Goal: Task Accomplishment & Management: Use online tool/utility

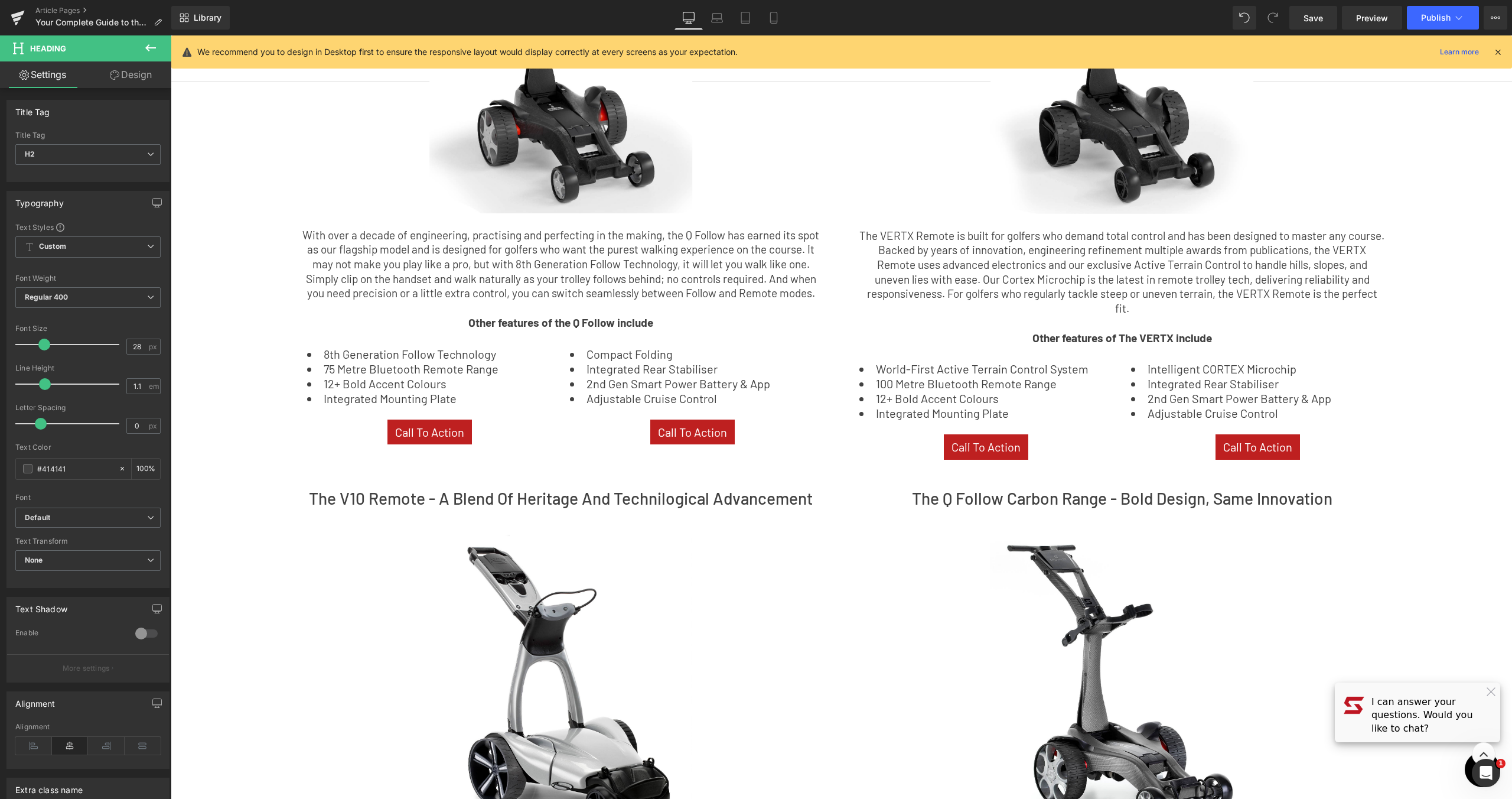
scroll to position [395, 0]
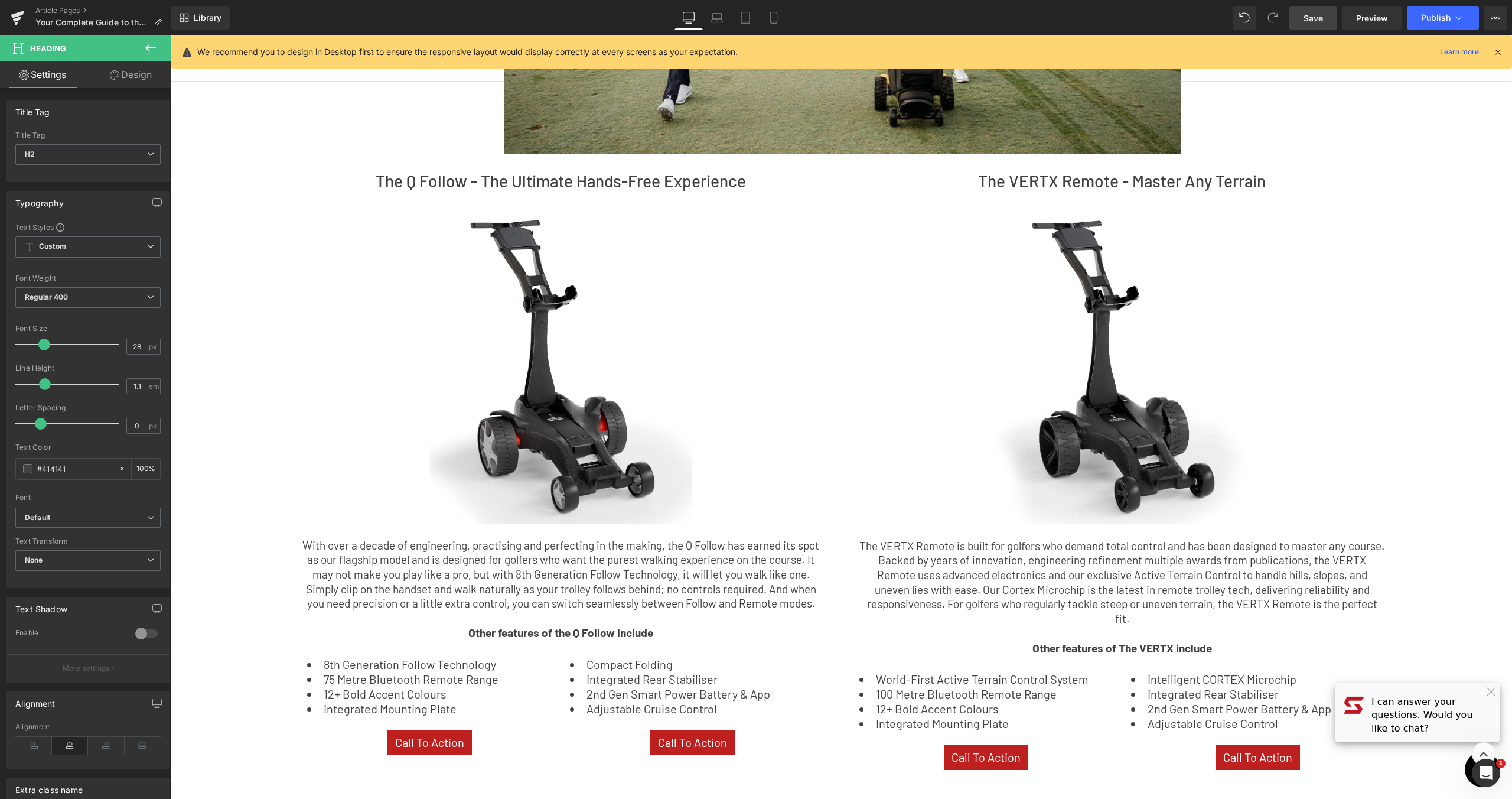
drag, startPoint x: 1317, startPoint y: 9, endPoint x: 199, endPoint y: 284, distance: 1151.3
click at [1317, 9] on link "Save" at bounding box center [1313, 17] width 48 height 23
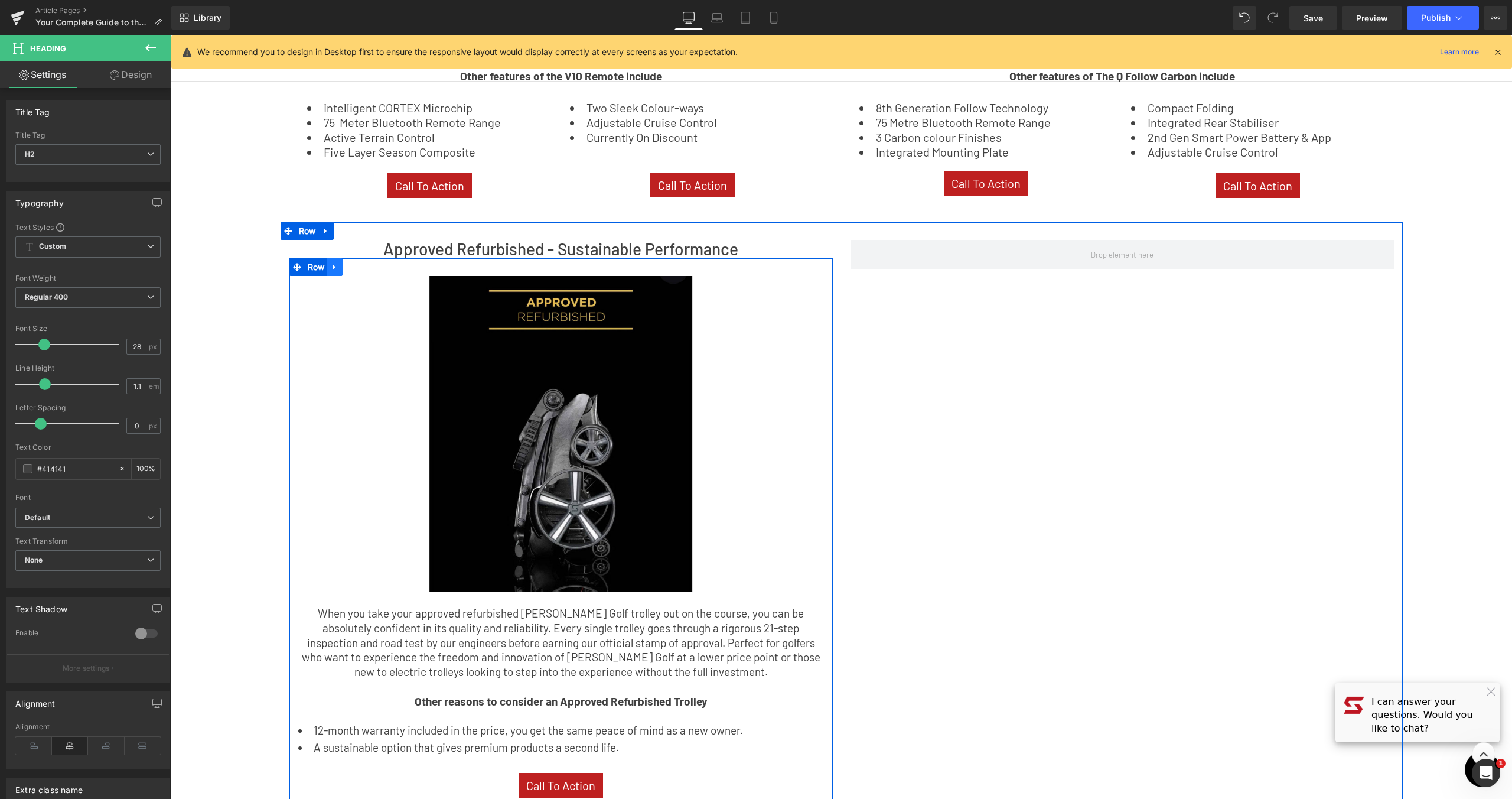
scroll to position [1850, 0]
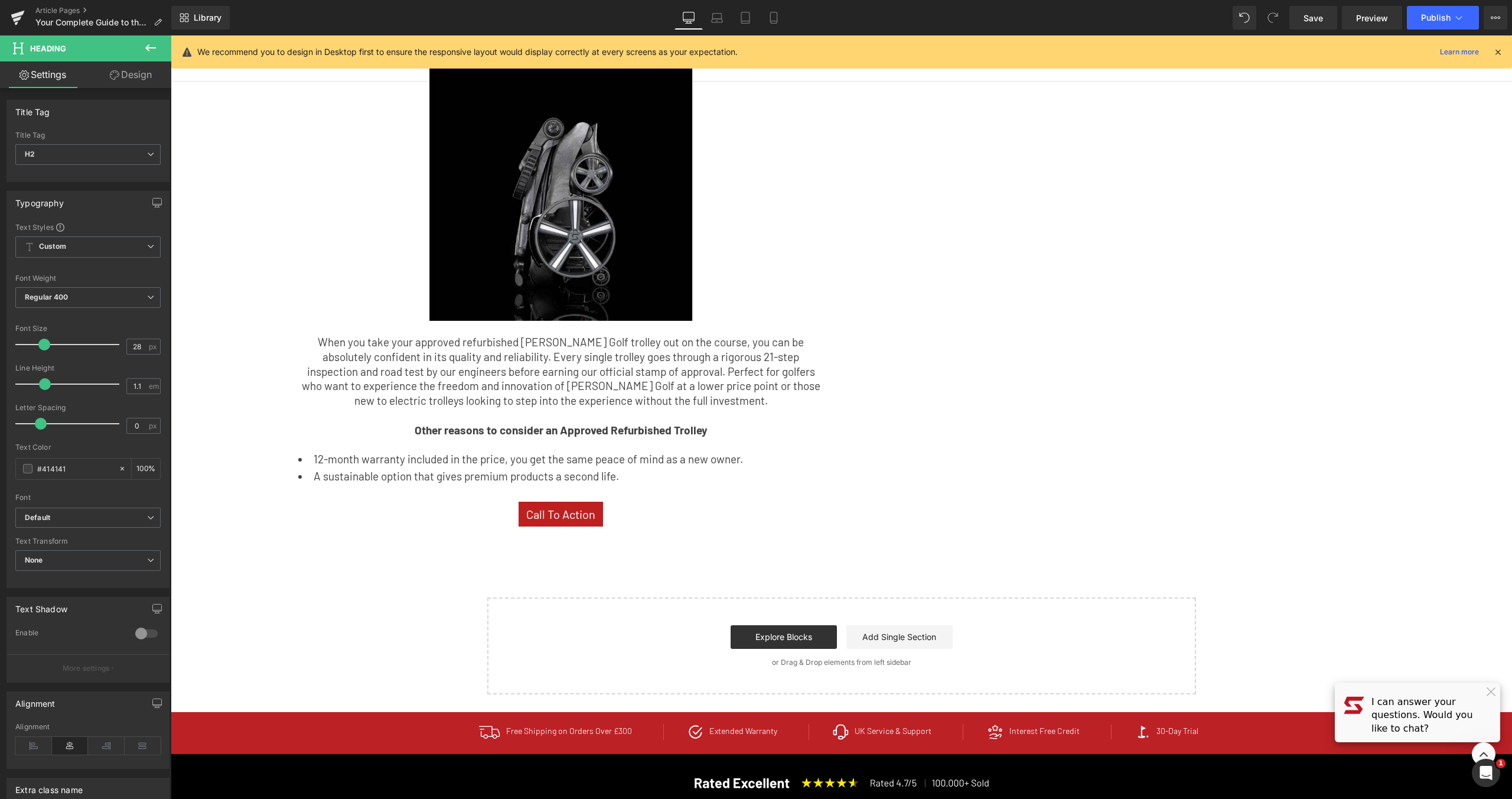
click at [1499, 47] on icon at bounding box center [1497, 51] width 10 height 10
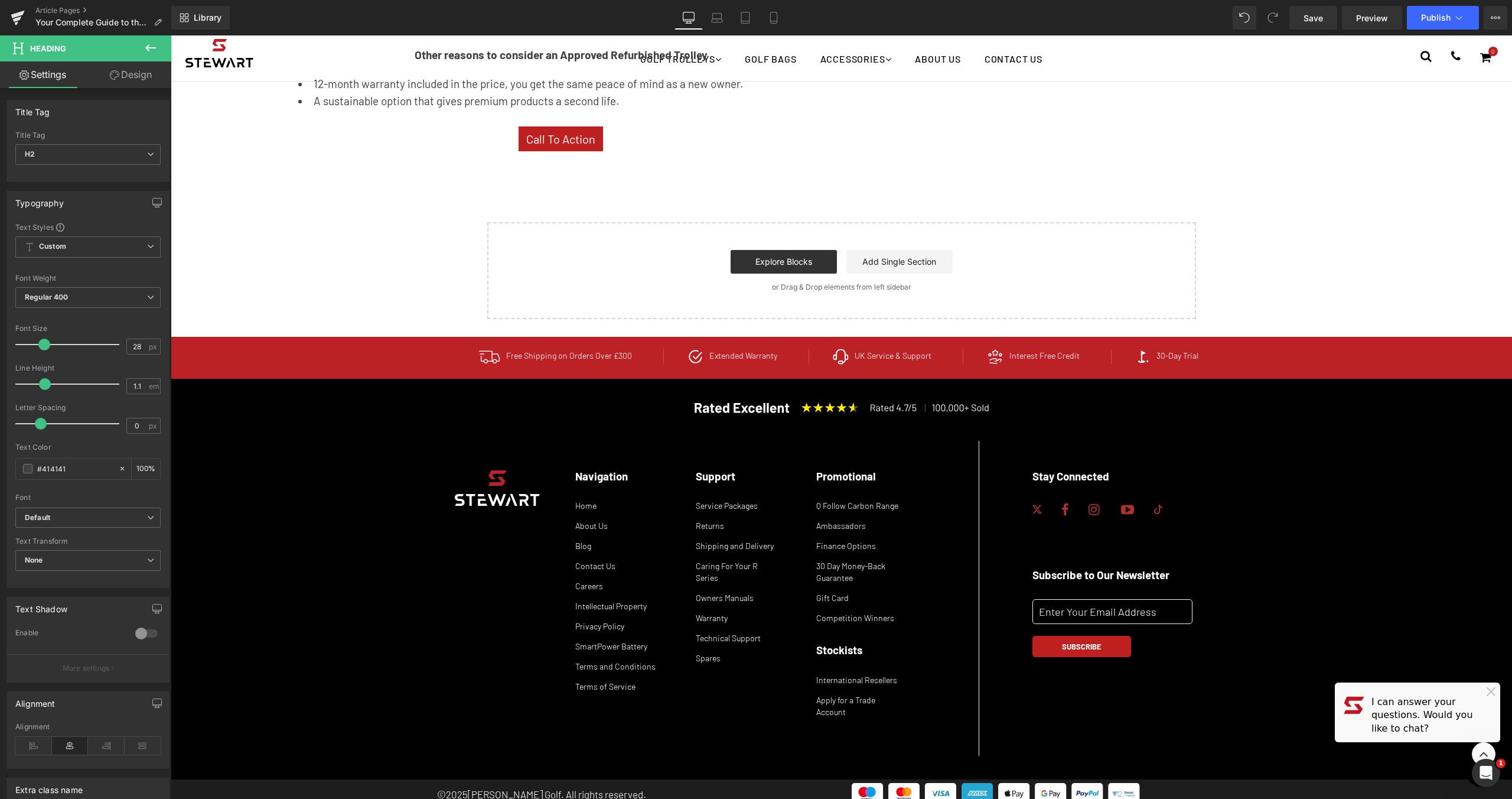
scroll to position [2223, 0]
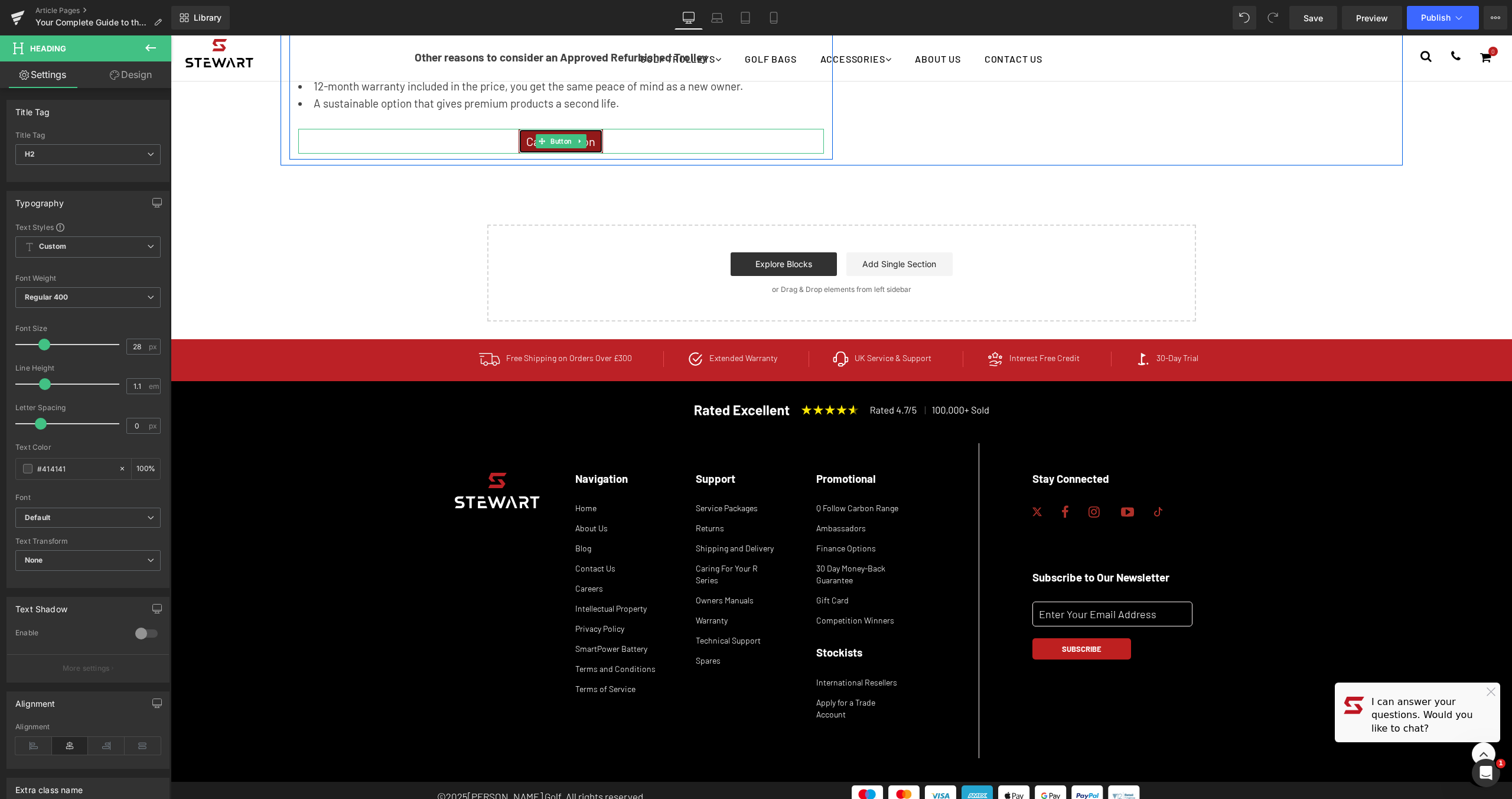
click at [519, 129] on link "Call To Action" at bounding box center [561, 141] width 84 height 25
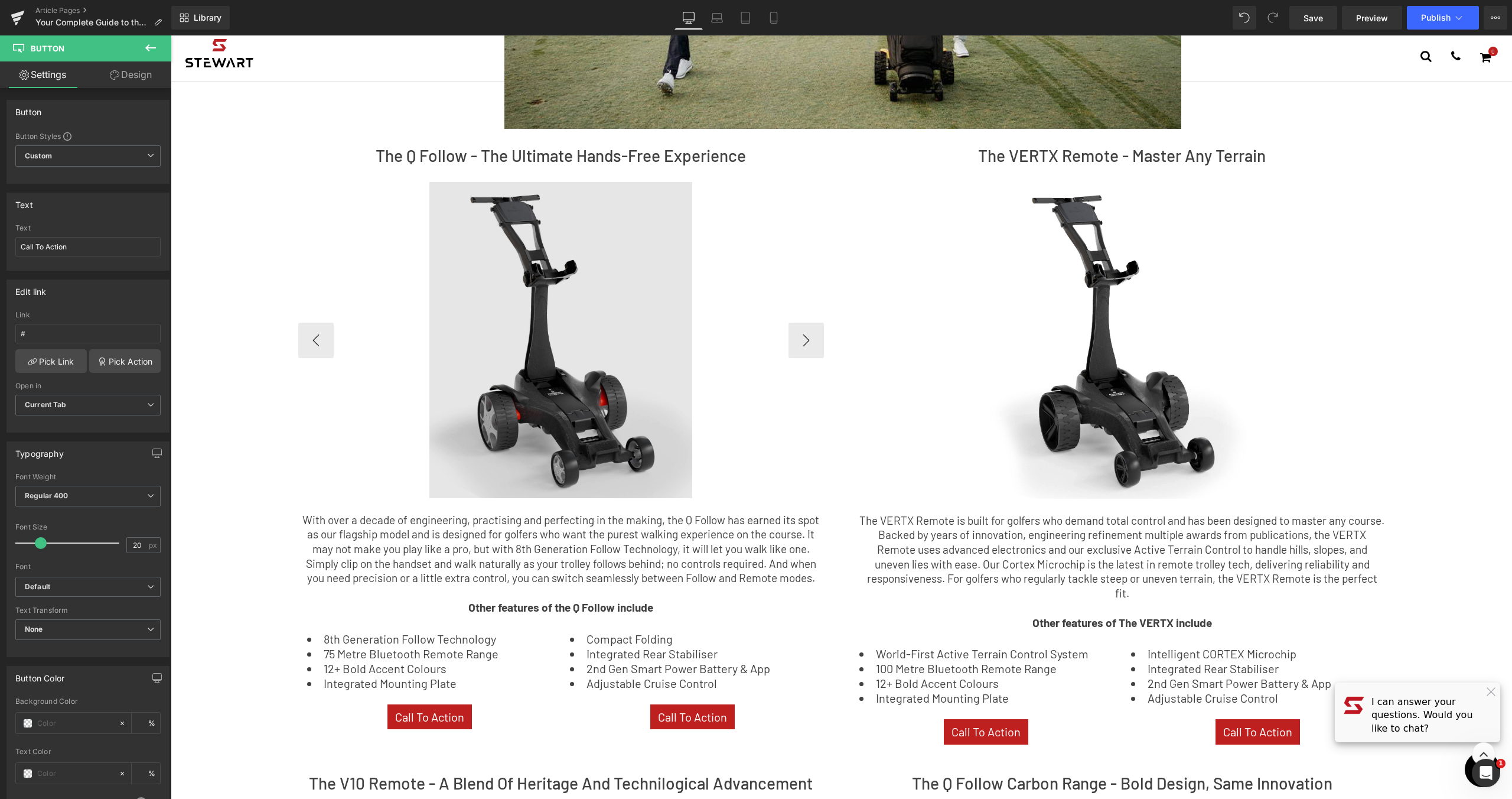
scroll to position [577, 0]
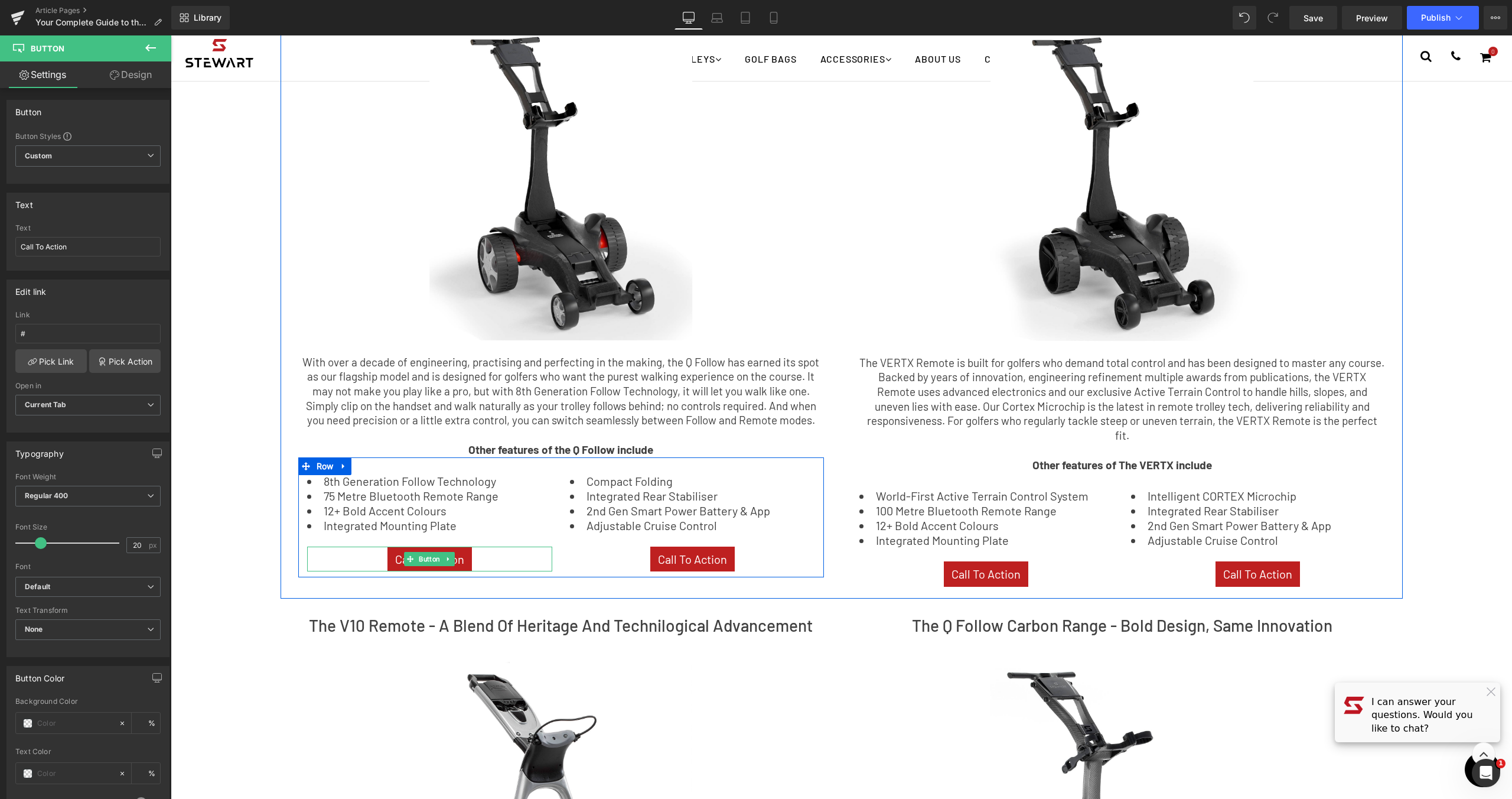
click at [468, 558] on div "Call To Action" at bounding box center [429, 559] width 246 height 25
click at [462, 553] on link "Call To Action" at bounding box center [429, 559] width 84 height 25
click at [98, 327] on input "#" at bounding box center [88, 333] width 145 height 19
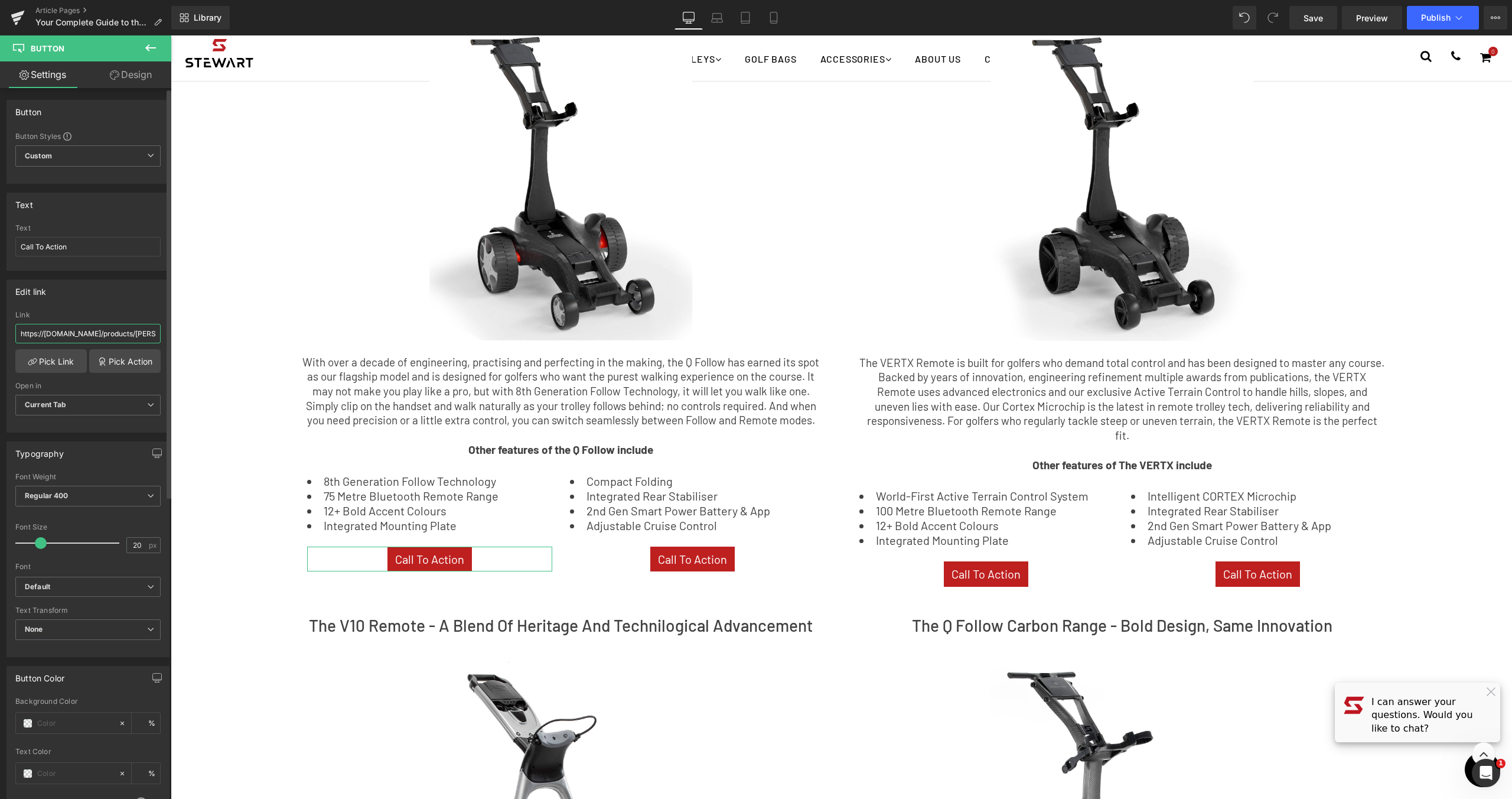
scroll to position [0, 1541]
type input "https://[DOMAIN_NAME]/products/[PERSON_NAME]-golf-q-follow?_gl=1*1jkatgi*_gcl_a…"
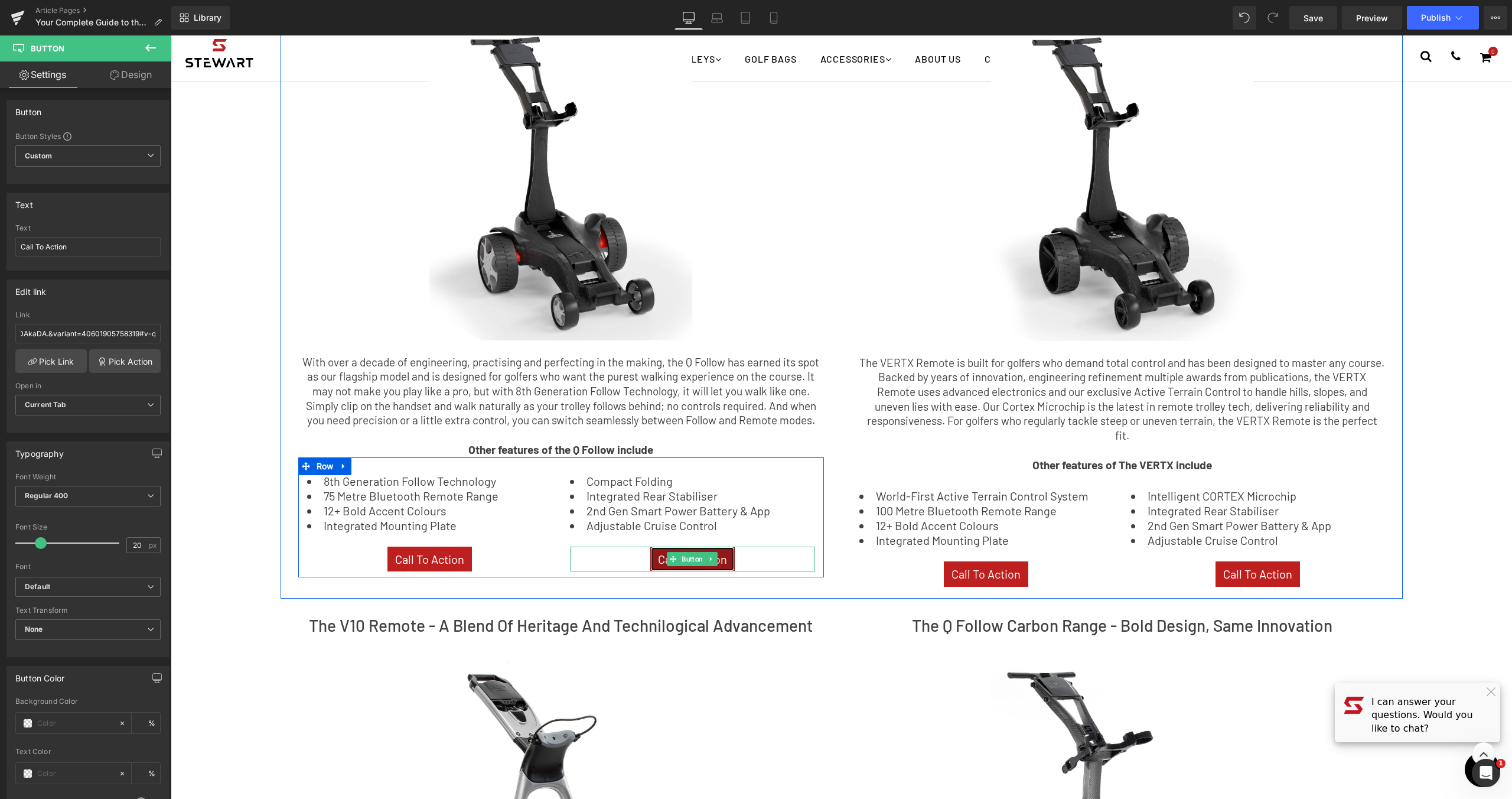
click at [726, 556] on link "Call To Action" at bounding box center [692, 559] width 84 height 25
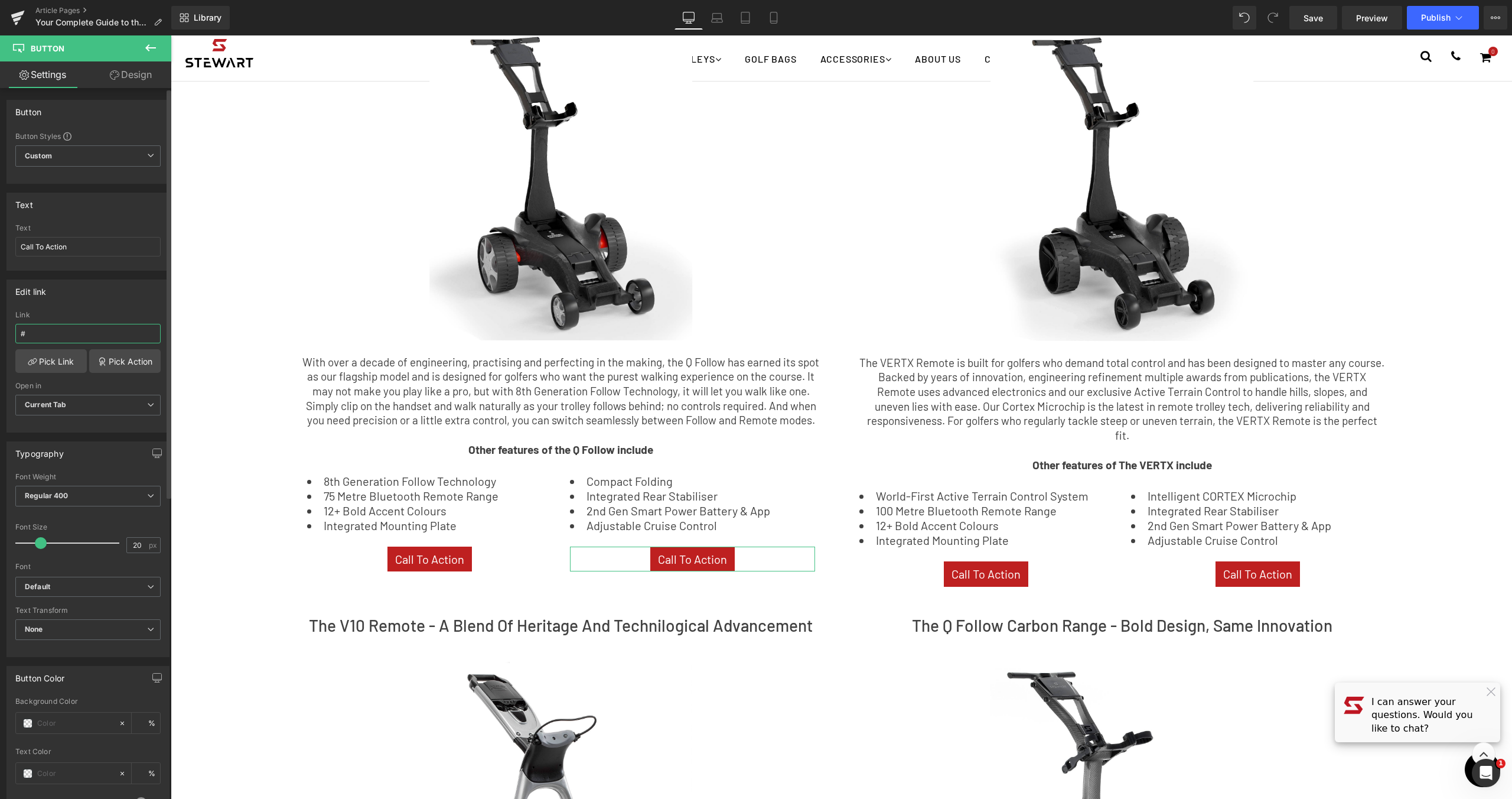
click at [81, 332] on input "#" at bounding box center [88, 333] width 145 height 19
paste input "[URL][DOMAIN_NAME][PERSON_NAME]."
type input "[URL][DOMAIN_NAME][PERSON_NAME]."
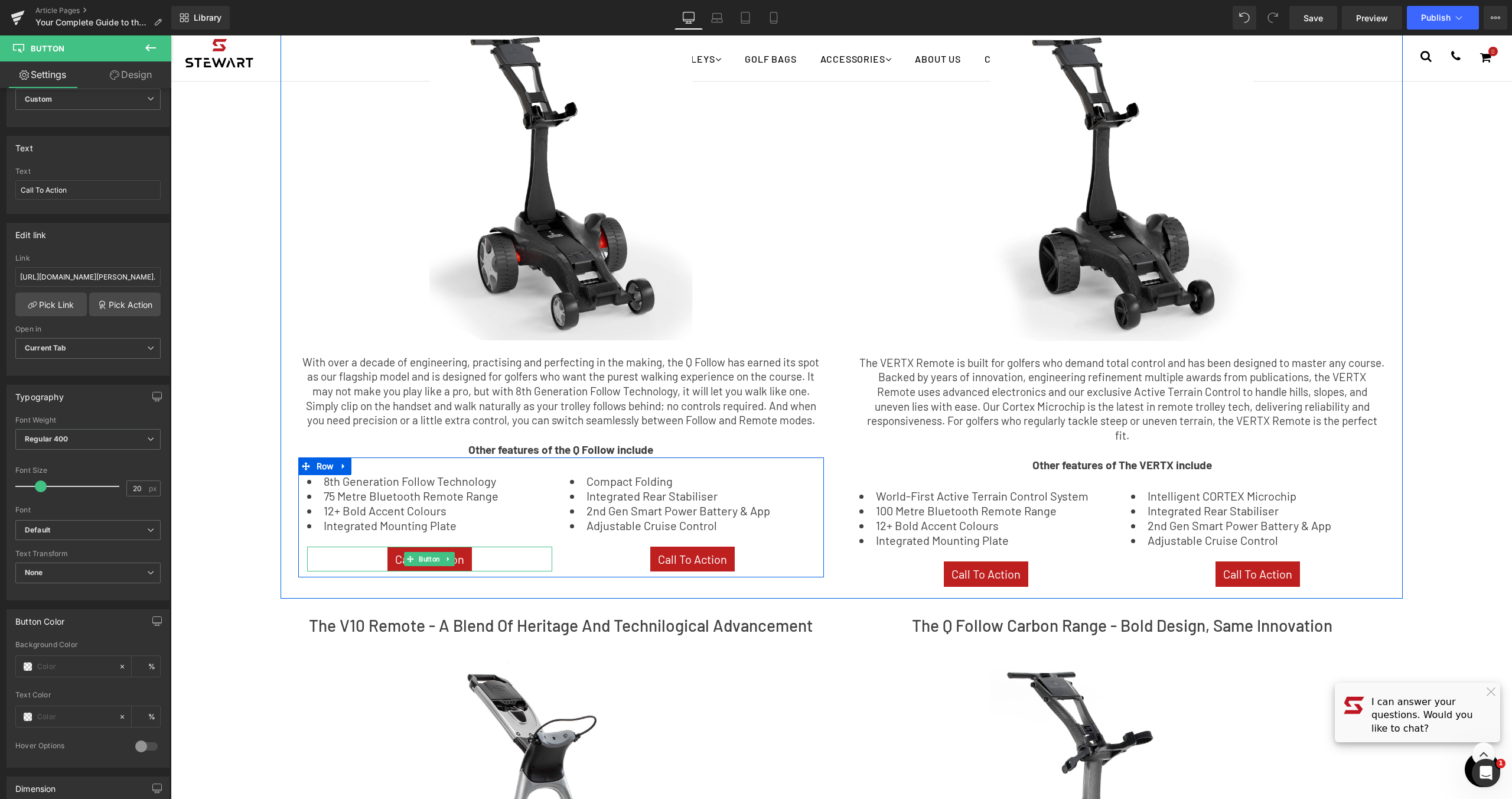
click at [472, 558] on div "Call To Action" at bounding box center [429, 559] width 246 height 25
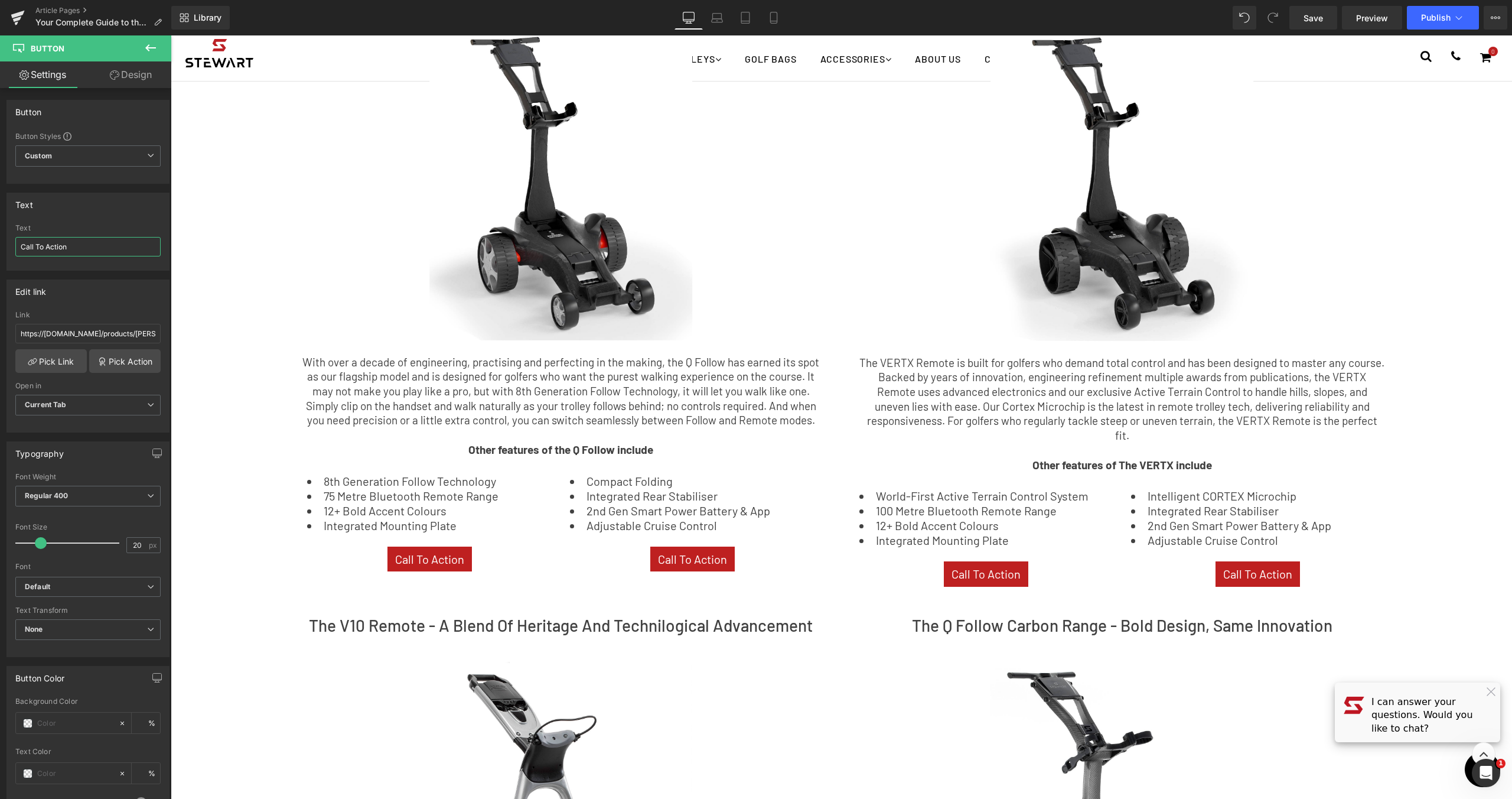
drag, startPoint x: 81, startPoint y: 248, endPoint x: -42, endPoint y: 240, distance: 123.3
click at [0, 240] on html "Image You are previewing how the will restyle your page. You can not edit Eleme…" at bounding box center [756, 400] width 1512 height 799
type input "LEARN MORE"
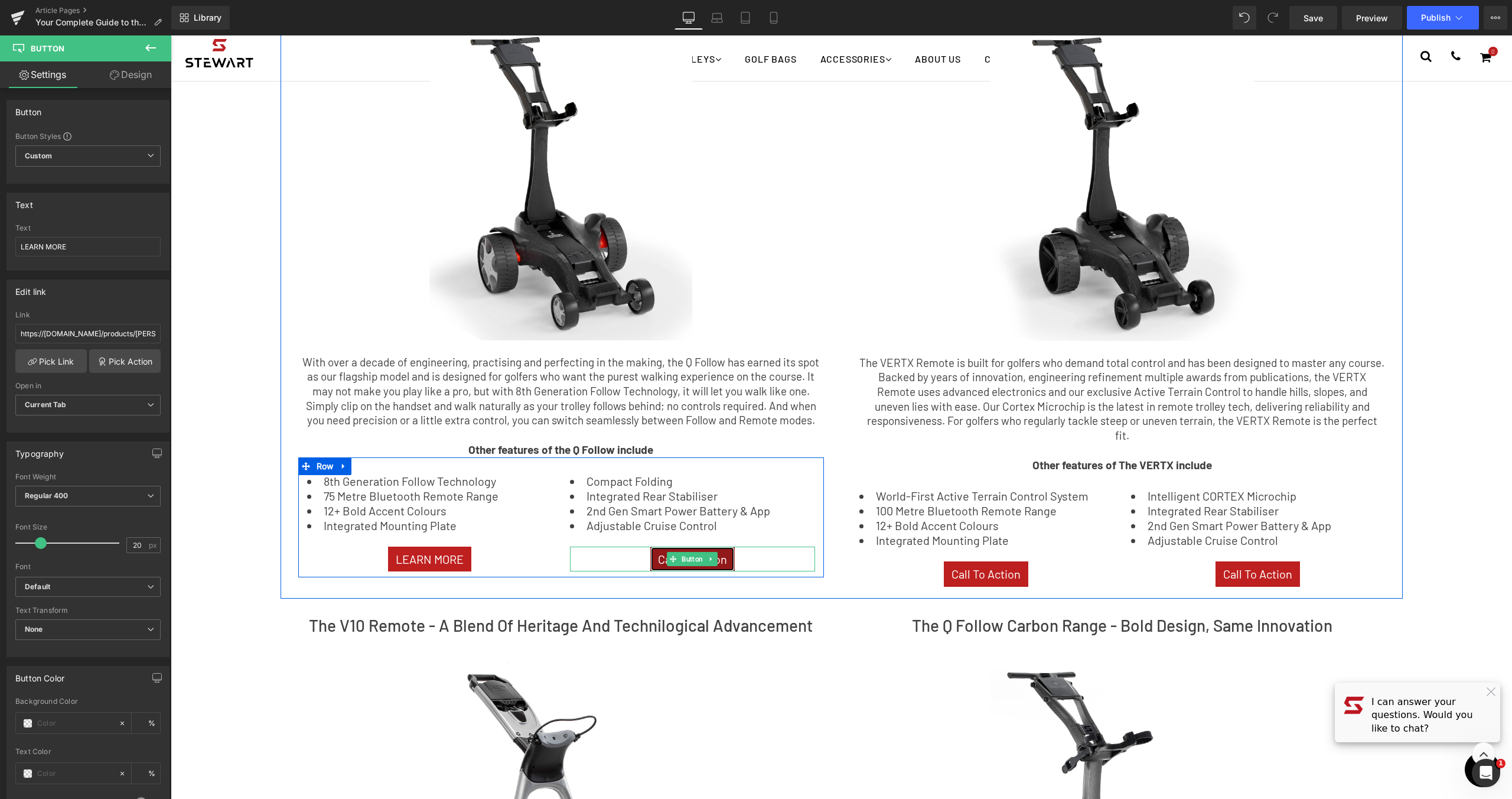
click at [727, 564] on link "Call To Action" at bounding box center [692, 559] width 84 height 25
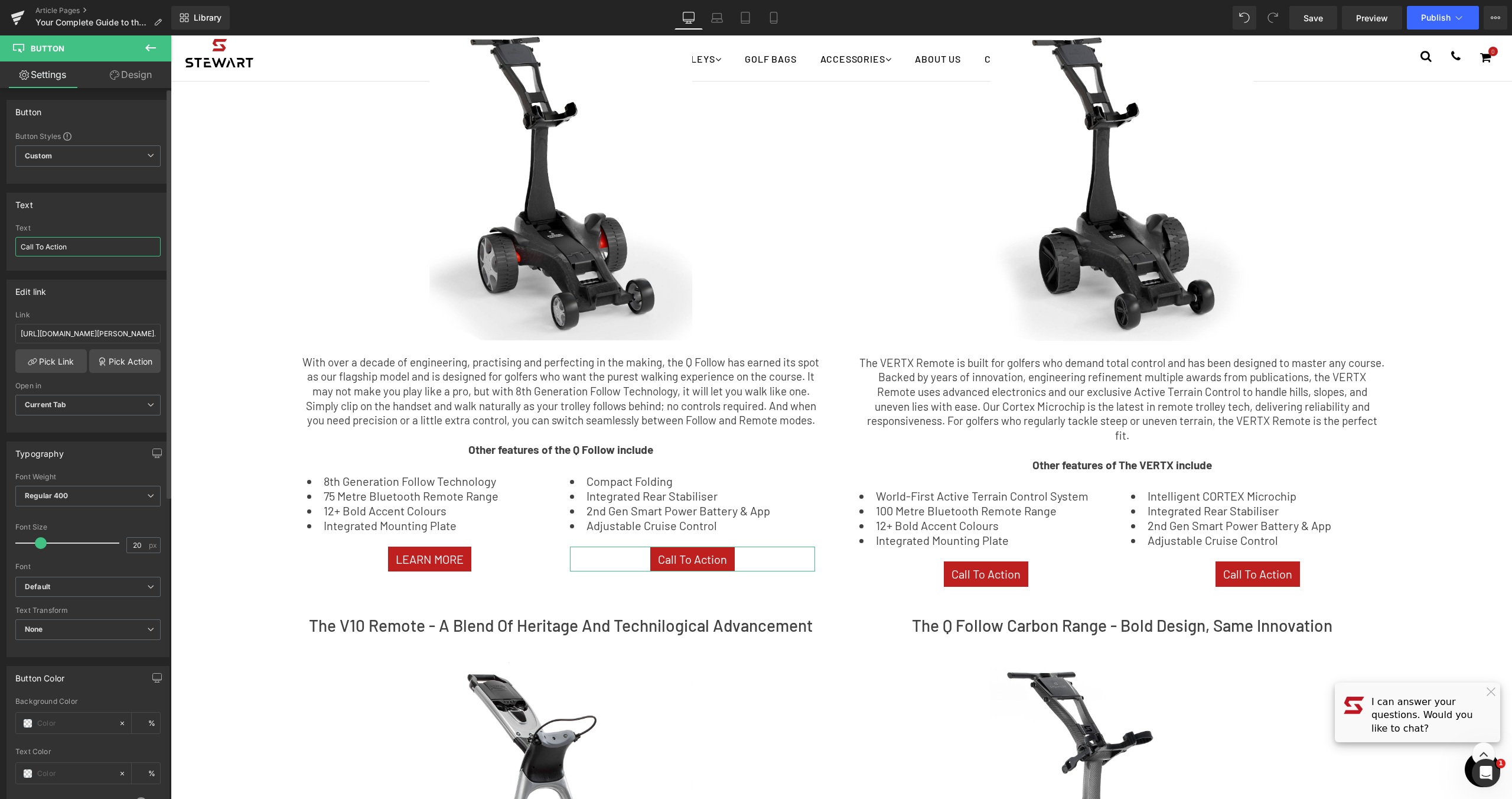
click at [96, 247] on input "Call To Action" at bounding box center [88, 247] width 145 height 19
drag, startPoint x: 93, startPoint y: 247, endPoint x: 23, endPoint y: 240, distance: 70.3
click at [0, 228] on html "Image You are previewing how the will restyle your page. You can not edit Eleme…" at bounding box center [756, 400] width 1512 height 799
type input "BUY NOW"
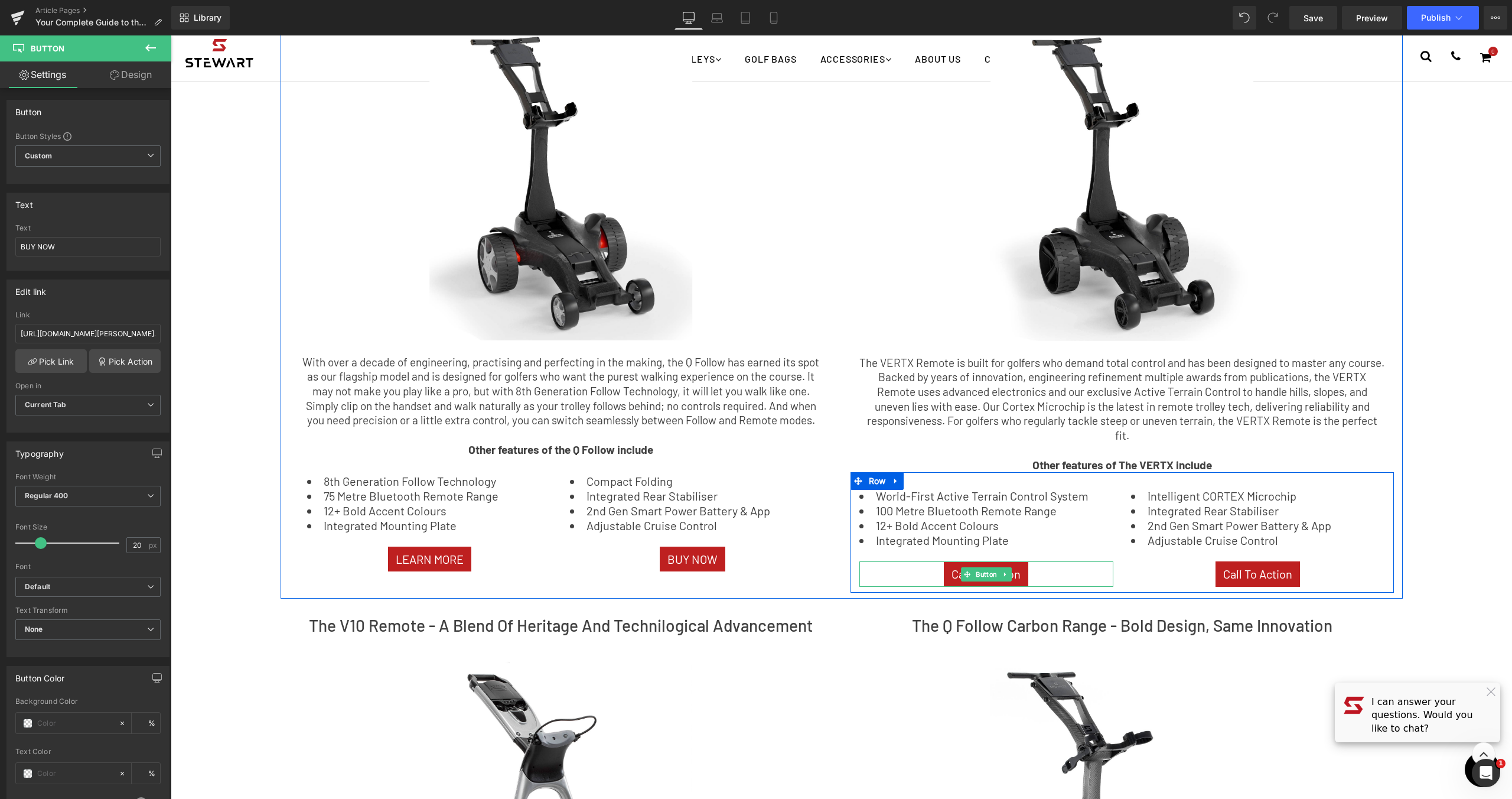
click at [1062, 561] on div "Call To Action" at bounding box center [986, 573] width 254 height 25
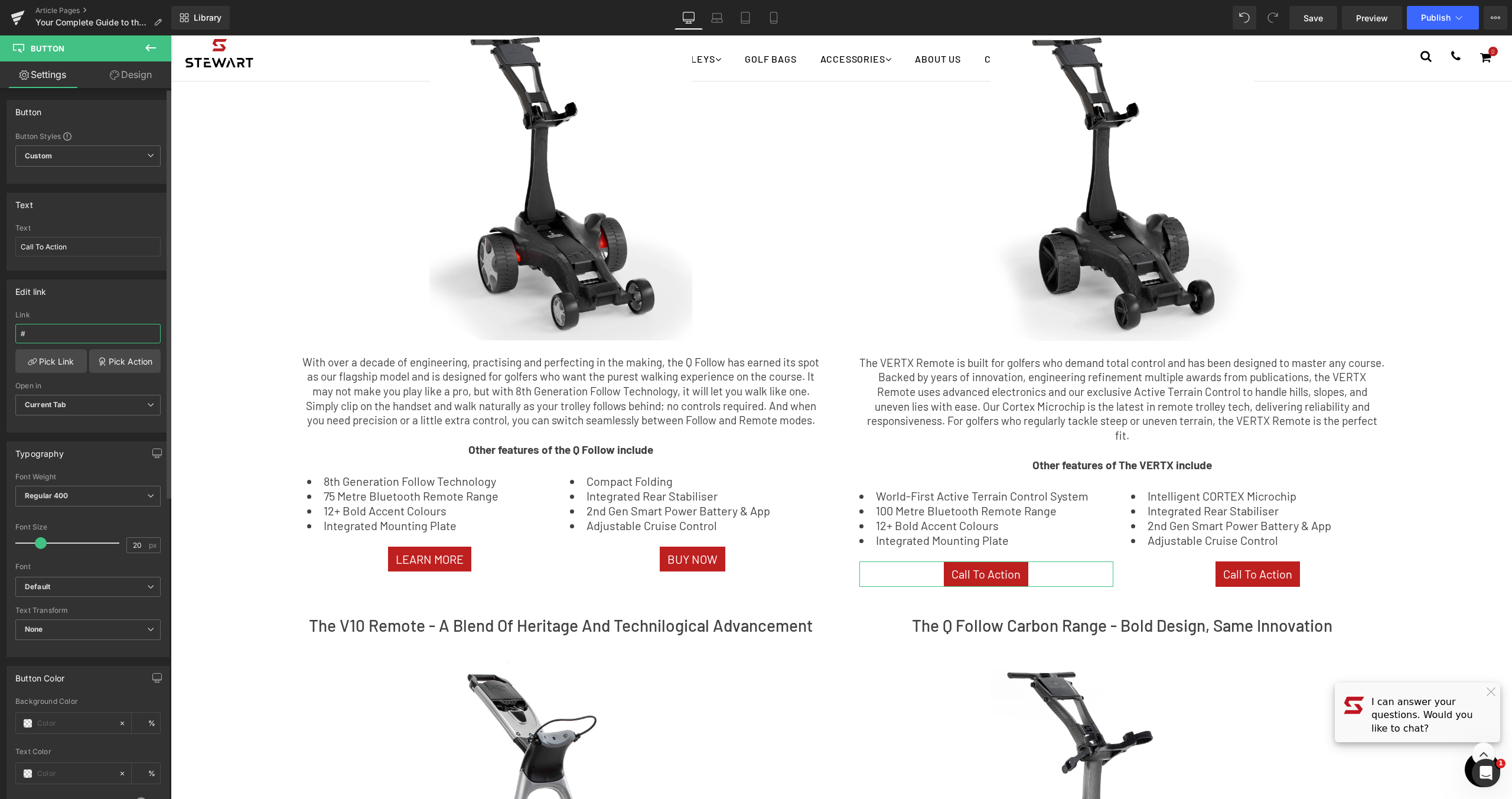
click at [55, 335] on input "#" at bounding box center [88, 333] width 145 height 19
drag, startPoint x: 55, startPoint y: 335, endPoint x: -38, endPoint y: 320, distance: 94.2
click at [0, 320] on html "Image You are previewing how the will restyle your page. You can not edit Eleme…" at bounding box center [756, 400] width 1512 height 799
paste input "[URL][DOMAIN_NAME]"
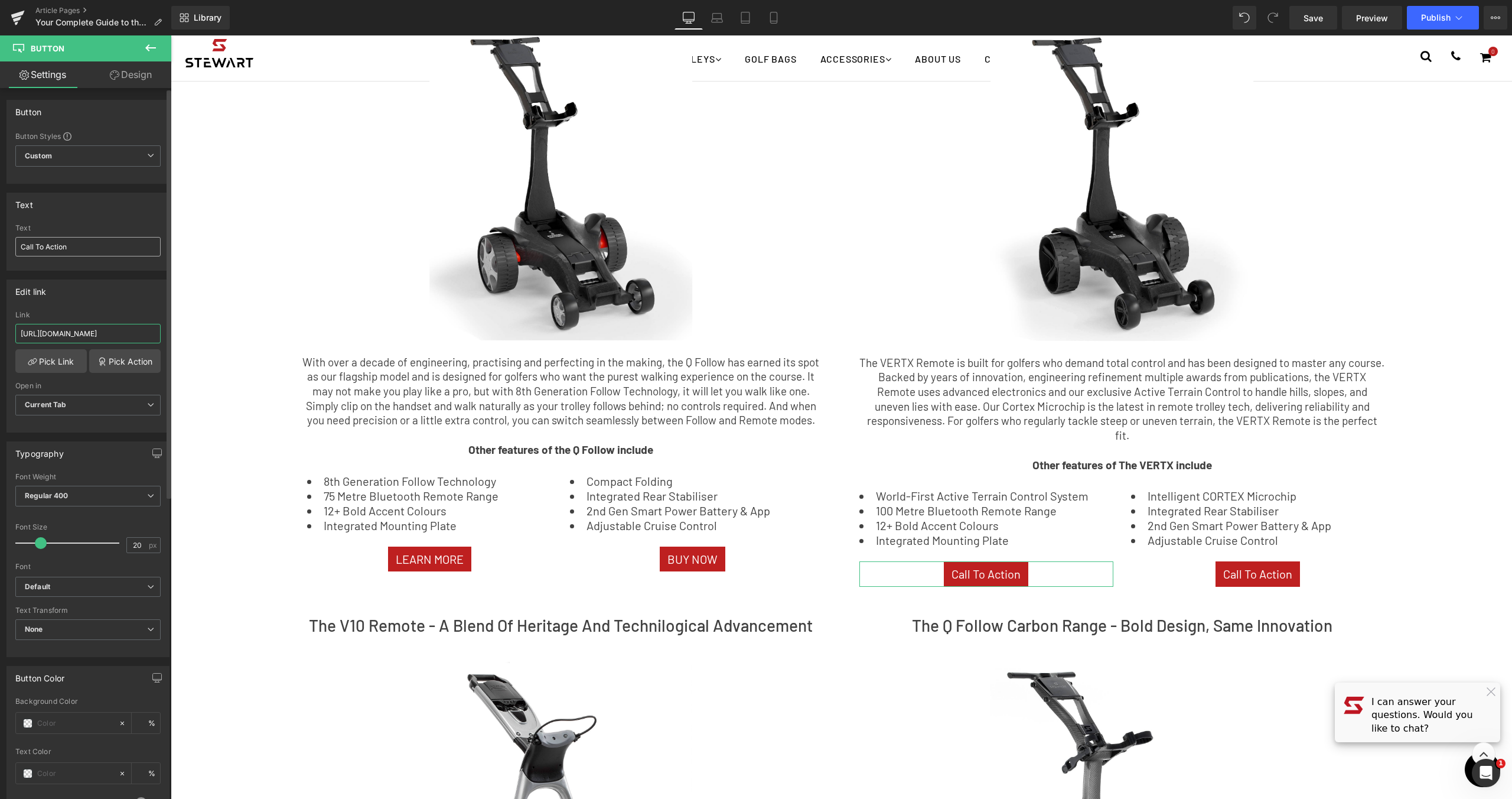
type input "[URL][DOMAIN_NAME]"
drag, startPoint x: 74, startPoint y: 242, endPoint x: -41, endPoint y: 237, distance: 115.1
click at [0, 237] on html "Image You are previewing how the will restyle your page. You can not edit Eleme…" at bounding box center [756, 400] width 1512 height 799
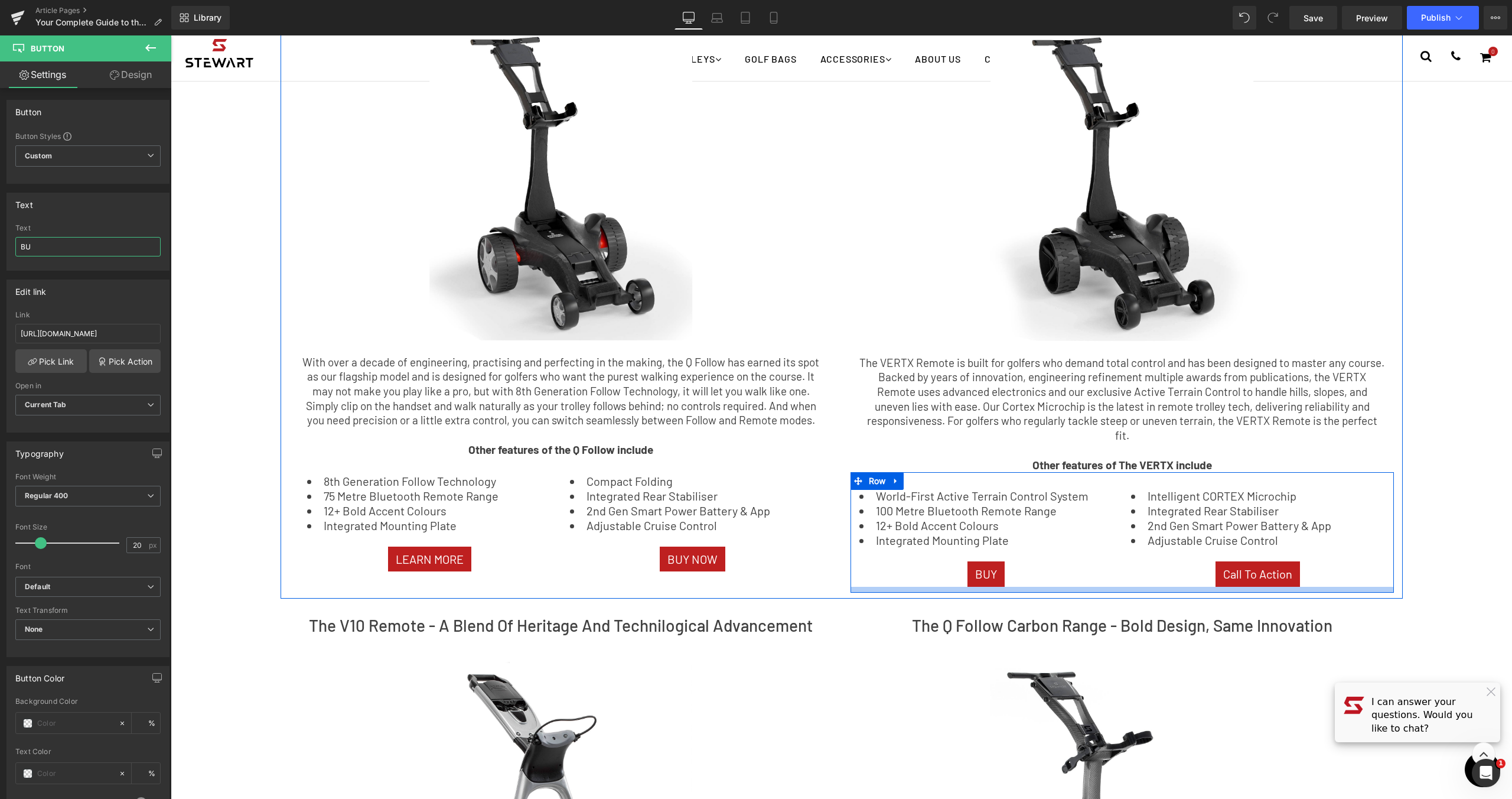
type input "B"
type input "LEARN MORE"
click at [1289, 563] on link "Call To Action" at bounding box center [1257, 573] width 84 height 25
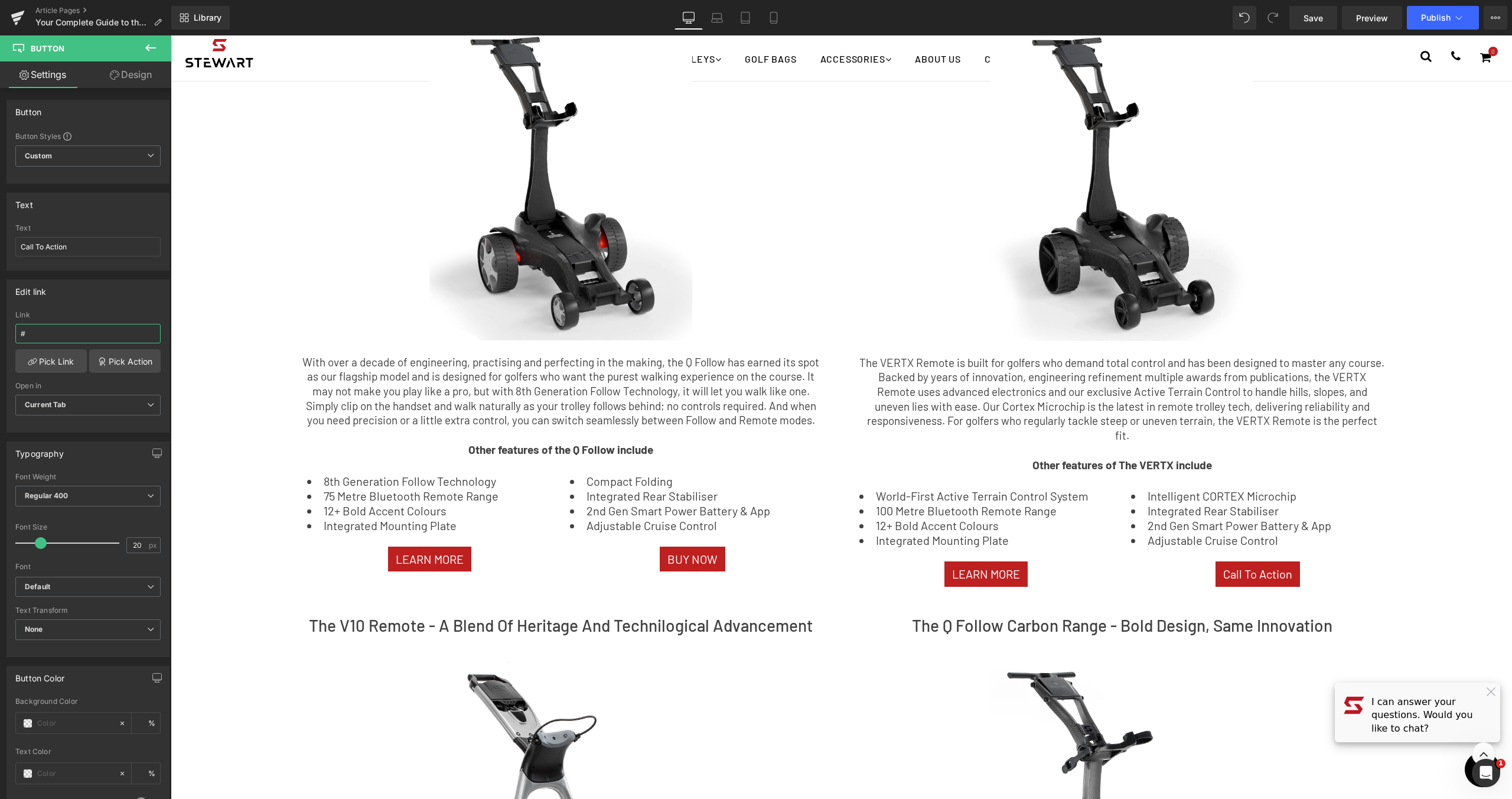
drag, startPoint x: 82, startPoint y: 332, endPoint x: -29, endPoint y: 329, distance: 111.0
click at [0, 329] on html "Image You are previewing how the will restyle your page. You can not edit Eleme…" at bounding box center [756, 400] width 1512 height 799
type input "[URL][DOMAIN_NAME]"
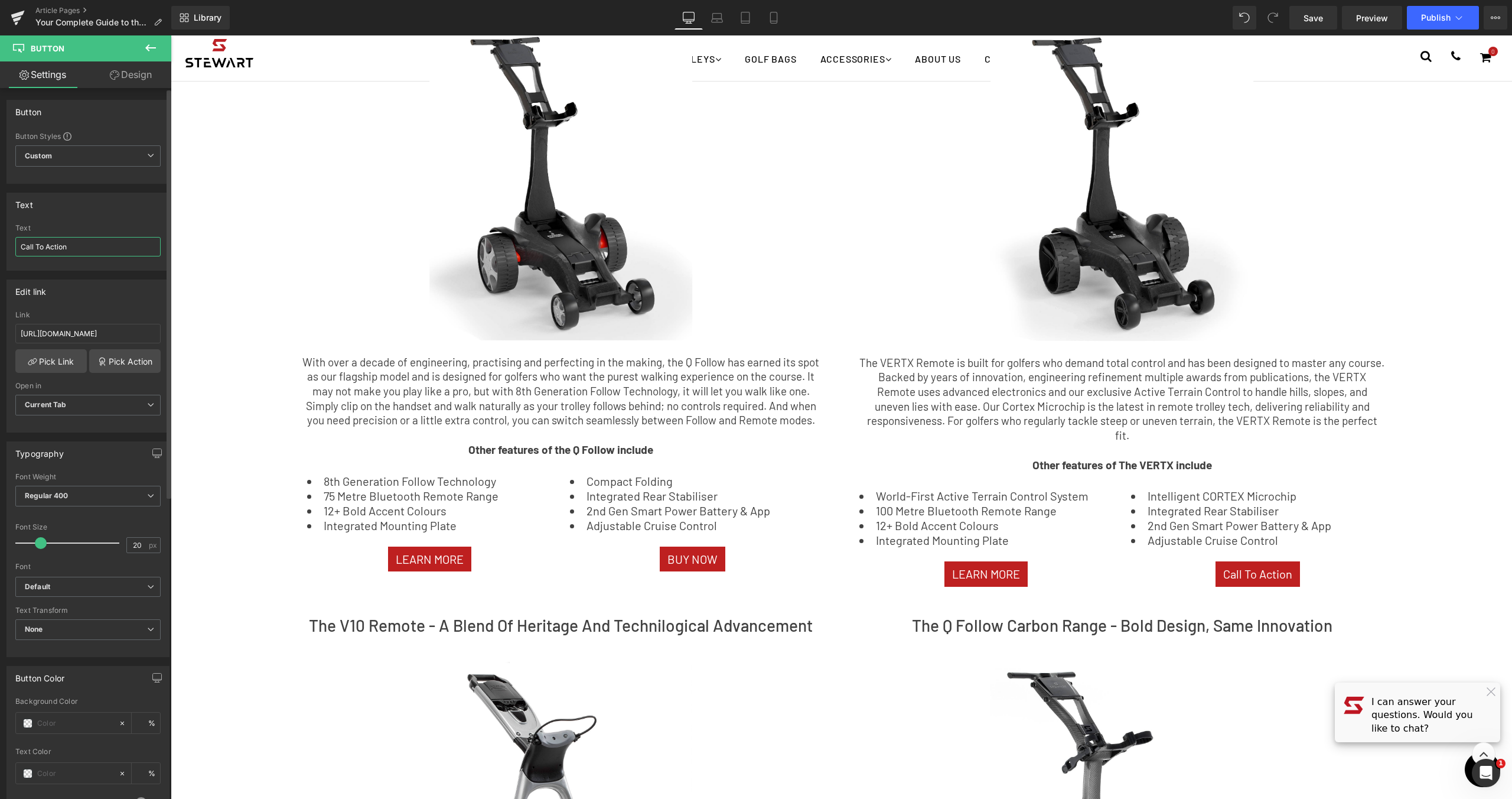
drag, startPoint x: -23, startPoint y: 234, endPoint x: 4, endPoint y: 242, distance: 28.2
click at [0, 240] on html "Image You are previewing how the will restyle your page. You can not edit Eleme…" at bounding box center [756, 400] width 1512 height 799
drag, startPoint x: 68, startPoint y: 242, endPoint x: -23, endPoint y: 230, distance: 91.8
click at [0, 230] on html "Image You are previewing how the will restyle your page. You can not edit Eleme…" at bounding box center [756, 400] width 1512 height 799
type input "BUY NOW"
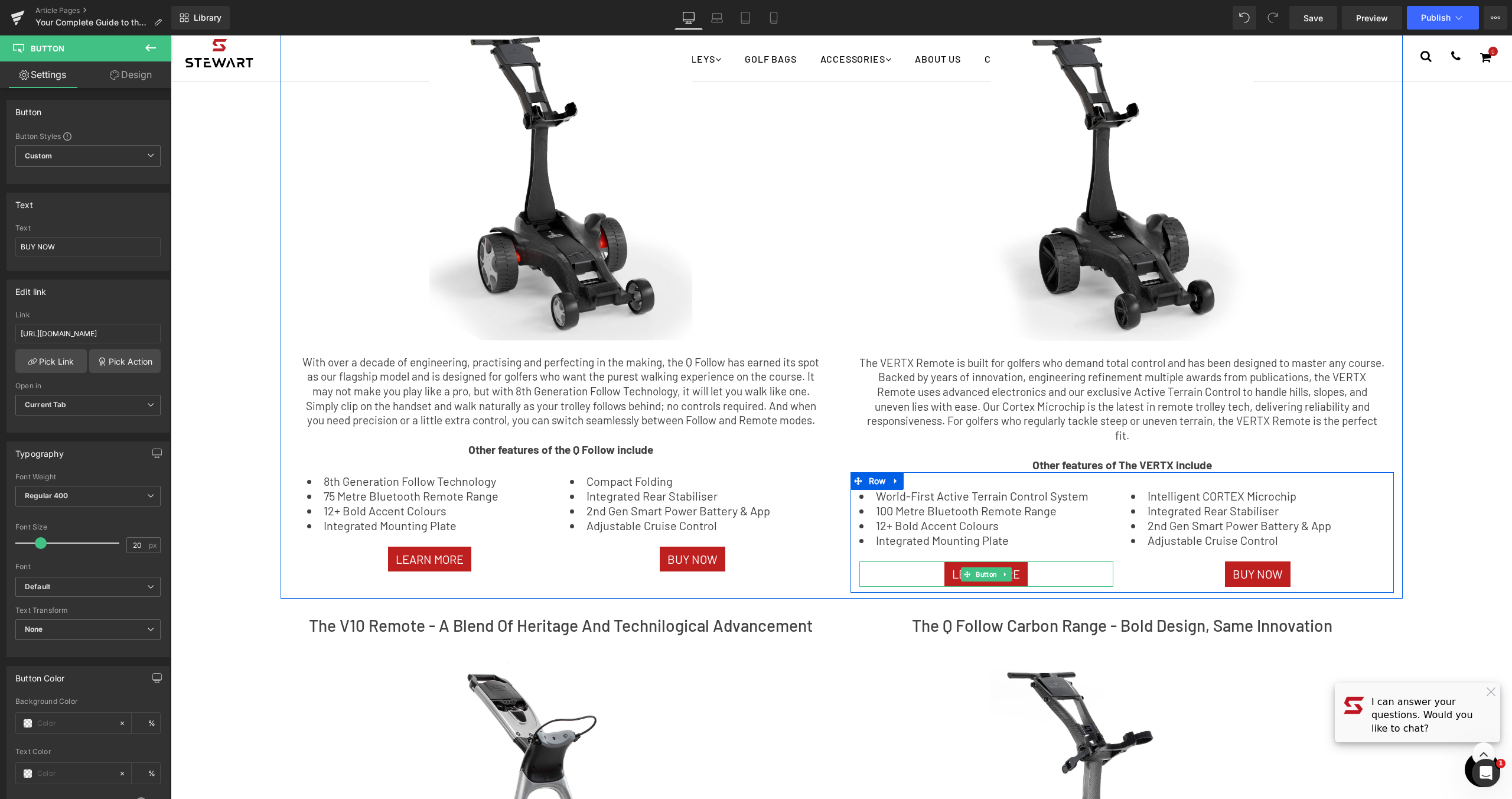
click at [1067, 561] on div "LEARN MORE" at bounding box center [986, 573] width 254 height 25
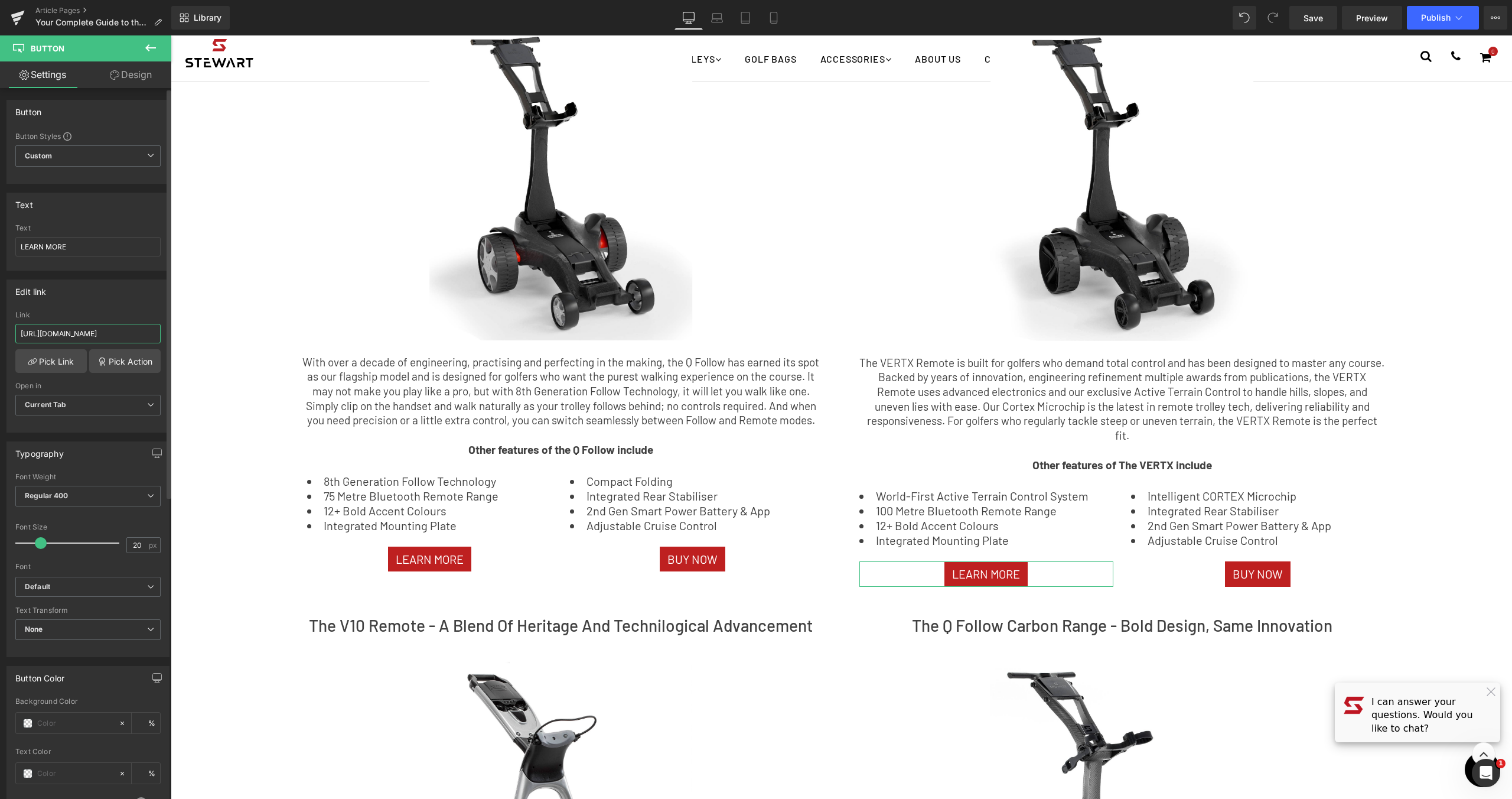
click at [135, 330] on input "[URL][DOMAIN_NAME]" at bounding box center [88, 333] width 145 height 19
paste input "[DOMAIN_NAME][URL]"
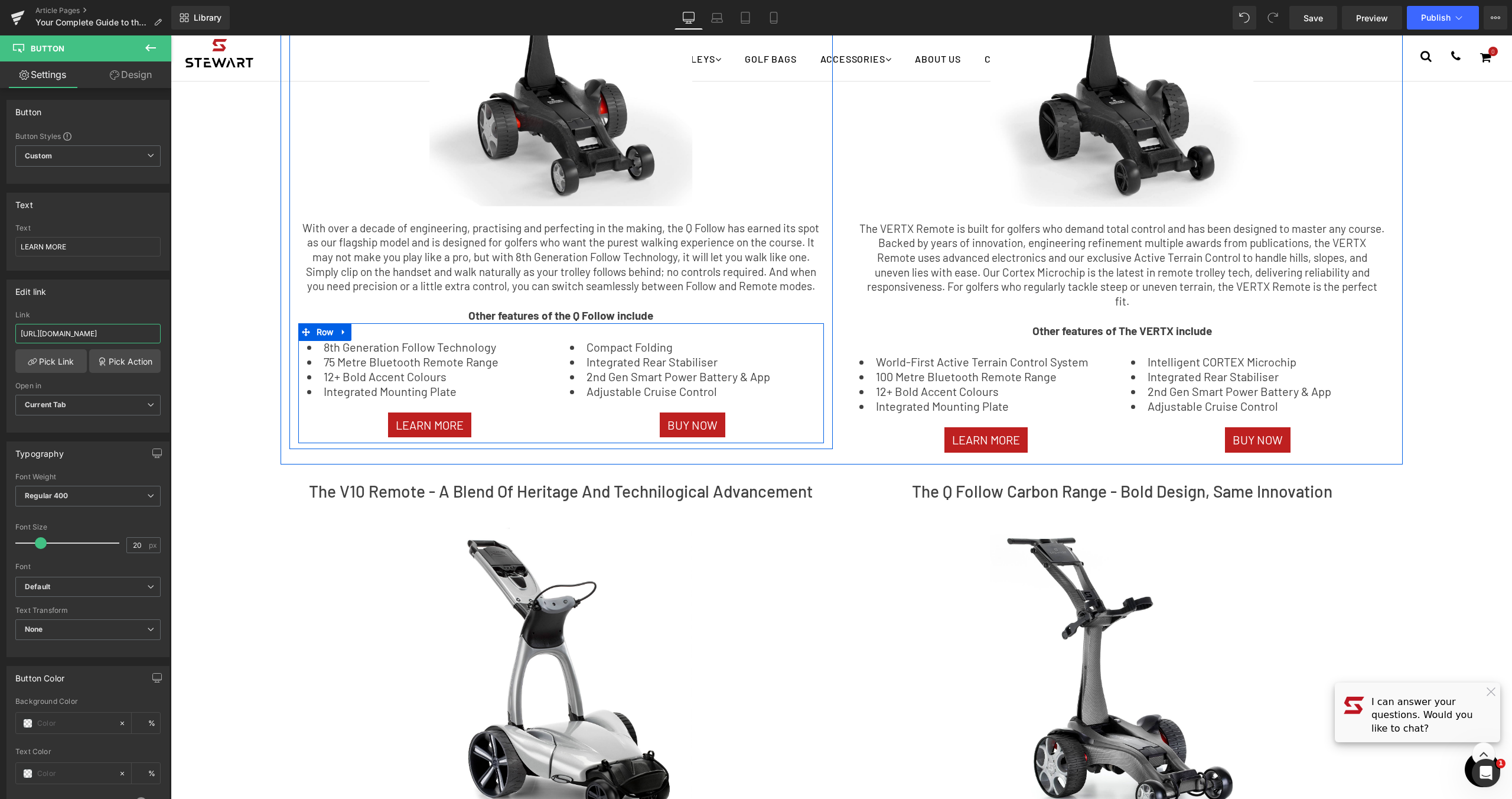
scroll to position [1123, 0]
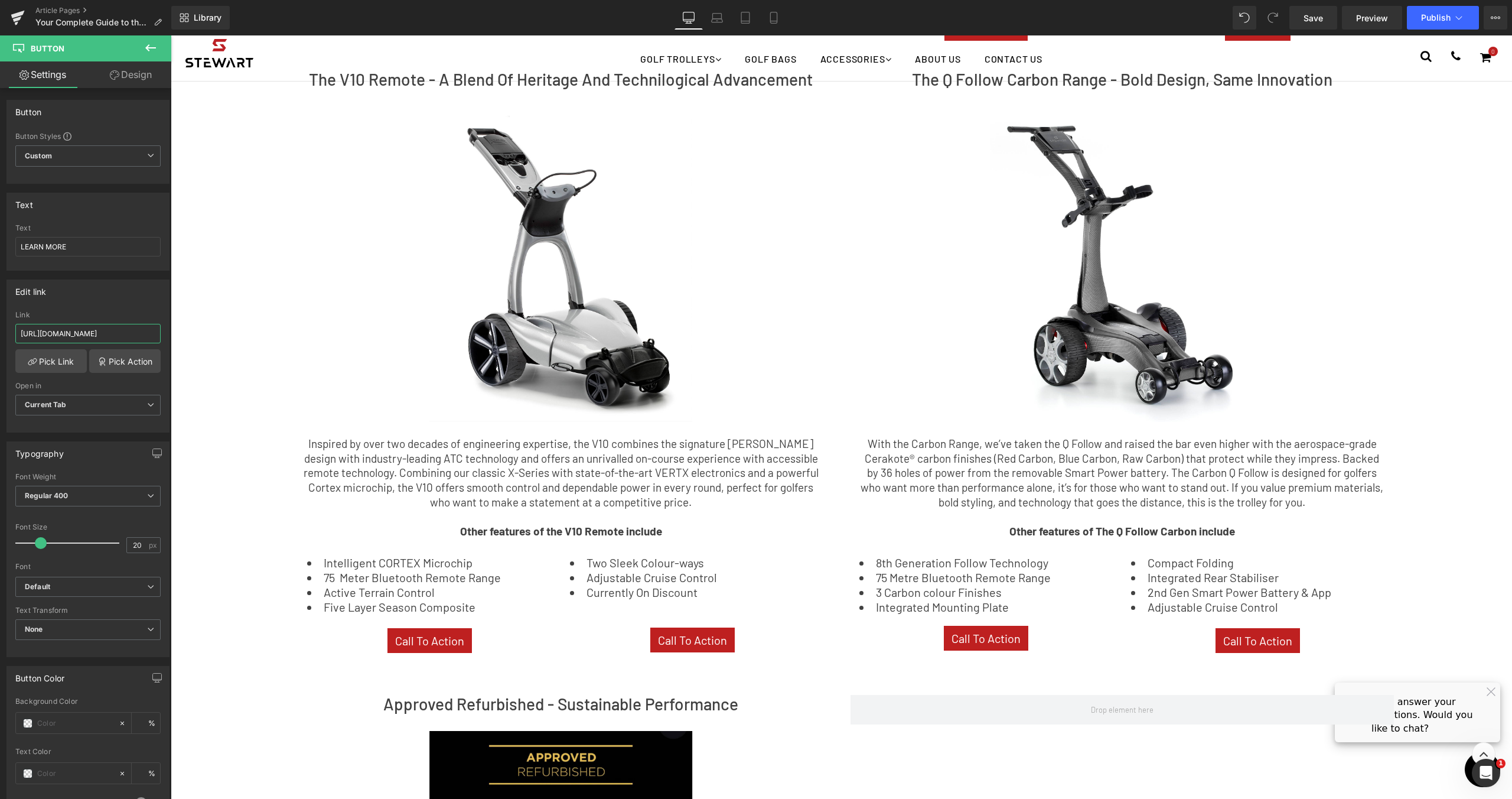
type input "[URL][DOMAIN_NAME]"
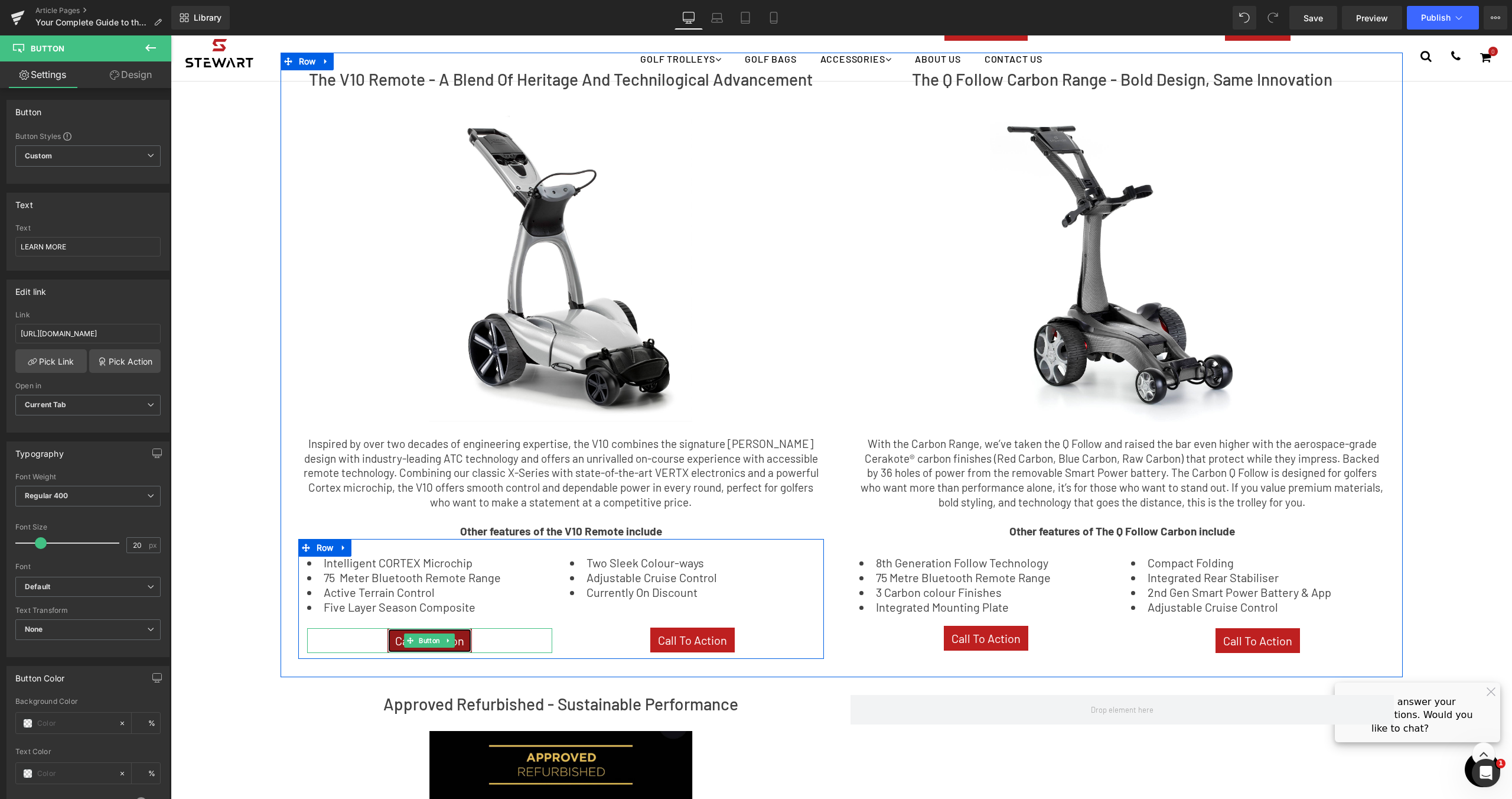
click at [465, 637] on link "Call To Action" at bounding box center [429, 640] width 84 height 25
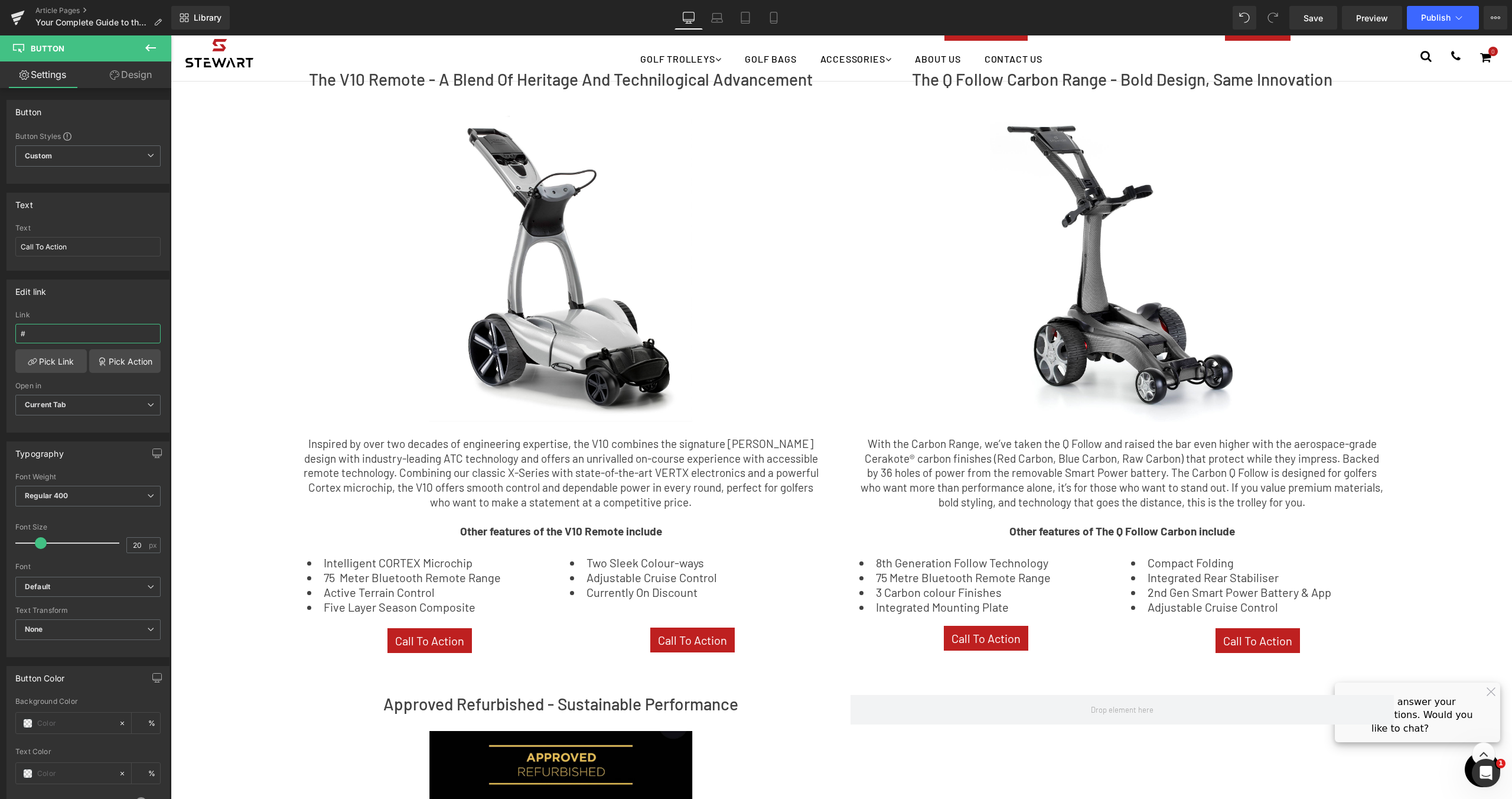
drag, startPoint x: 66, startPoint y: 338, endPoint x: -11, endPoint y: 326, distance: 77.9
click at [0, 326] on html "Image You are previewing how the will restyle your page. You can not edit Eleme…" at bounding box center [756, 400] width 1512 height 799
type input "[URL][DOMAIN_NAME]"
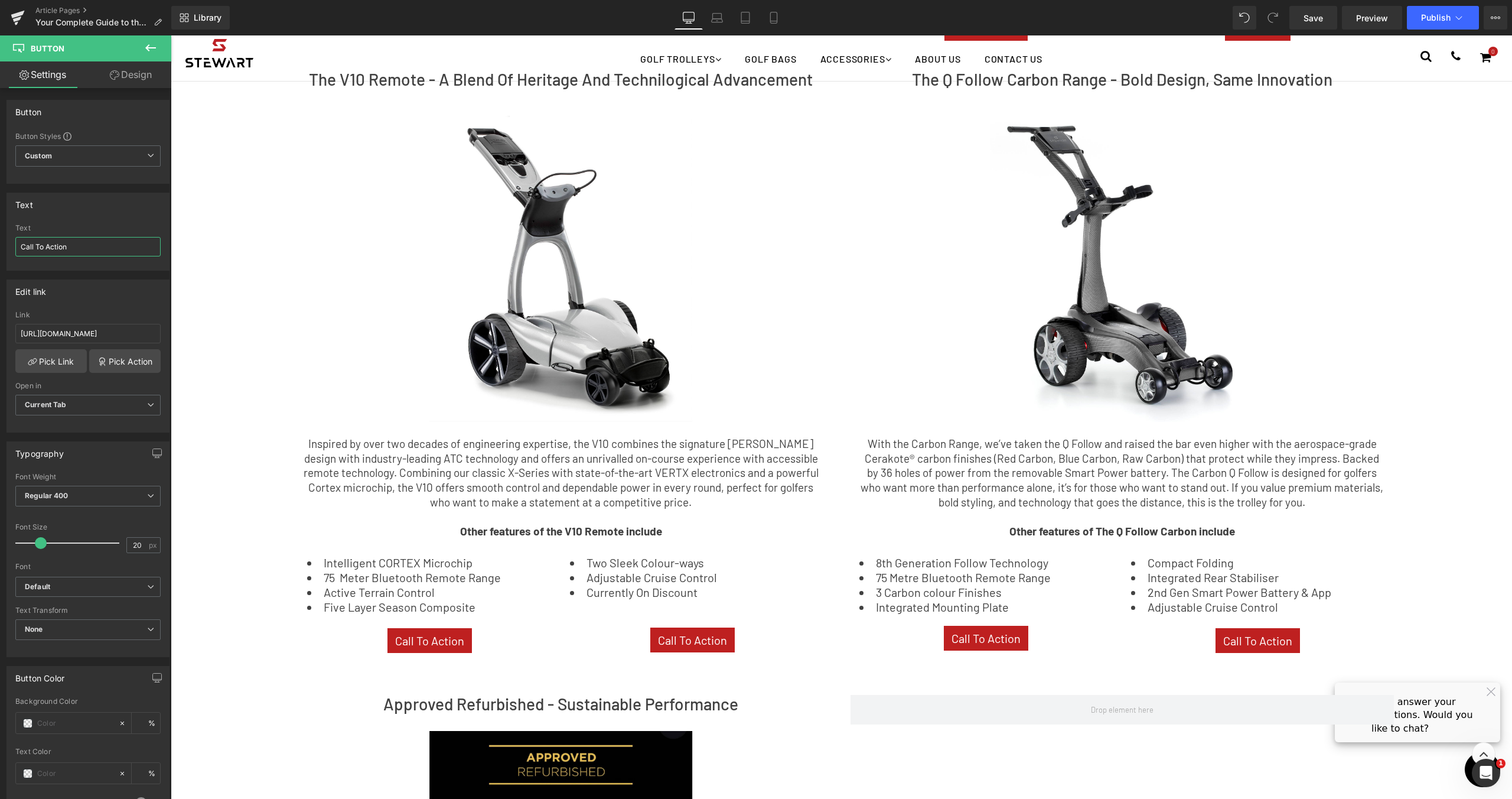
drag, startPoint x: 84, startPoint y: 252, endPoint x: -33, endPoint y: 237, distance: 118.0
click at [0, 237] on html "Image You are previewing how the will restyle your page. You can not edit Eleme…" at bounding box center [756, 400] width 1512 height 799
type input "l"
type input "LEARN MORE"
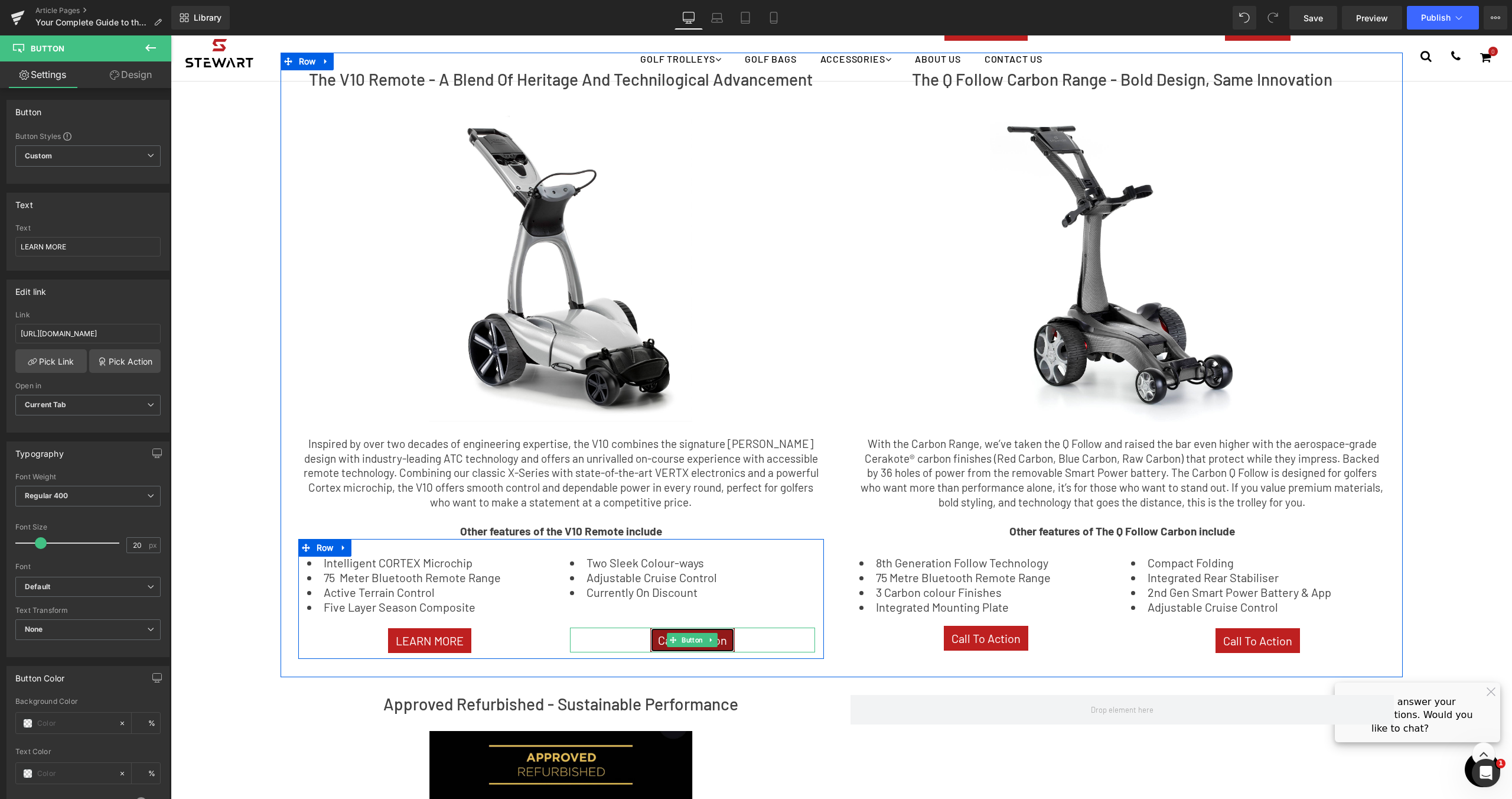
click at [729, 628] on link "Call To Action" at bounding box center [692, 640] width 84 height 25
click at [726, 628] on link "Call To Action" at bounding box center [692, 640] width 84 height 25
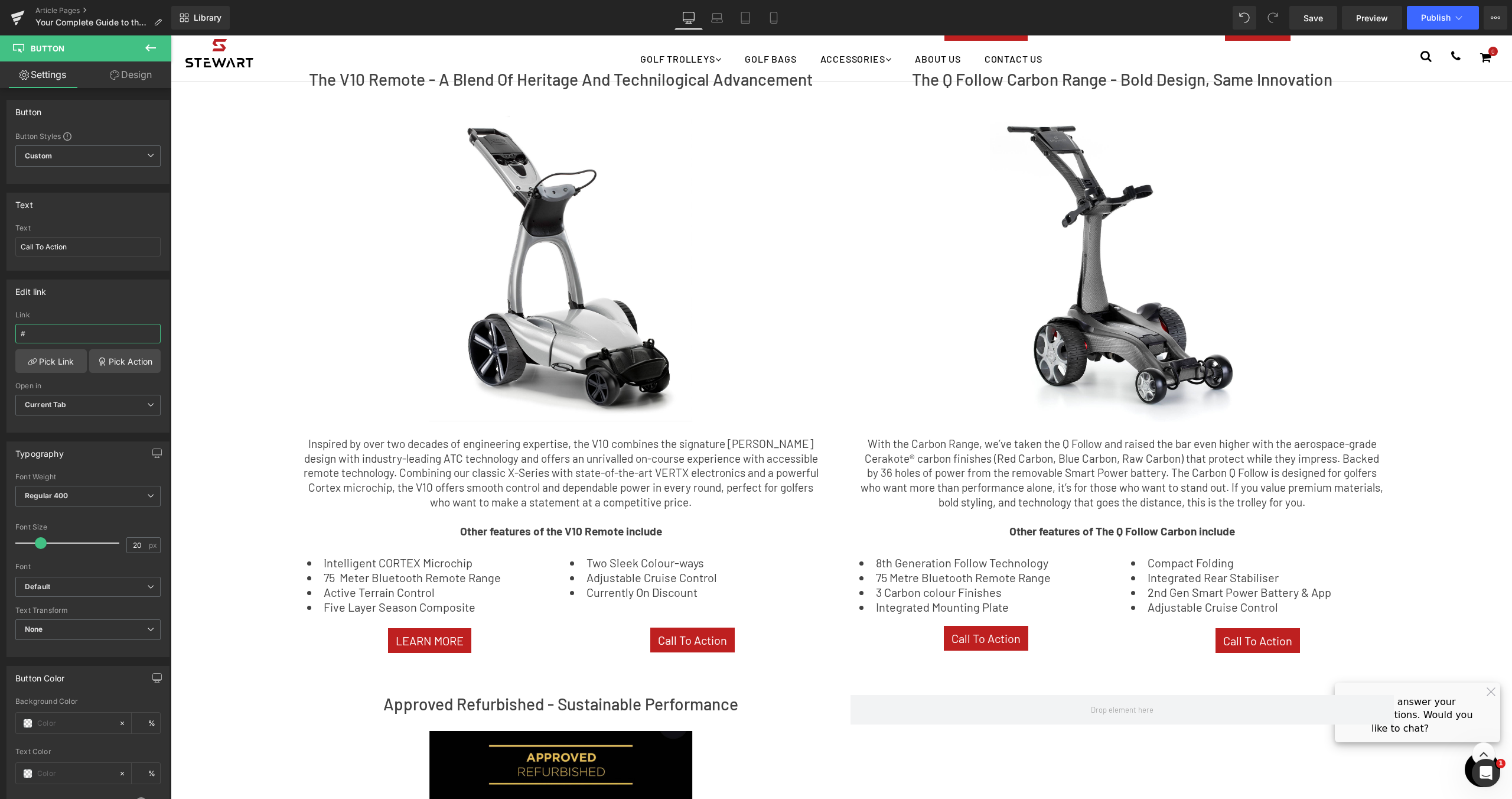
drag, startPoint x: 22, startPoint y: 328, endPoint x: -35, endPoint y: 323, distance: 57.2
click at [0, 323] on html "Image You are previewing how the will restyle your page. You can not edit Eleme…" at bounding box center [756, 400] width 1512 height 799
type input "[URL][DOMAIN_NAME]"
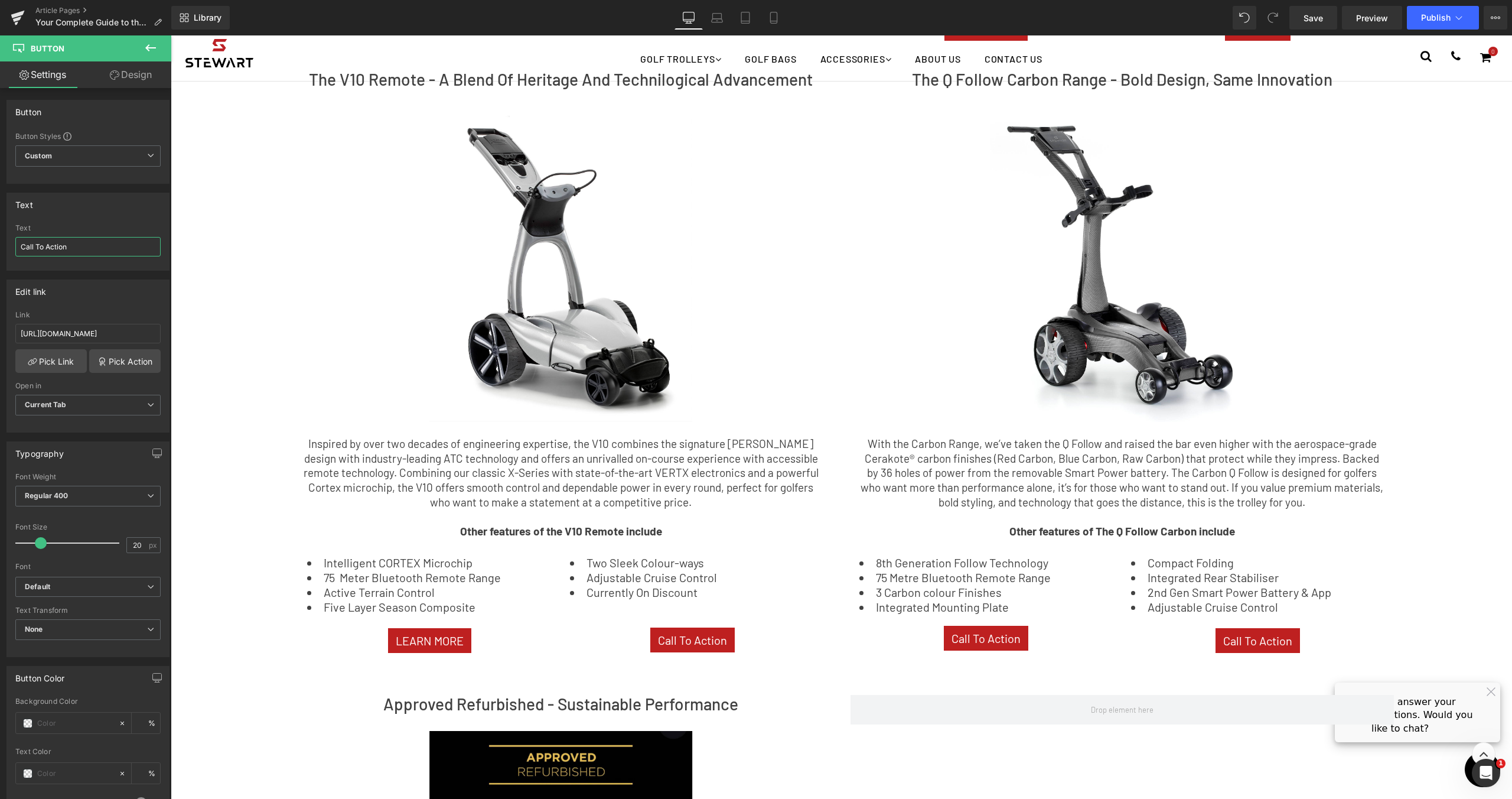
click at [0, 237] on html "Image You are previewing how the will restyle your page. You can not edit Eleme…" at bounding box center [756, 400] width 1512 height 799
type input "b"
type input "BUY NOW"
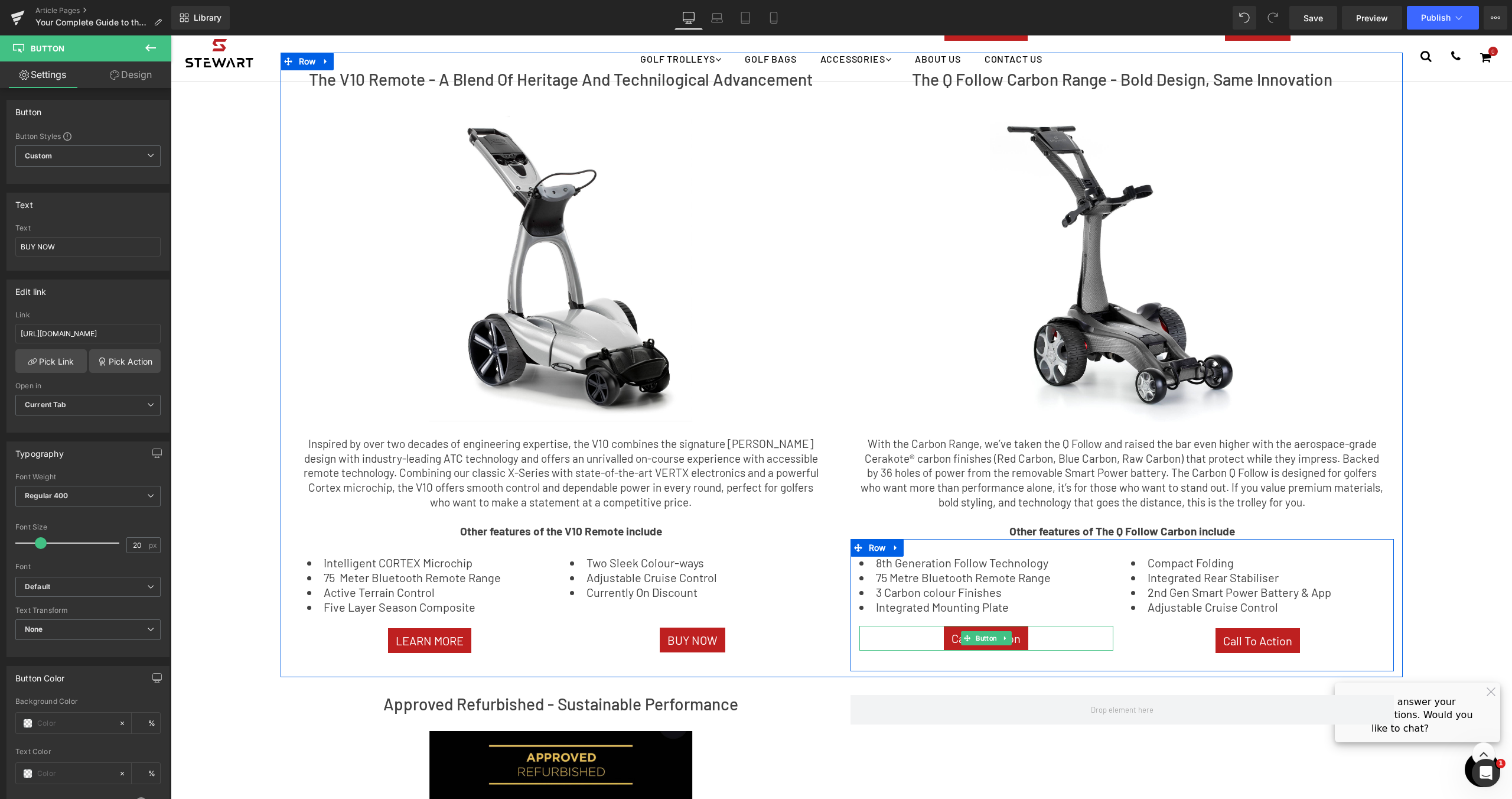
click at [1043, 626] on div "Call To Action" at bounding box center [986, 638] width 254 height 25
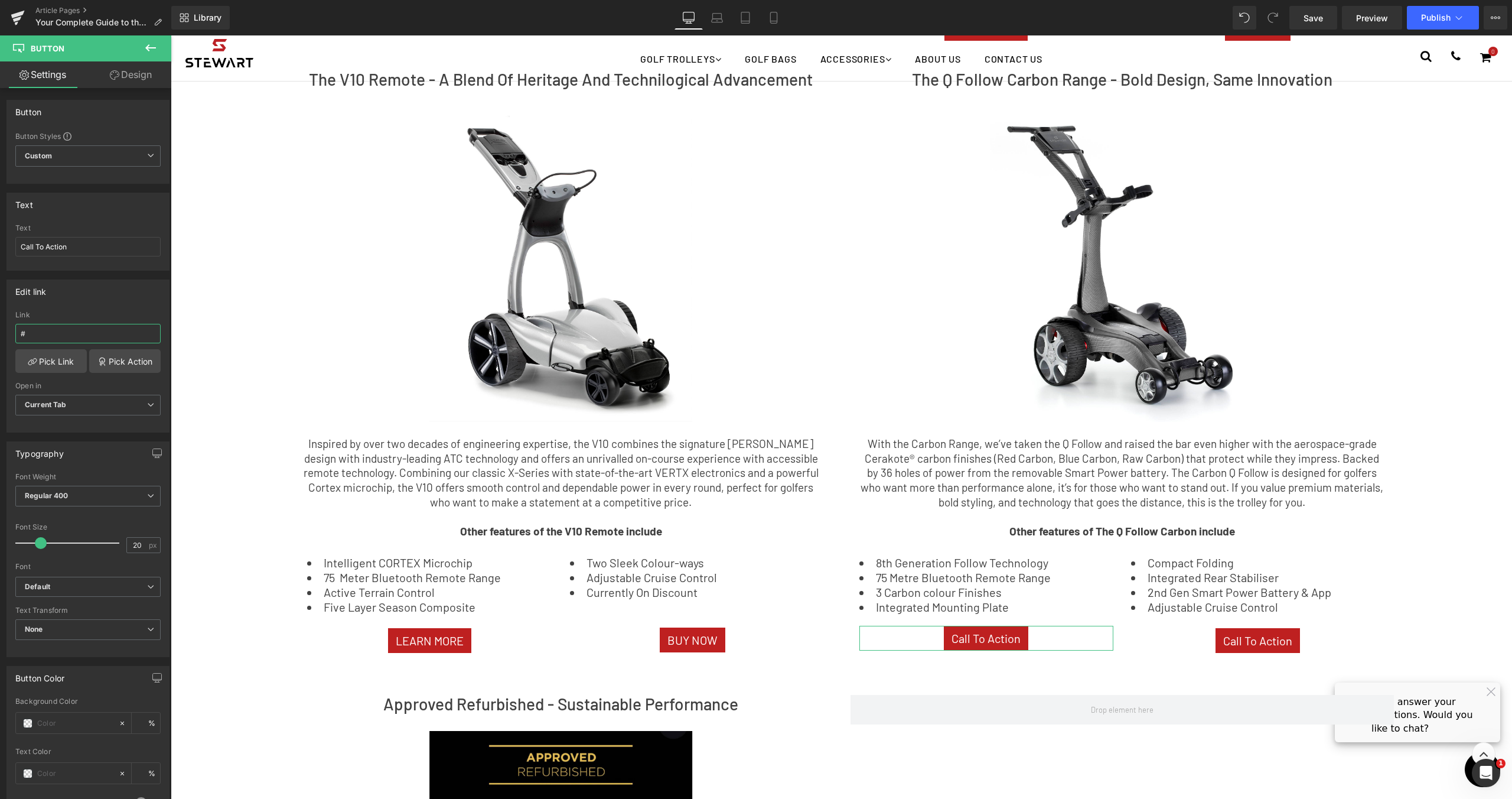
drag, startPoint x: 42, startPoint y: 333, endPoint x: -3, endPoint y: 329, distance: 45.2
click at [0, 329] on html "Image You are previewing how the will restyle your page. You can not edit Eleme…" at bounding box center [756, 400] width 1512 height 799
paste input "[URL][DOMAIN_NAME]"
type input "[URL][DOMAIN_NAME]"
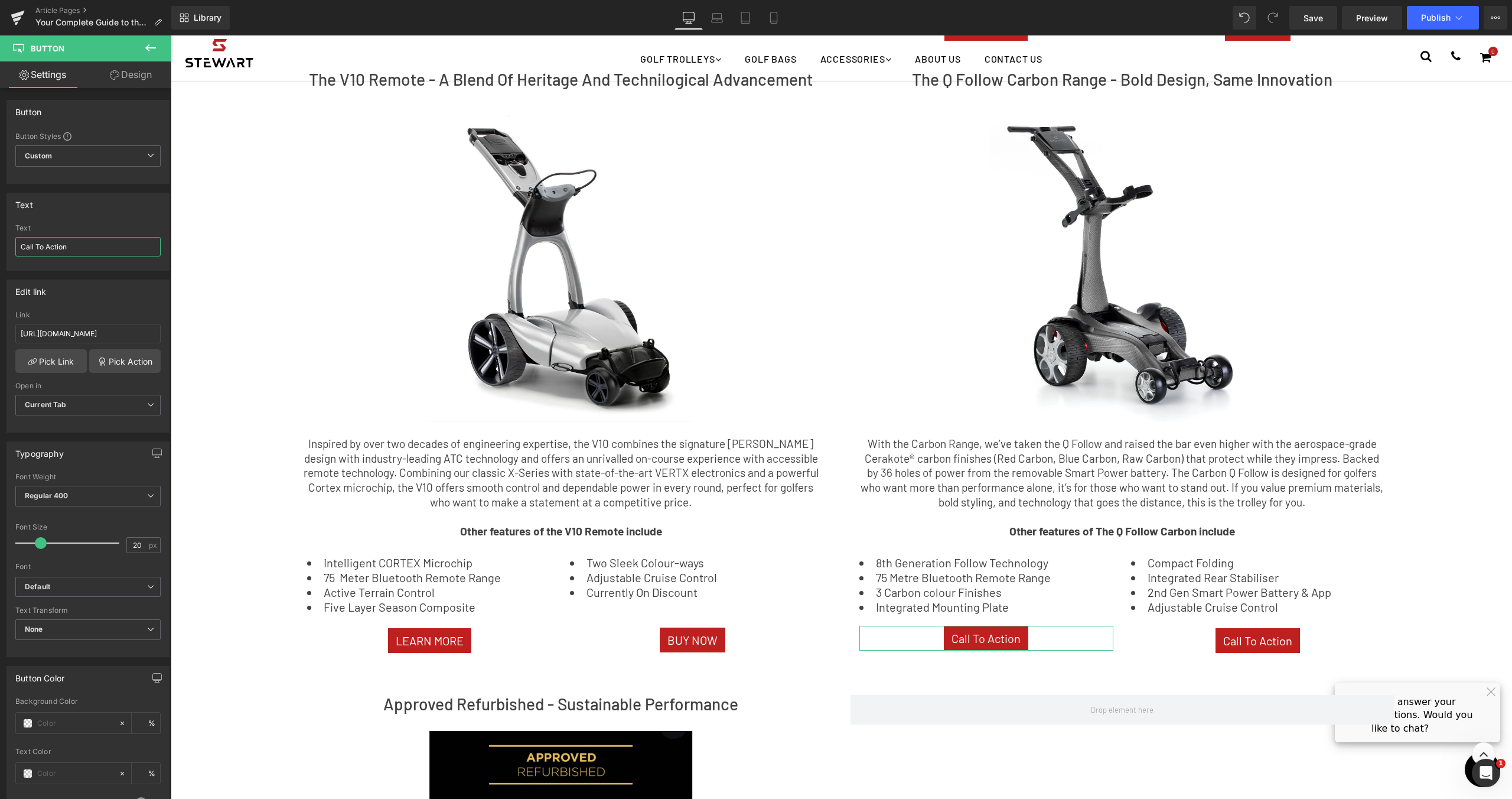
scroll to position [0, 0]
click at [0, 231] on html "Image You are previewing how the will restyle your page. You can not edit Eleme…" at bounding box center [756, 400] width 1512 height 799
type input "LEARN MORE"
click at [1312, 12] on span "Save" at bounding box center [1313, 18] width 19 height 12
click at [13, 19] on icon at bounding box center [17, 19] width 8 height 6
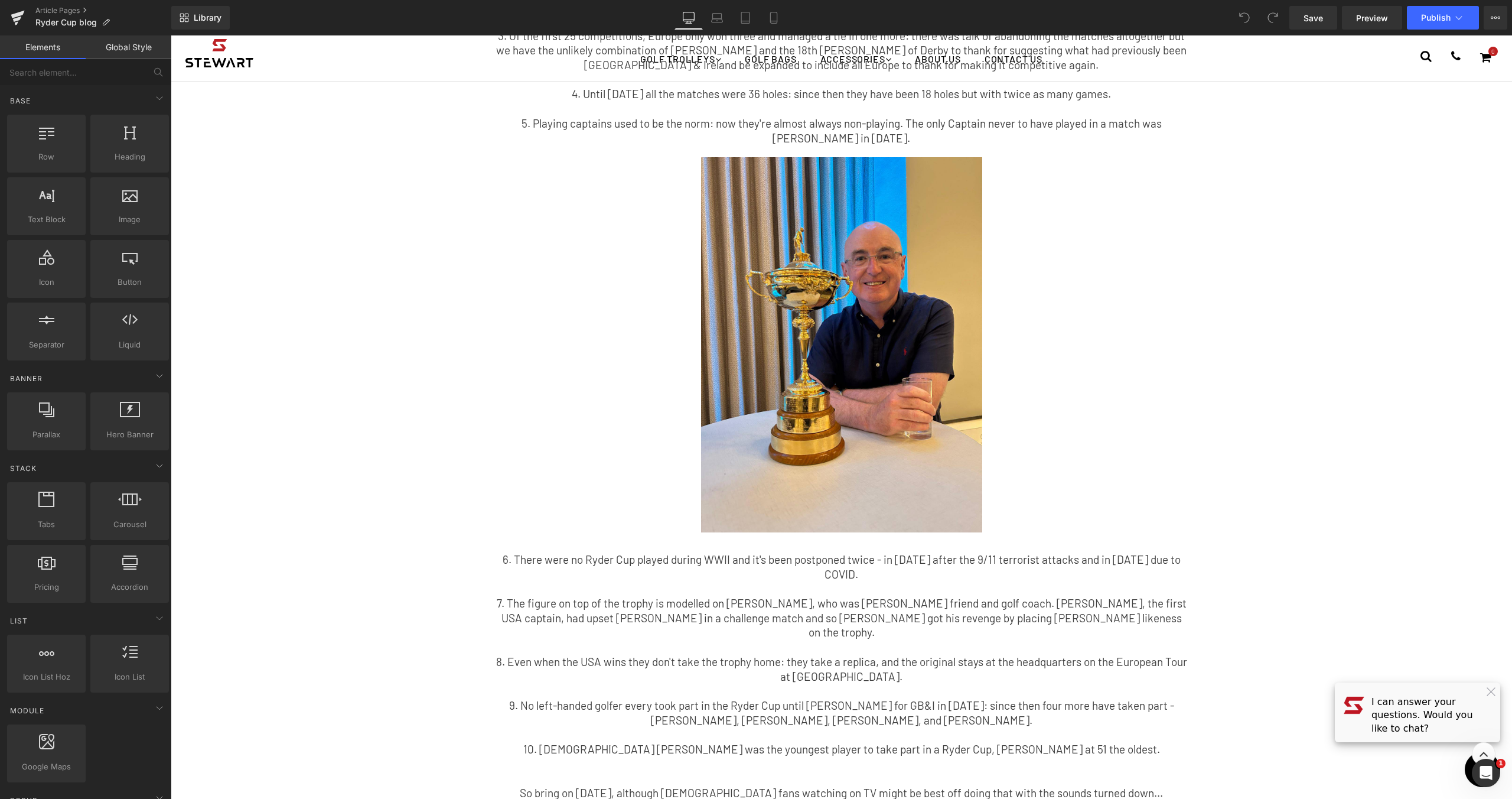
scroll to position [402, 0]
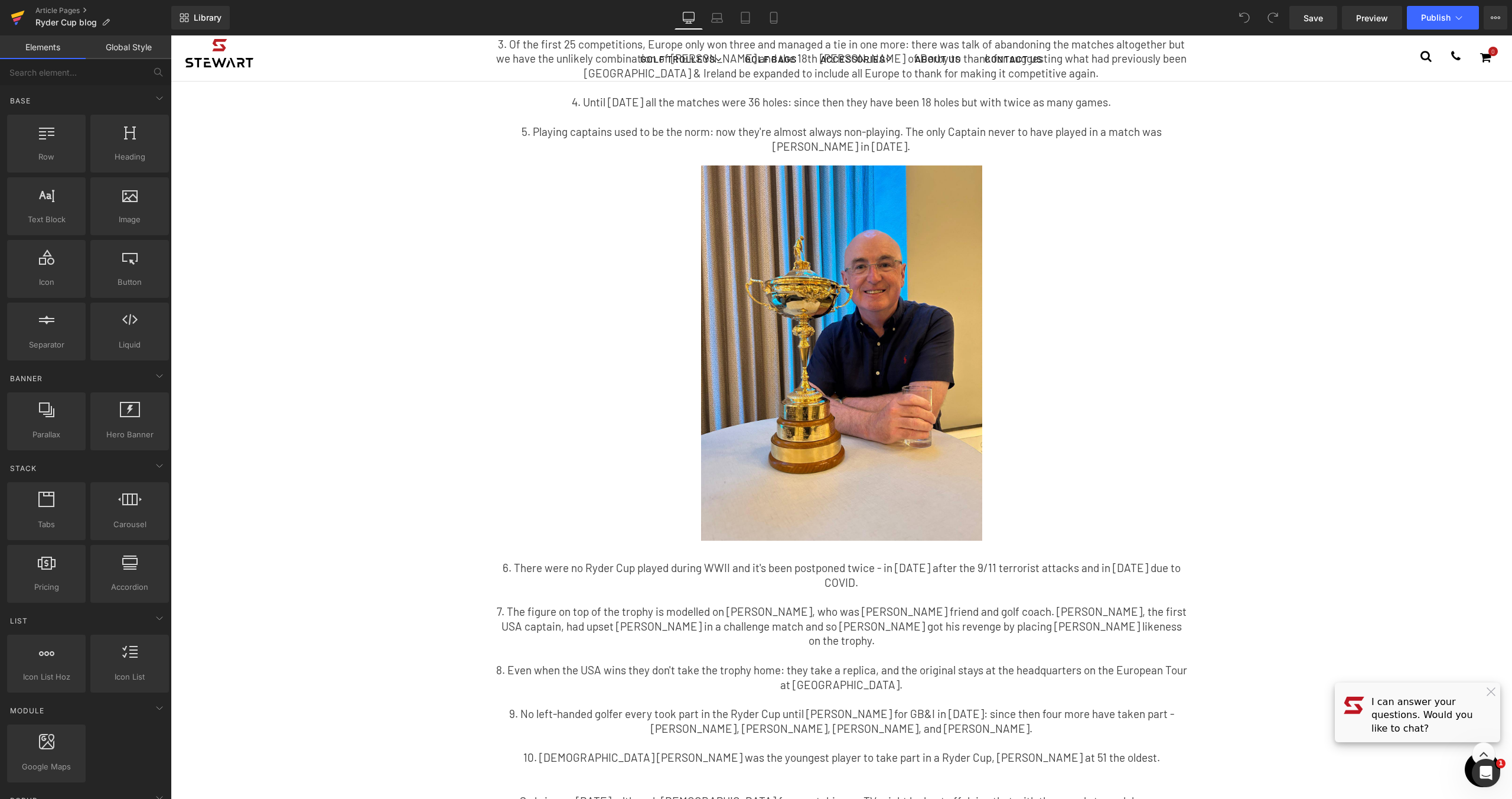
click at [18, 21] on icon at bounding box center [17, 18] width 14 height 30
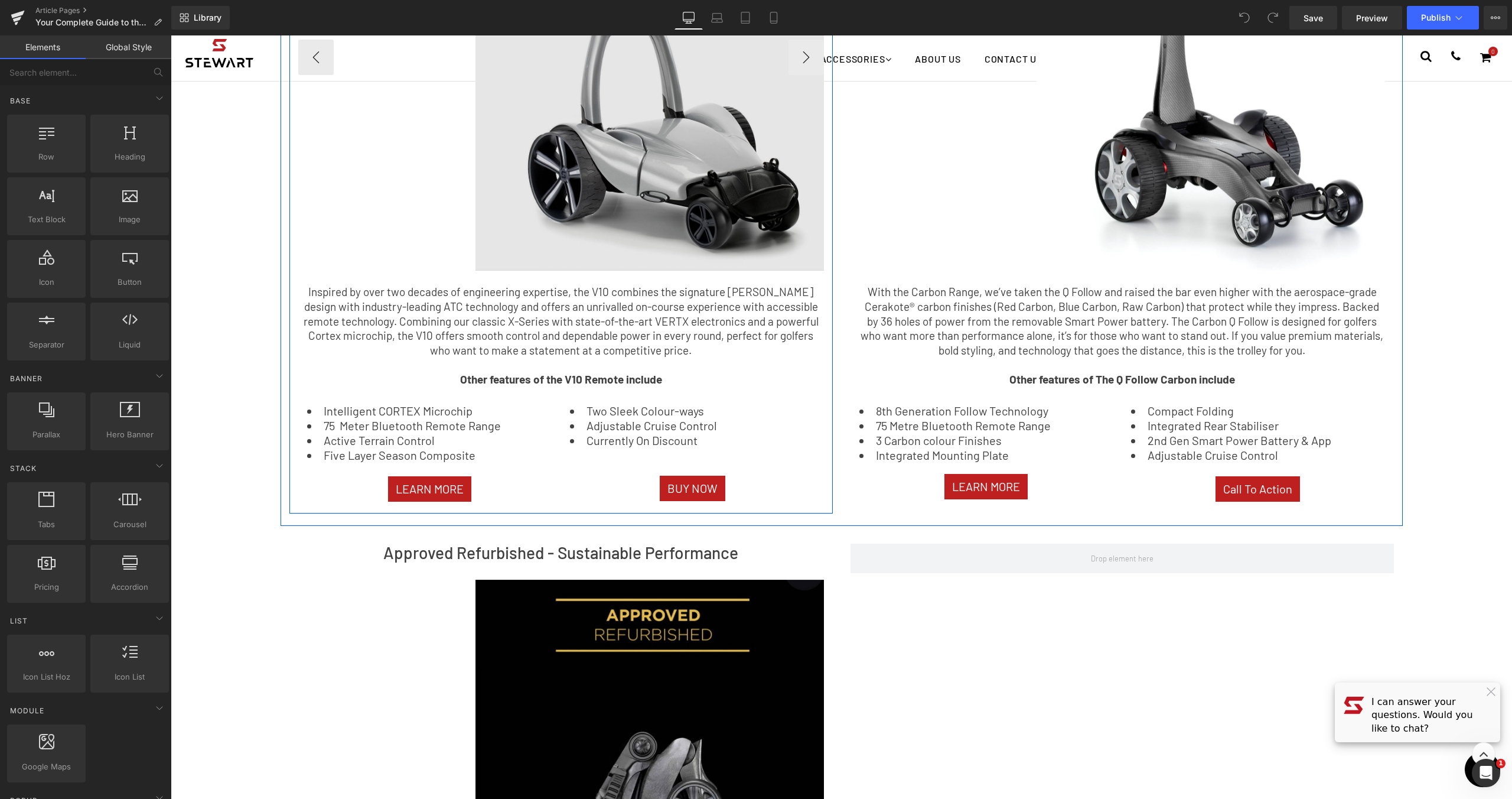
scroll to position [1498, 0]
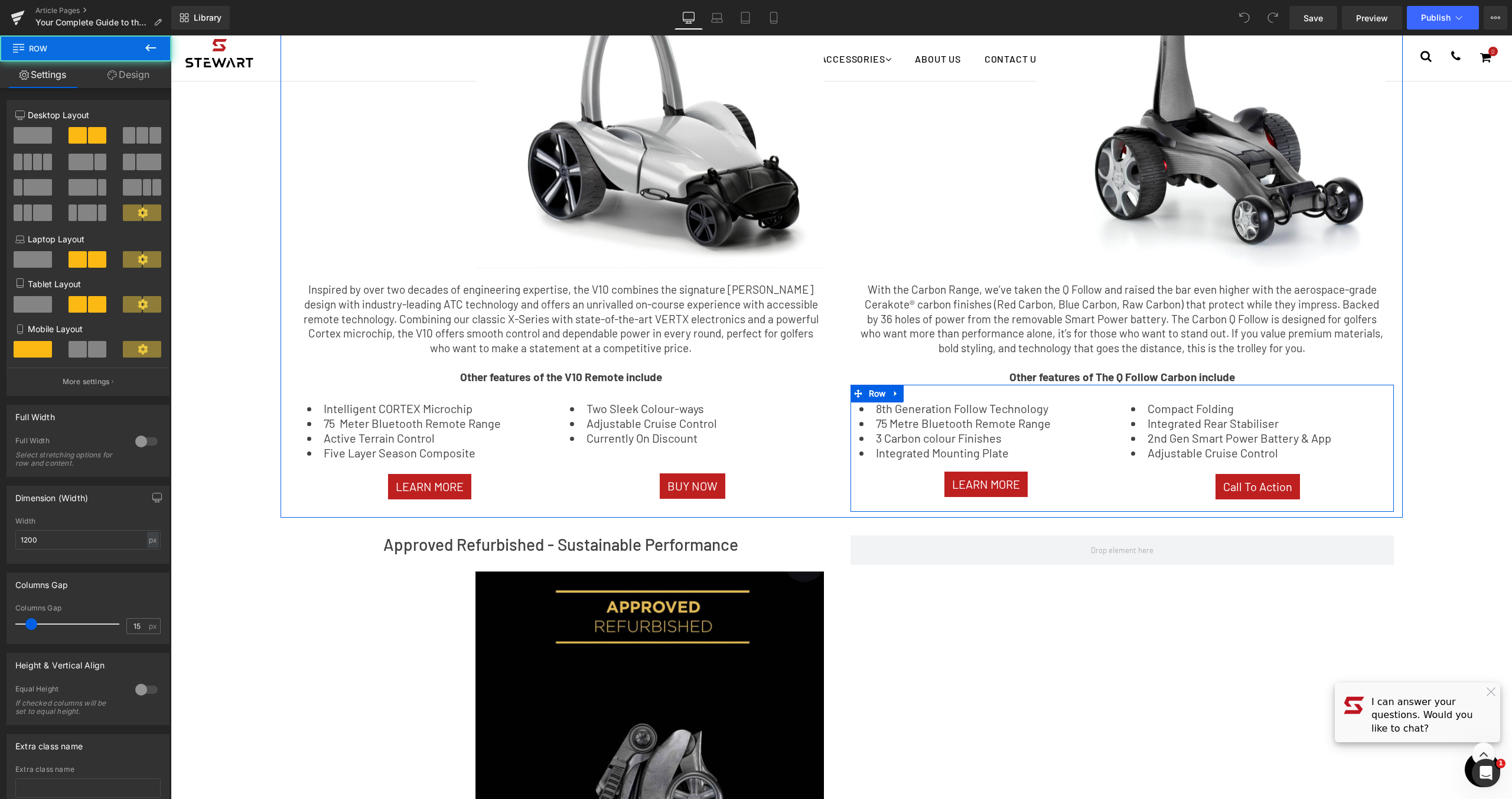
drag, startPoint x: 1007, startPoint y: 506, endPoint x: 1009, endPoint y: 489, distance: 17.1
click at [1009, 489] on div "8th Generation Follow Technology 75 Metre Bluetooth Remote Range 3 Carbon colou…" at bounding box center [1122, 448] width 543 height 127
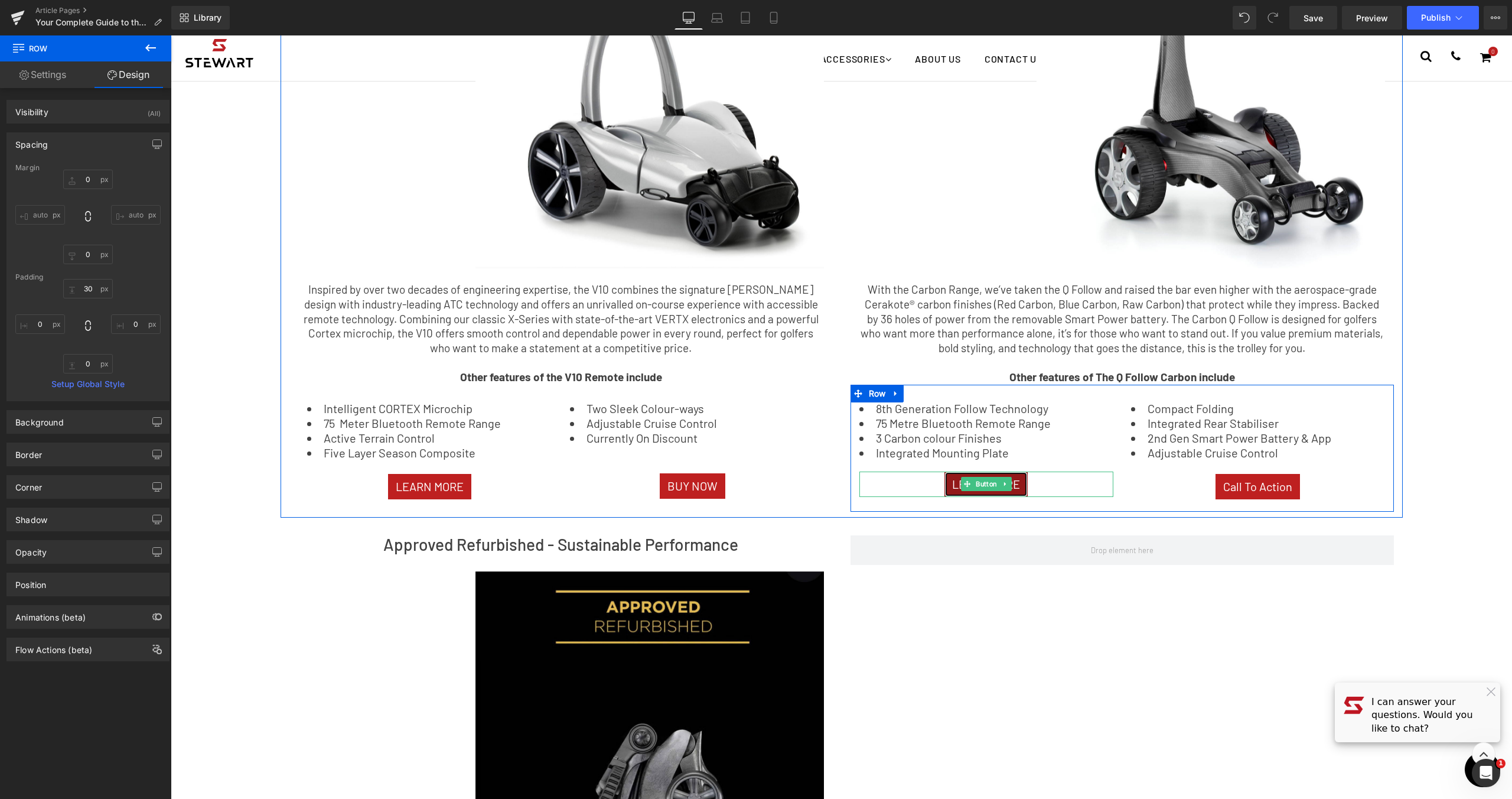
click at [1014, 476] on span "LEARN MORE" at bounding box center [985, 484] width 68 height 17
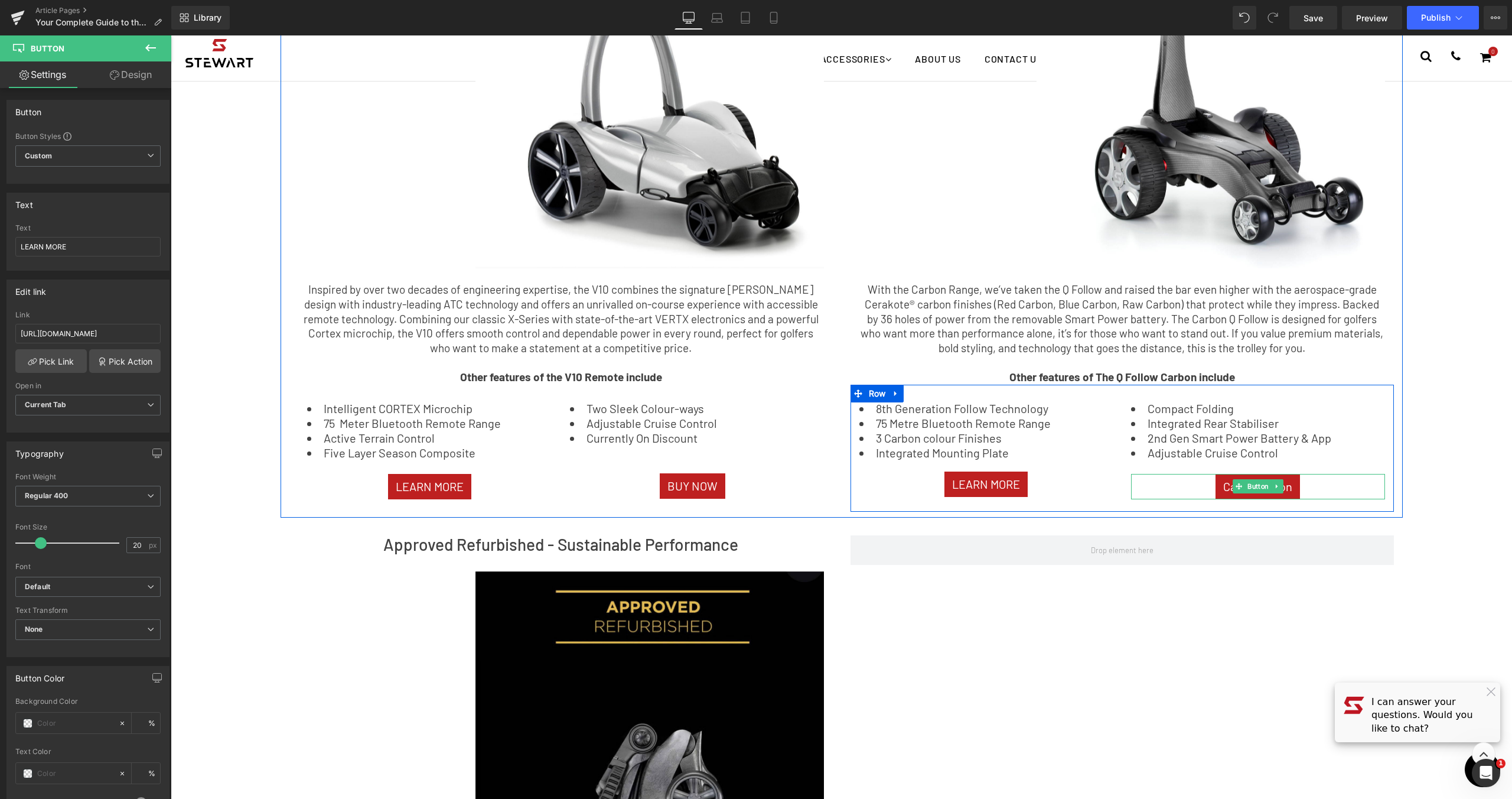
click at [1312, 482] on div "Call To Action" at bounding box center [1258, 486] width 254 height 25
click at [1304, 474] on div "Call To Action" at bounding box center [1258, 486] width 254 height 25
click at [1292, 474] on link "Call To Action" at bounding box center [1257, 486] width 84 height 25
drag, startPoint x: 38, startPoint y: 332, endPoint x: 18, endPoint y: 332, distance: 20.0
click at [18, 332] on input "#" at bounding box center [88, 333] width 145 height 19
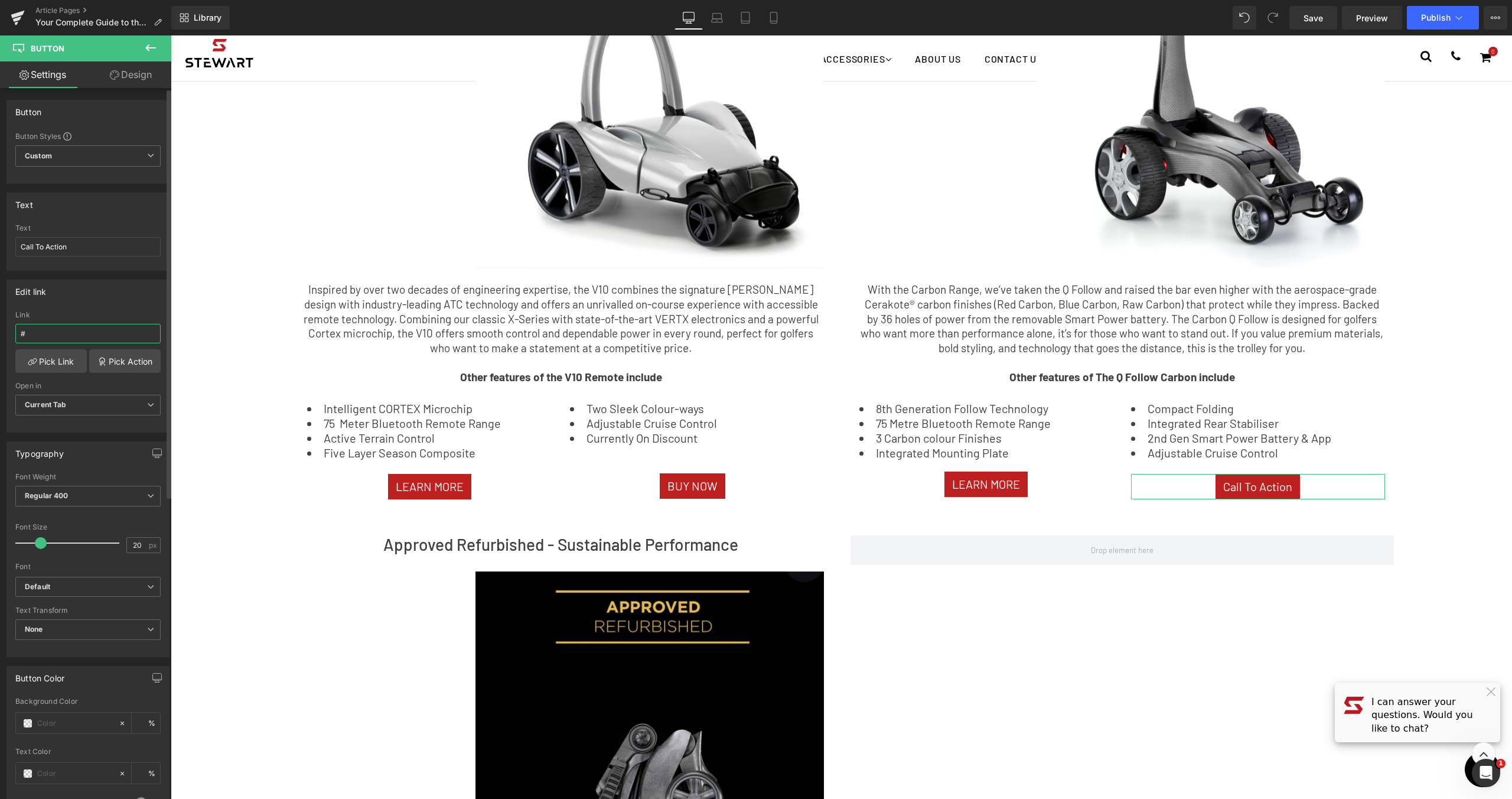
paste input "https://shop.stewartgolf.co.uk/collections/shop-now/products/q-follow-carbon-ra…"
type input "https://shop.stewartgolf.co.uk/collections/shop-now/products/q-follow-carbon-ra…"
drag, startPoint x: 92, startPoint y: 255, endPoint x: -19, endPoint y: 235, distance: 112.8
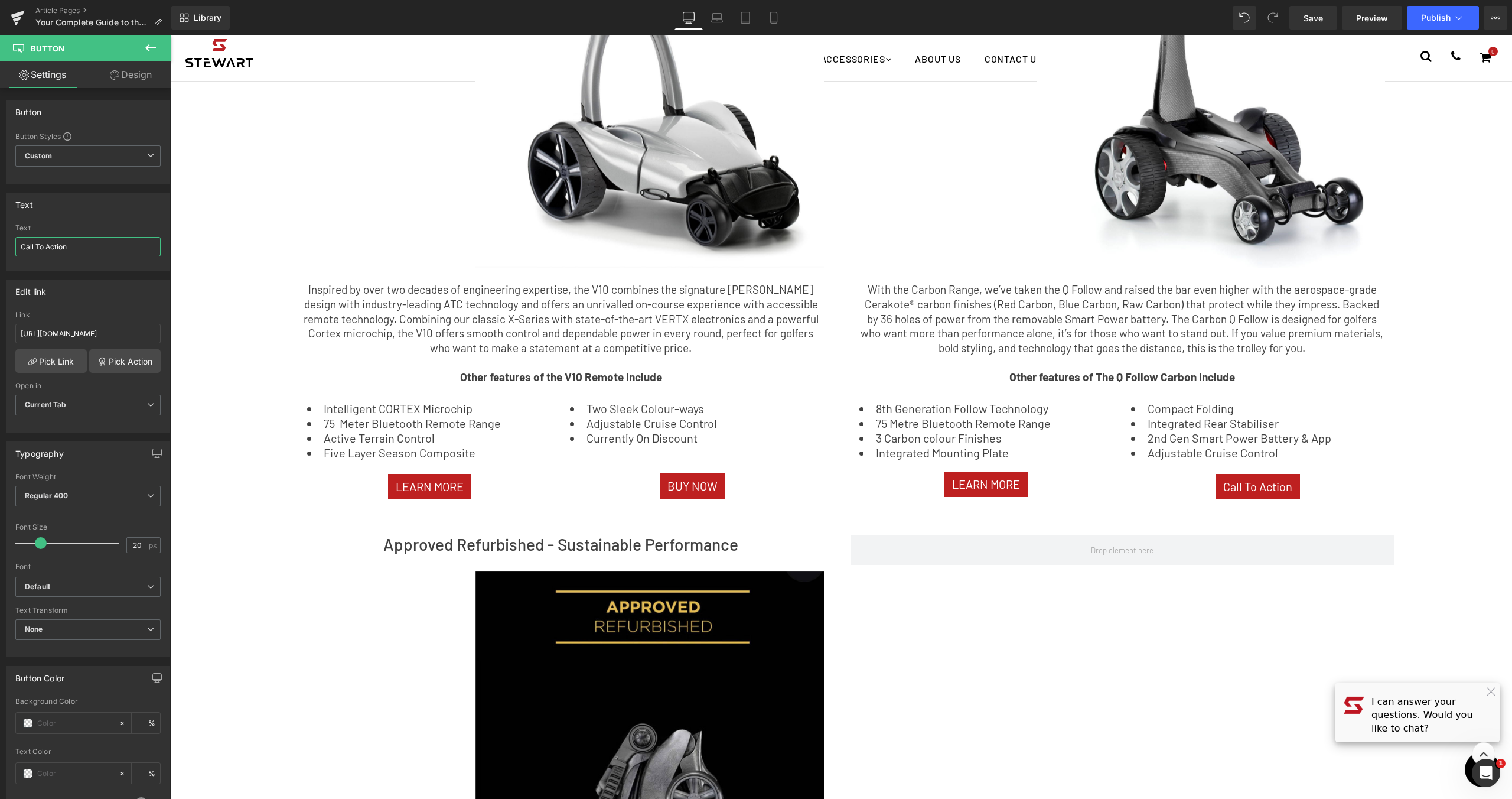
click at [0, 235] on html "You are previewing how the will restyle your page. You can not edit Elements in…" at bounding box center [756, 400] width 1512 height 799
type input "BUY NOW"
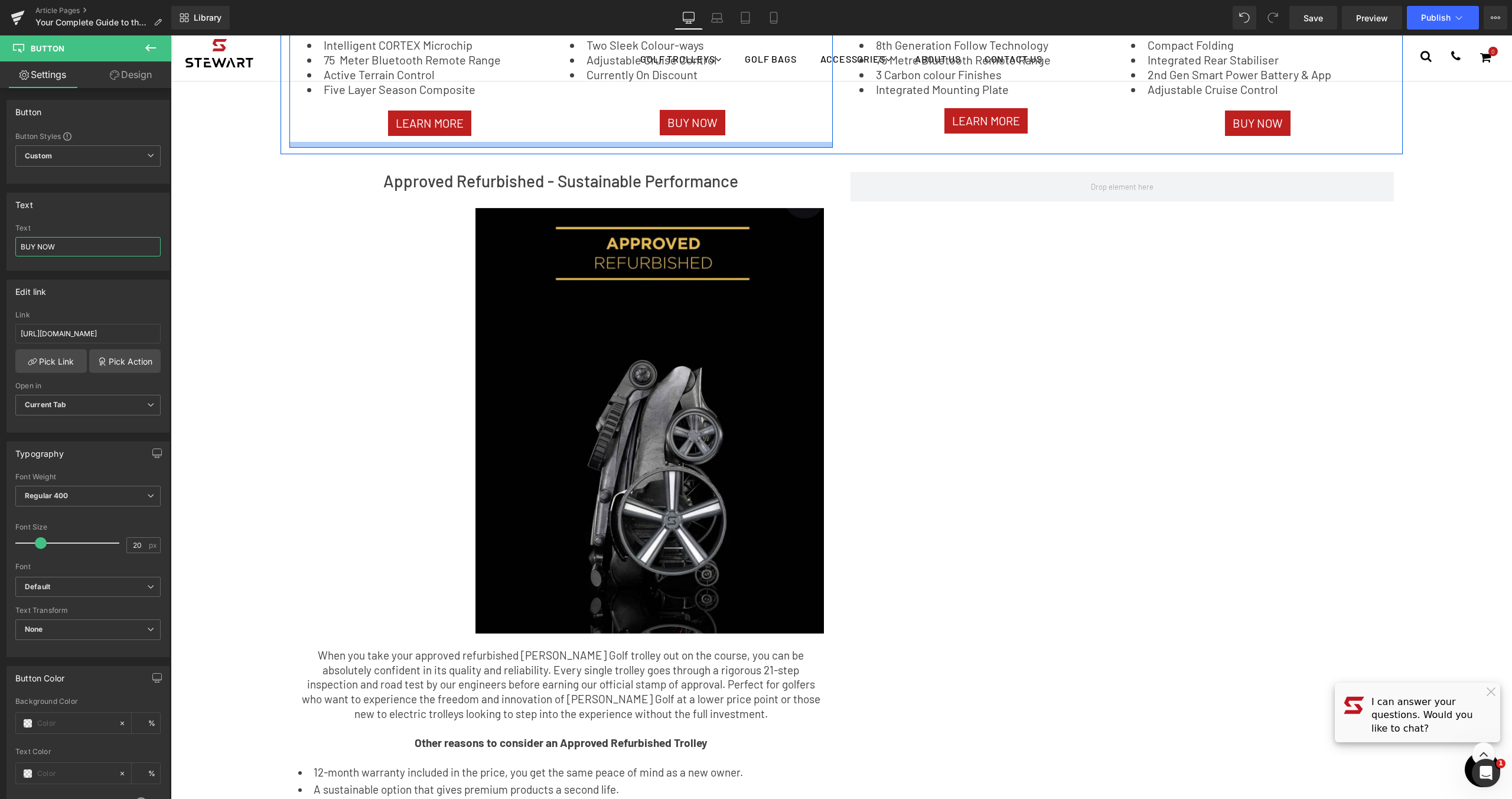
scroll to position [2094, 0]
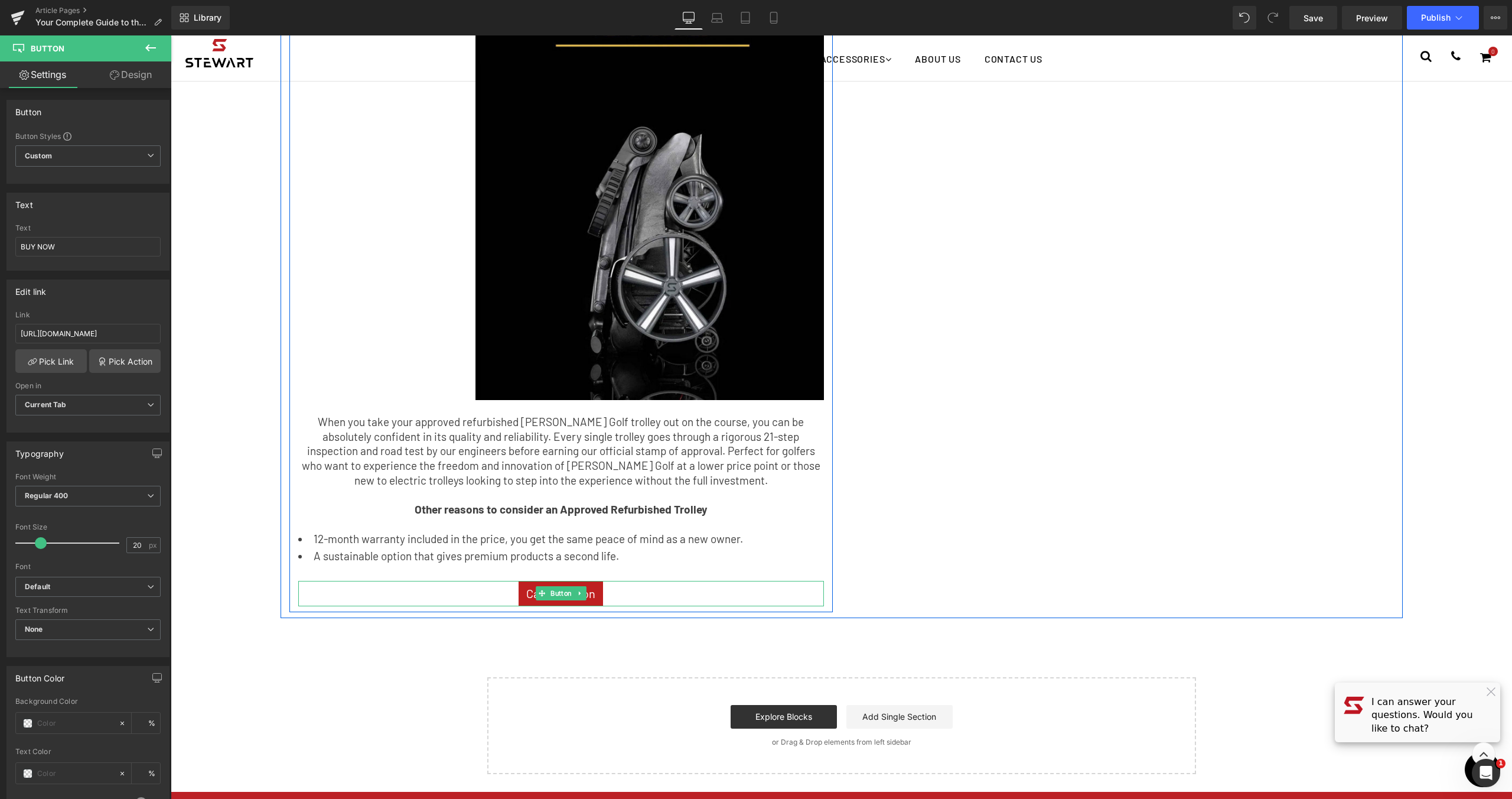
click at [601, 586] on div "Call To Action" at bounding box center [561, 593] width 525 height 25
click at [596, 581] on link "Call To Action" at bounding box center [561, 593] width 84 height 25
click at [598, 581] on link "Call To Action" at bounding box center [561, 593] width 84 height 25
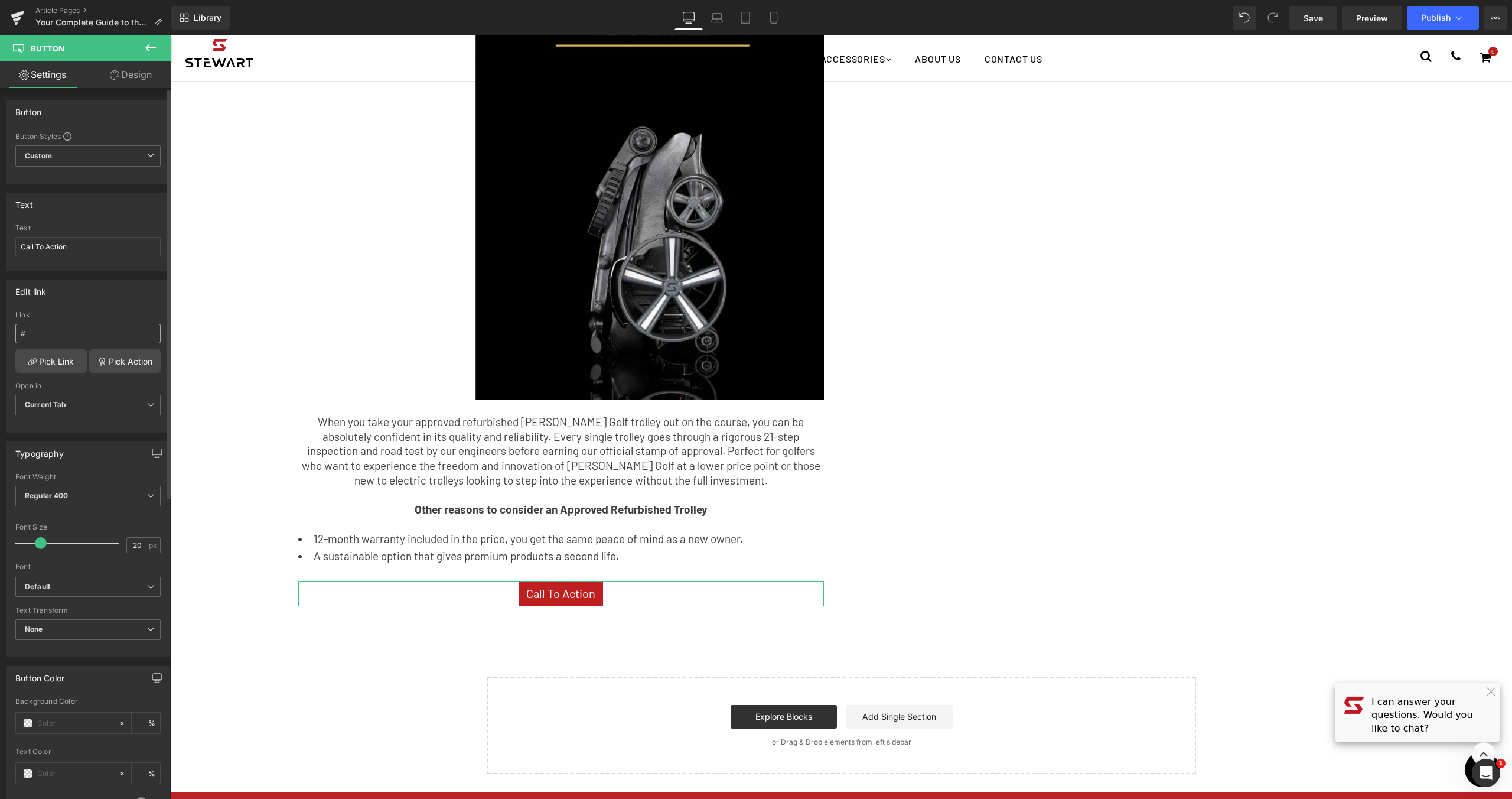
click at [43, 327] on div "Link #" at bounding box center [88, 329] width 145 height 38
drag, startPoint x: 31, startPoint y: 328, endPoint x: 4, endPoint y: 328, distance: 27.0
click at [4, 328] on div "Edit link # Link # Pick Link Pick Action Current Tab New Tab Open in Current Ta…" at bounding box center [88, 351] width 177 height 162
drag, startPoint x: 28, startPoint y: 330, endPoint x: 17, endPoint y: 330, distance: 11.0
click at [17, 330] on input "#" at bounding box center [88, 333] width 145 height 19
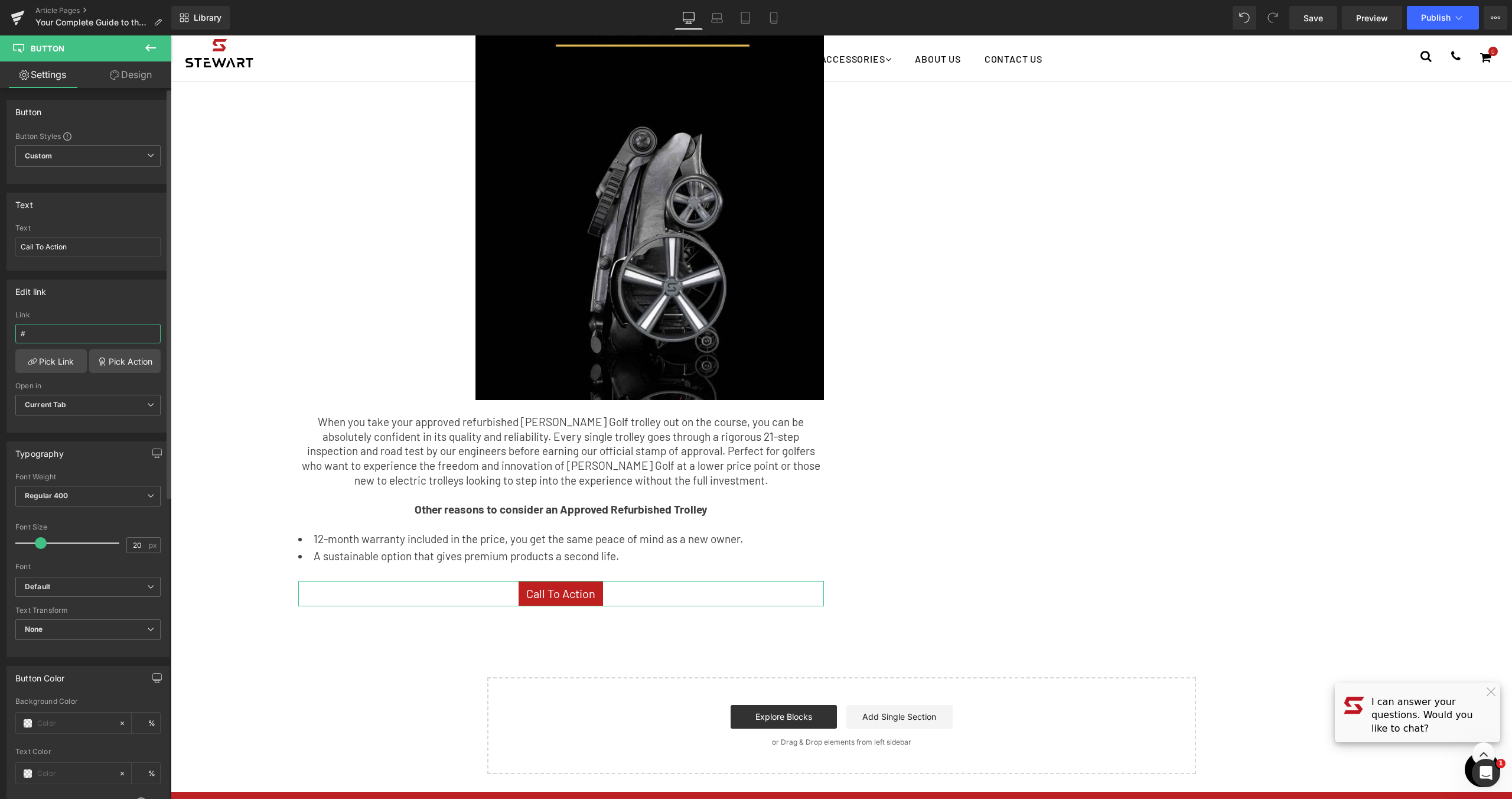
paste input "https://shop.stewartgolf.co.uk/collections/approved-used"
type input "https://shop.stewartgolf.co.uk/collections/approved-used"
drag, startPoint x: 57, startPoint y: 242, endPoint x: -6, endPoint y: 234, distance: 63.5
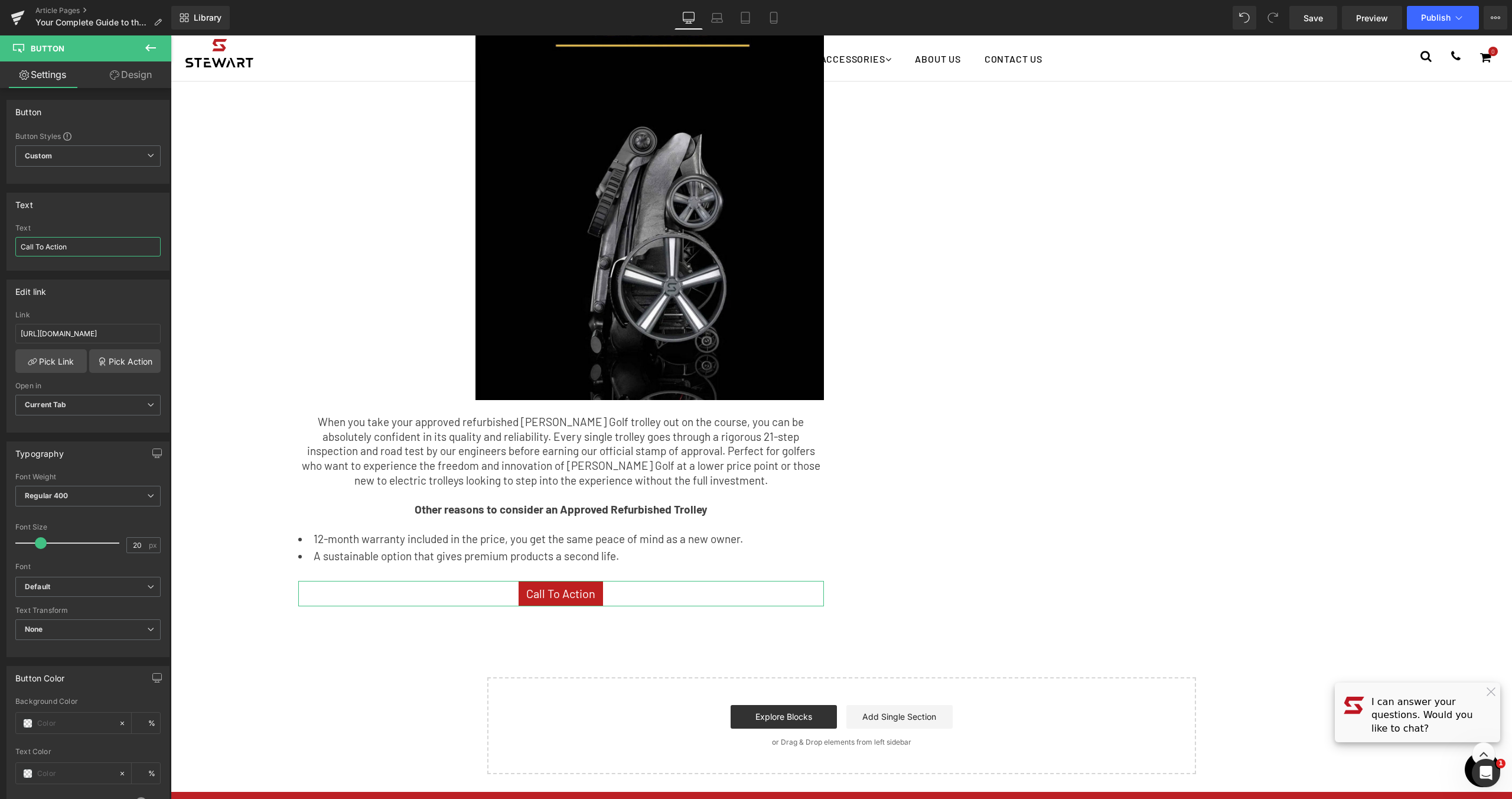
click at [0, 234] on html "You are previewing how the will restyle your page. You can not edit Elements in…" at bounding box center [756, 400] width 1512 height 799
type input "BUY NOW"
click at [1143, 214] on div "Approved Refurbished - Sustainable Performance Heading Image Image Image Image …" at bounding box center [841, 270] width 1122 height 697
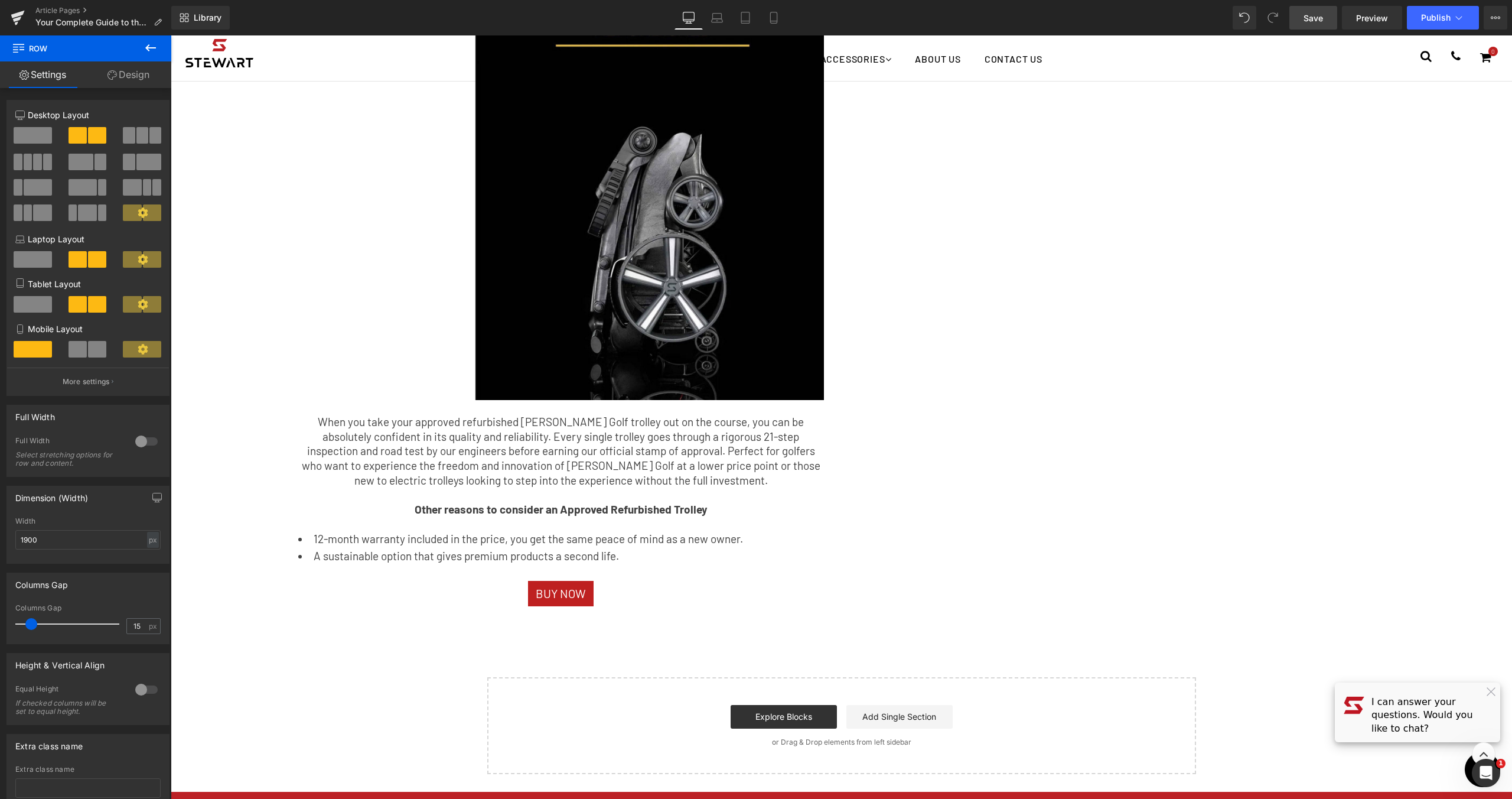
click at [1319, 16] on span "Save" at bounding box center [1313, 18] width 19 height 12
click at [721, 26] on link "Laptop" at bounding box center [716, 17] width 29 height 23
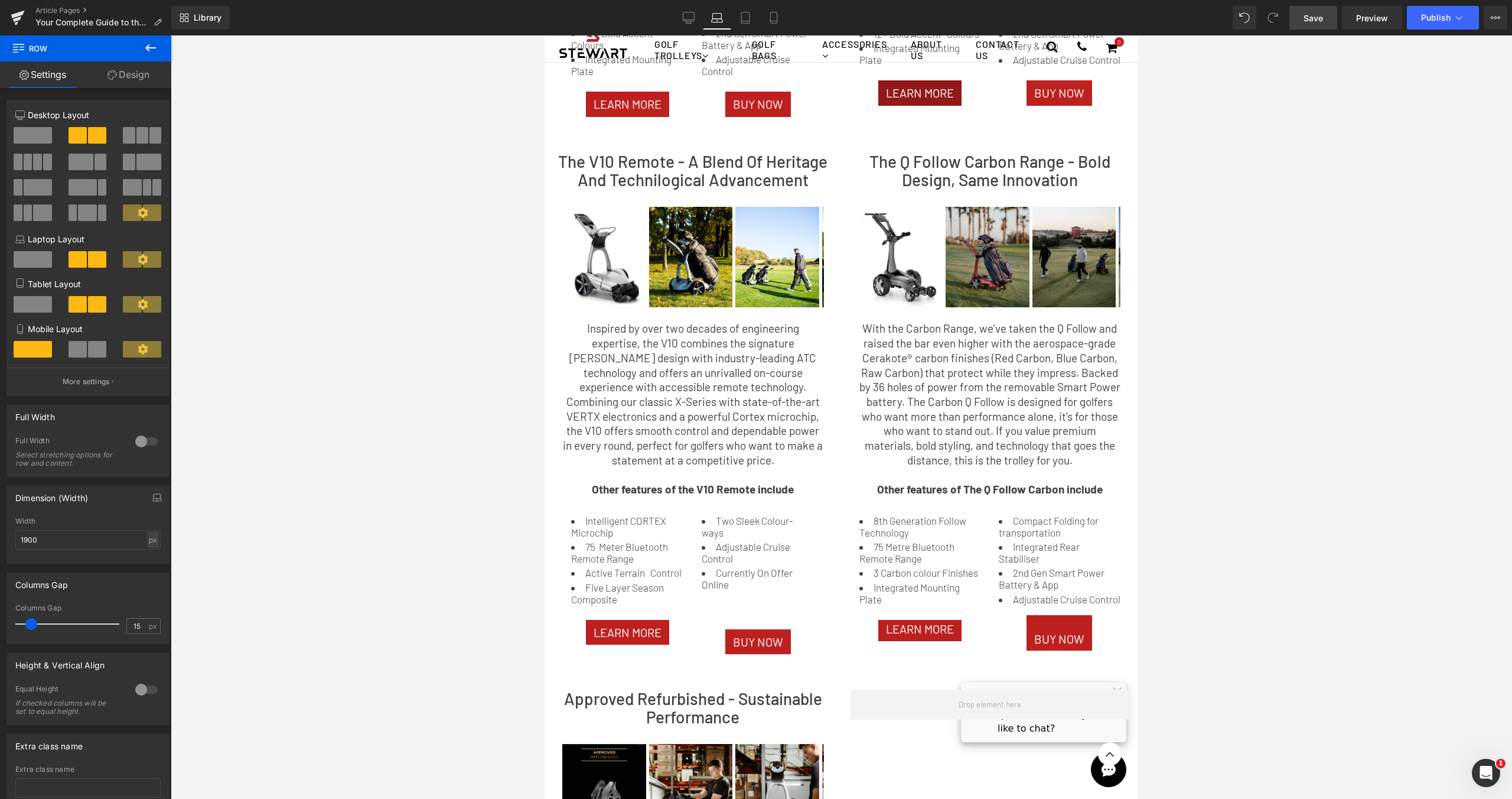
scroll to position [688, 0]
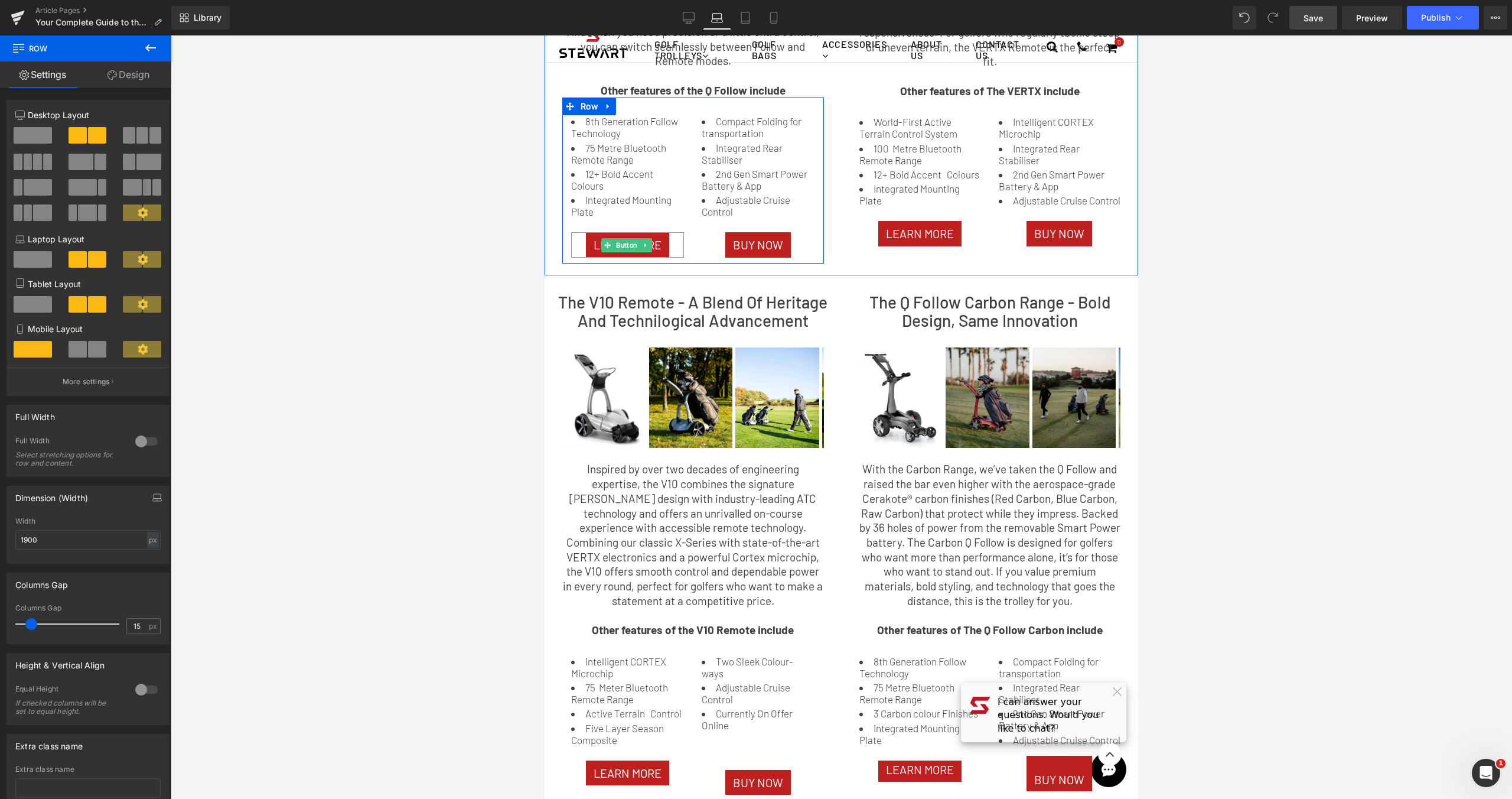
click at [670, 242] on div "LEARN MORE" at bounding box center [627, 244] width 113 height 25
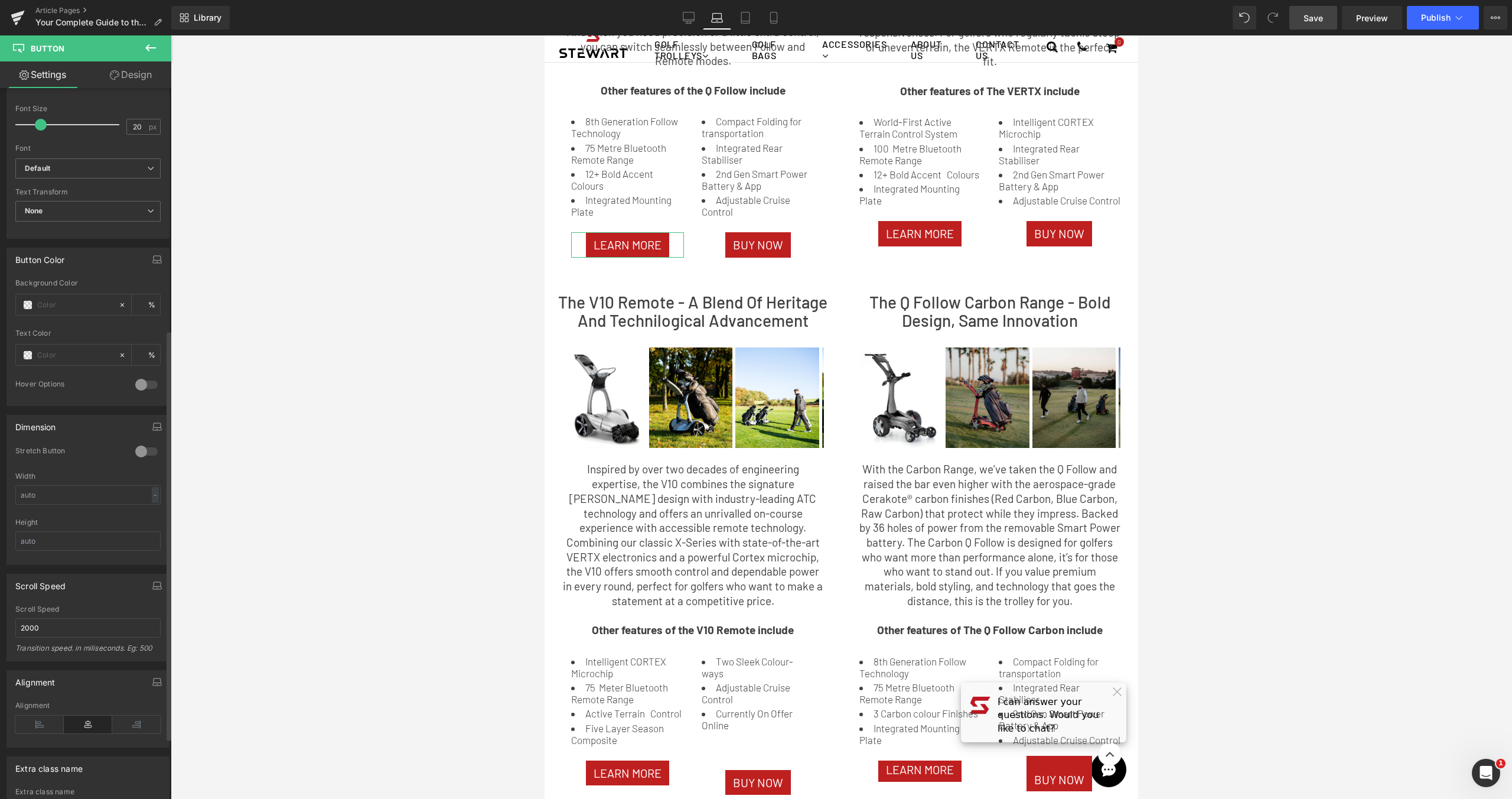
scroll to position [525, 0]
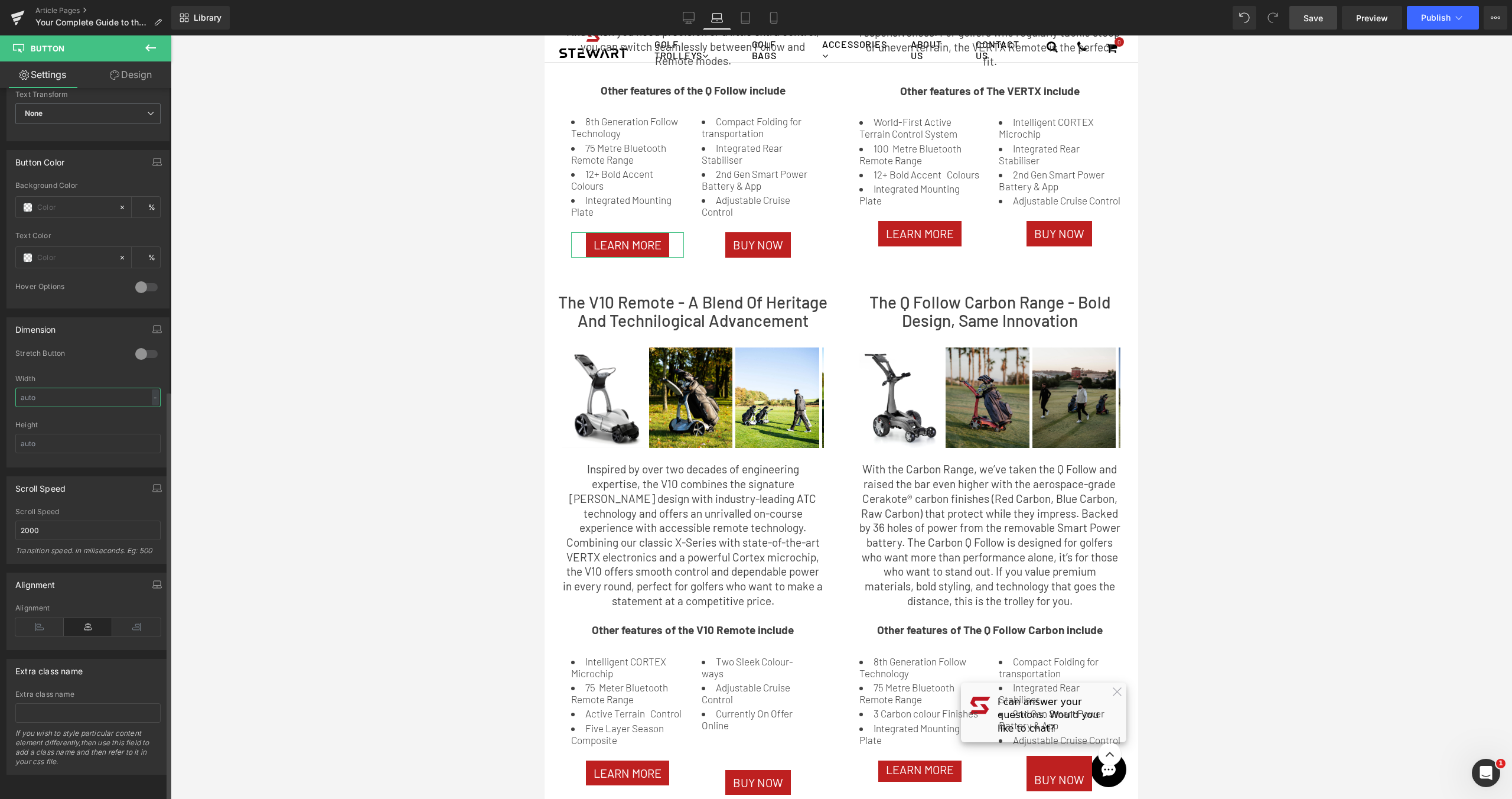
click at [124, 387] on input "text" at bounding box center [88, 397] width 145 height 19
click at [369, 387] on div at bounding box center [840, 416] width 1341 height 763
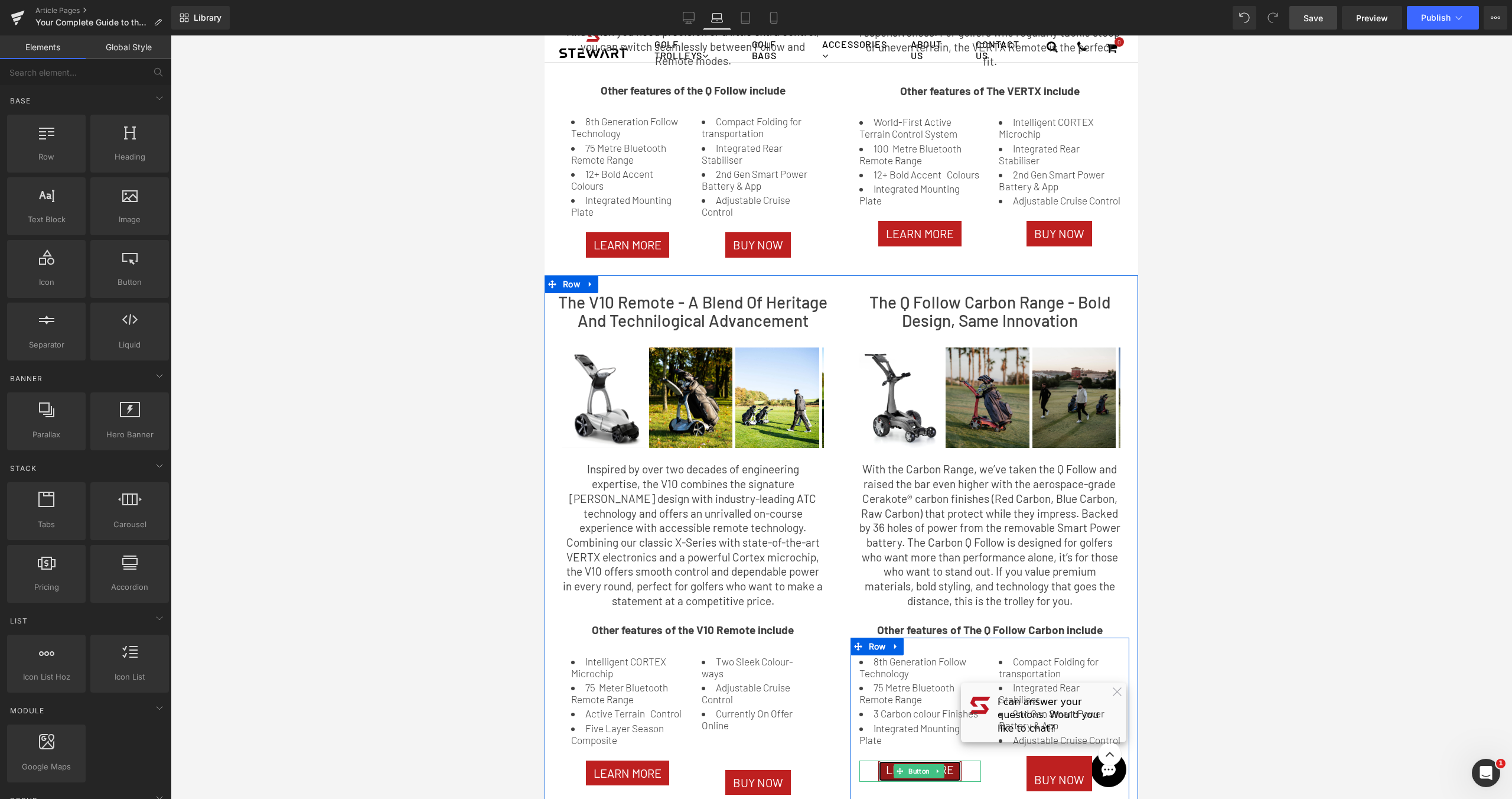
click at [951, 780] on link "LEARN MORE" at bounding box center [920, 771] width 83 height 22
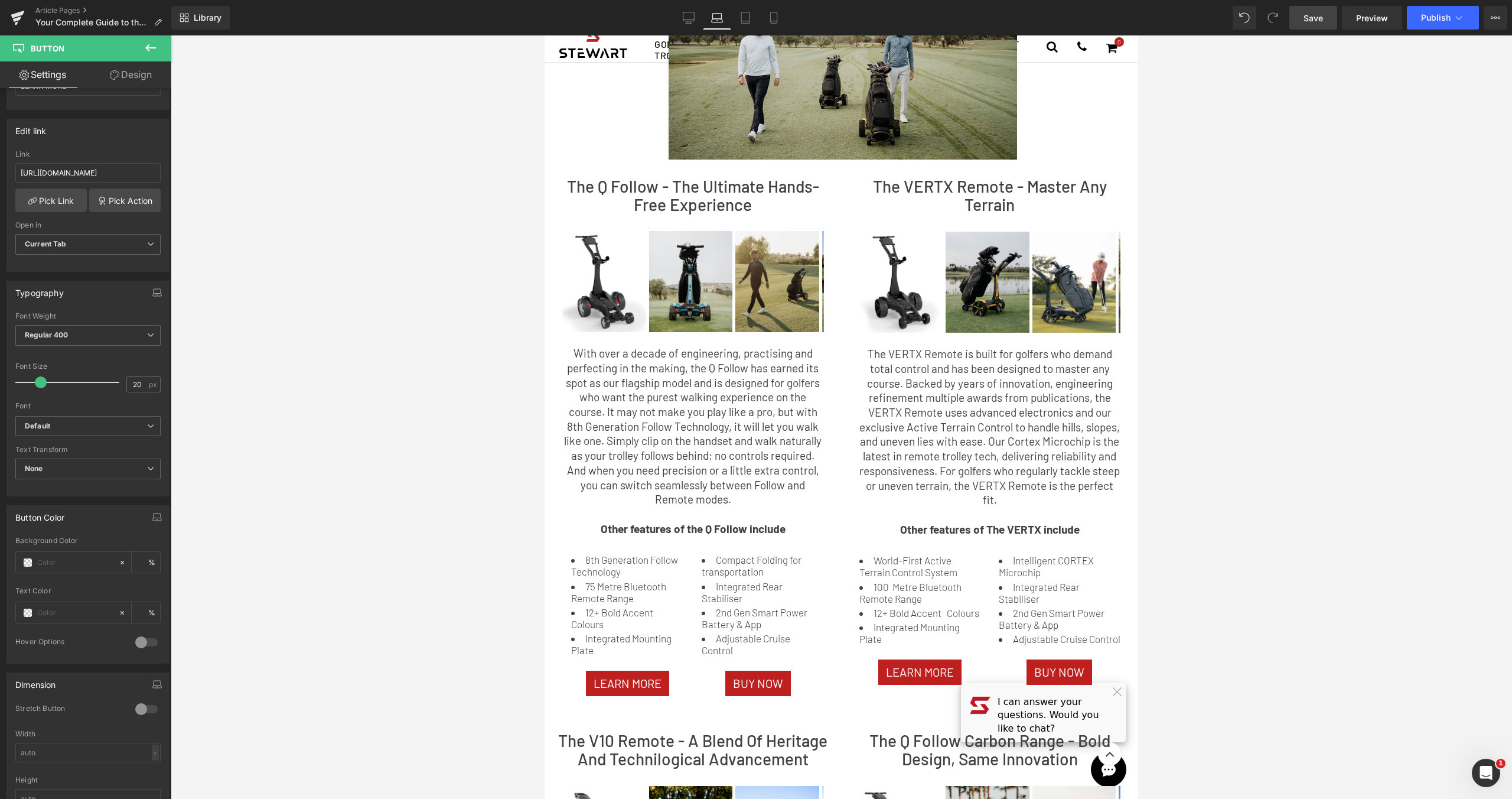
scroll to position [0, 0]
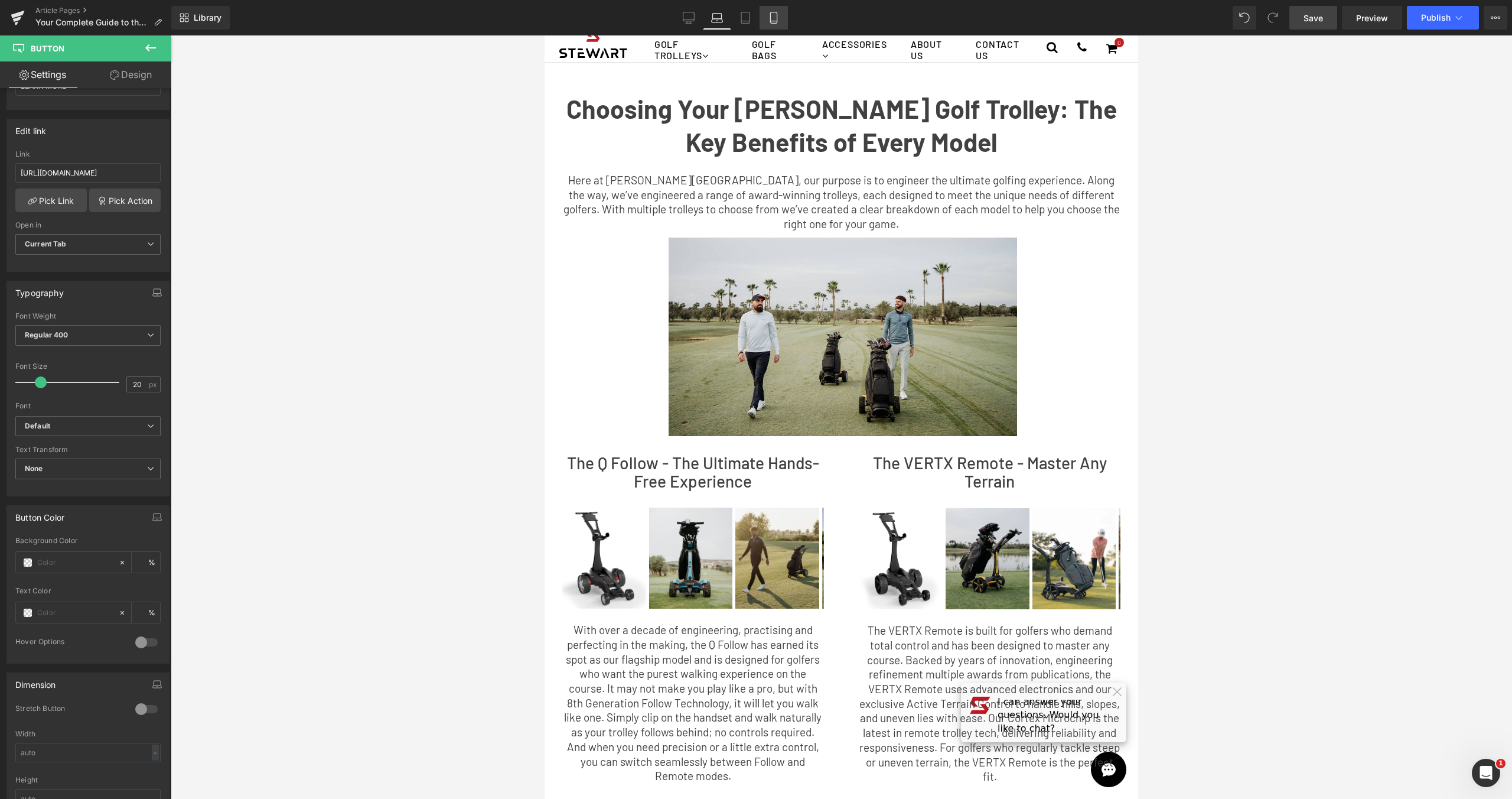
click at [760, 14] on link "Mobile" at bounding box center [774, 17] width 29 height 23
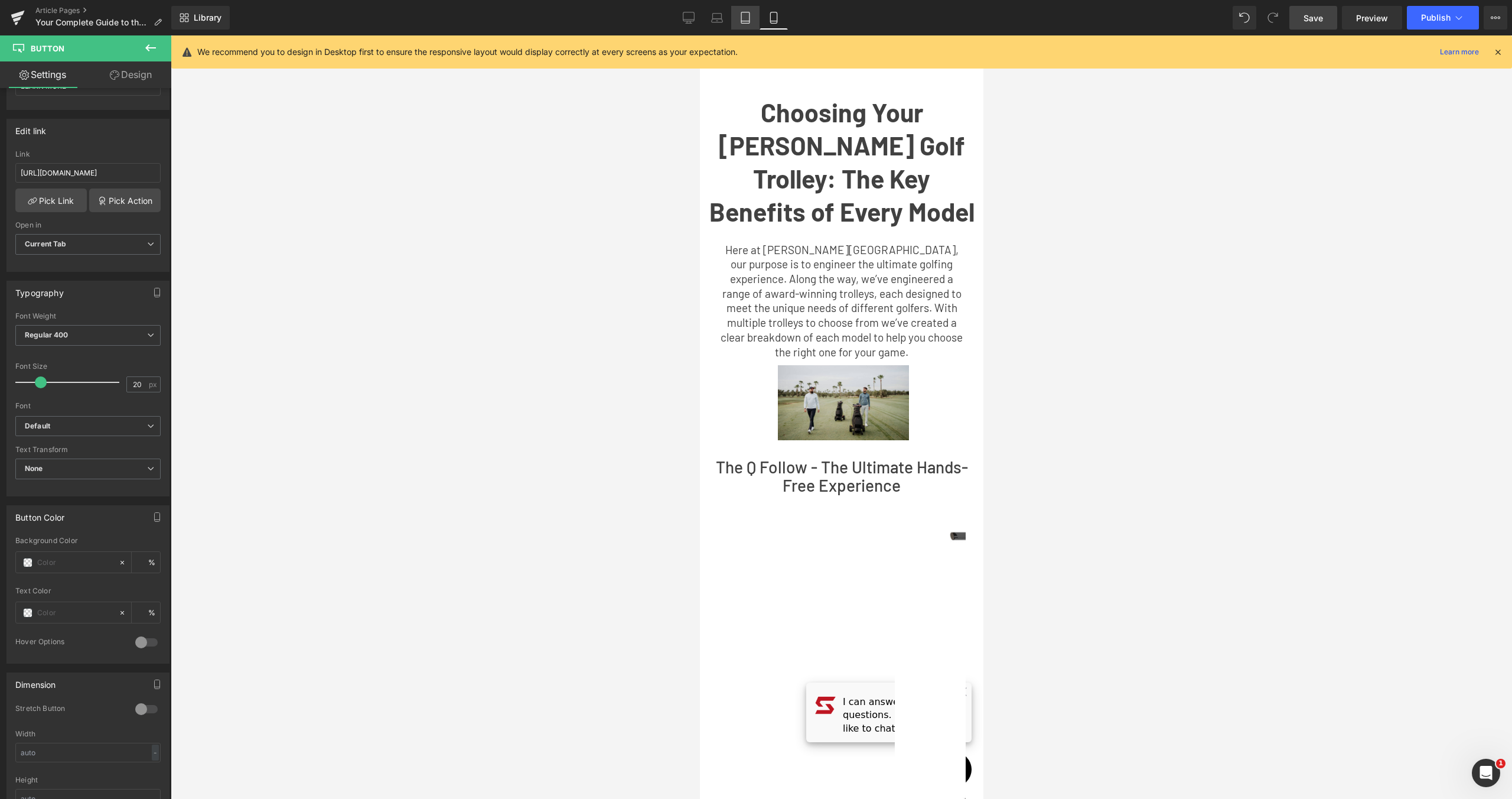
click at [744, 17] on icon at bounding box center [745, 18] width 12 height 12
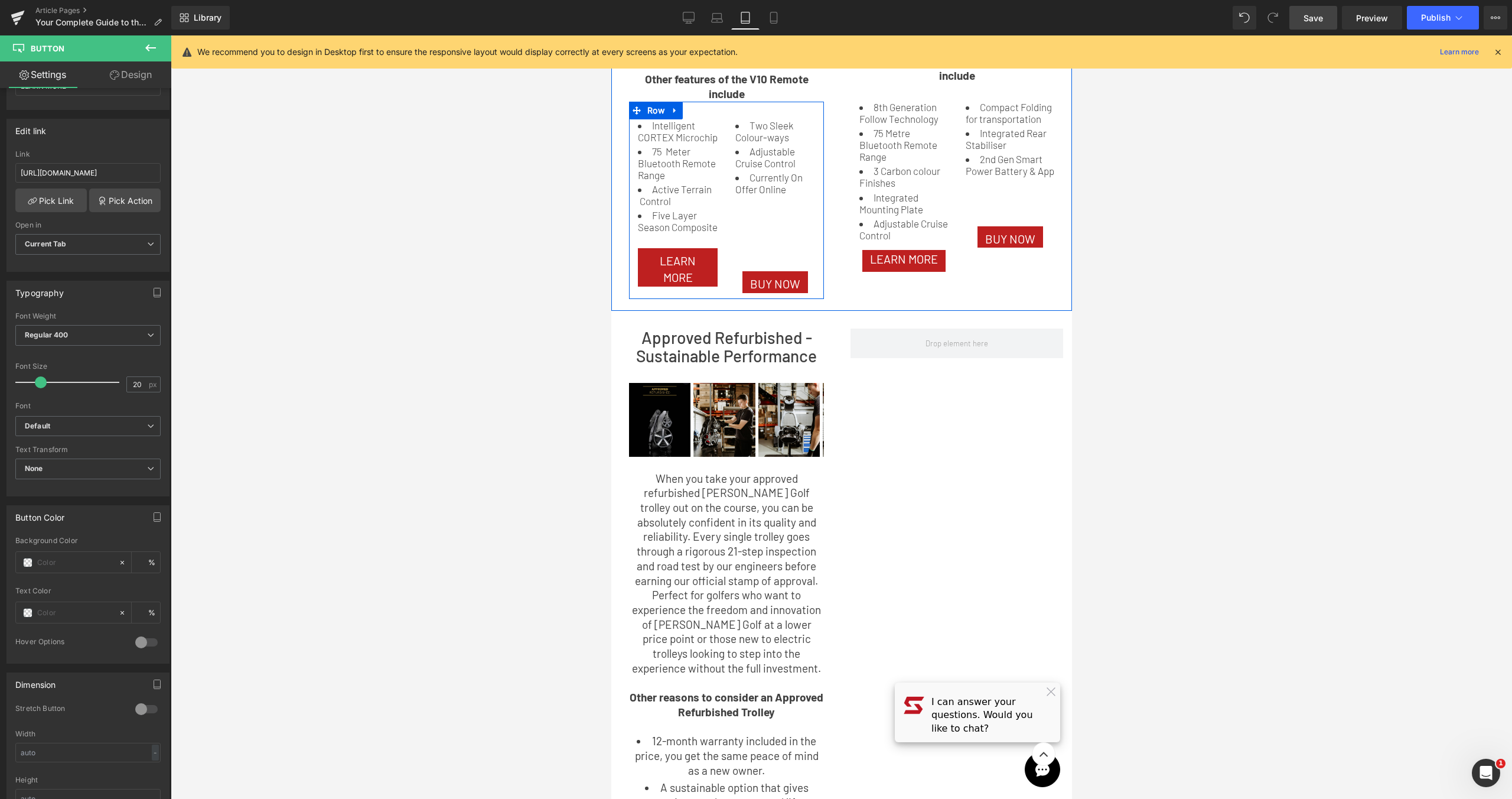
scroll to position [627, 0]
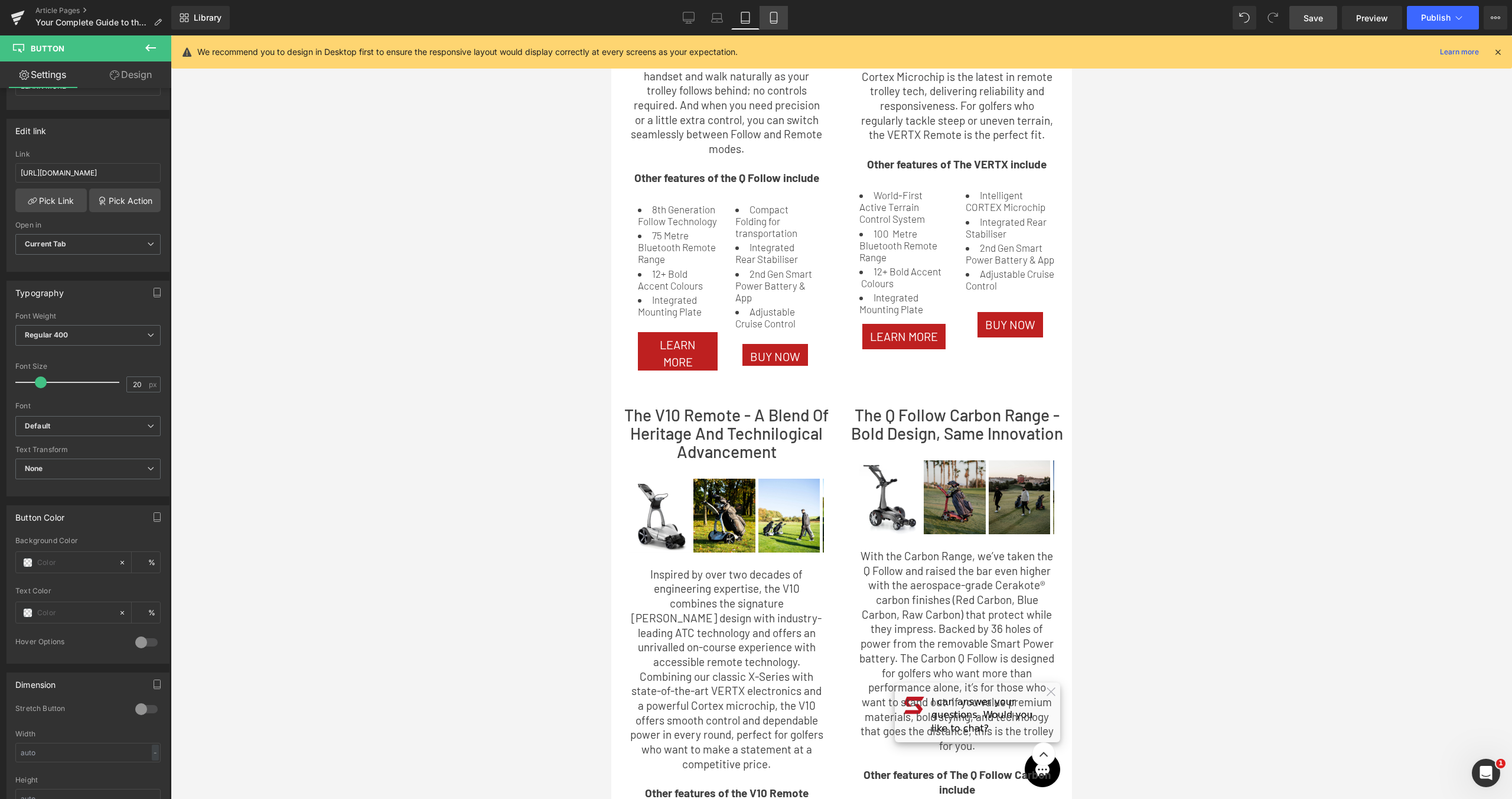
click at [782, 15] on link "Mobile" at bounding box center [774, 17] width 29 height 23
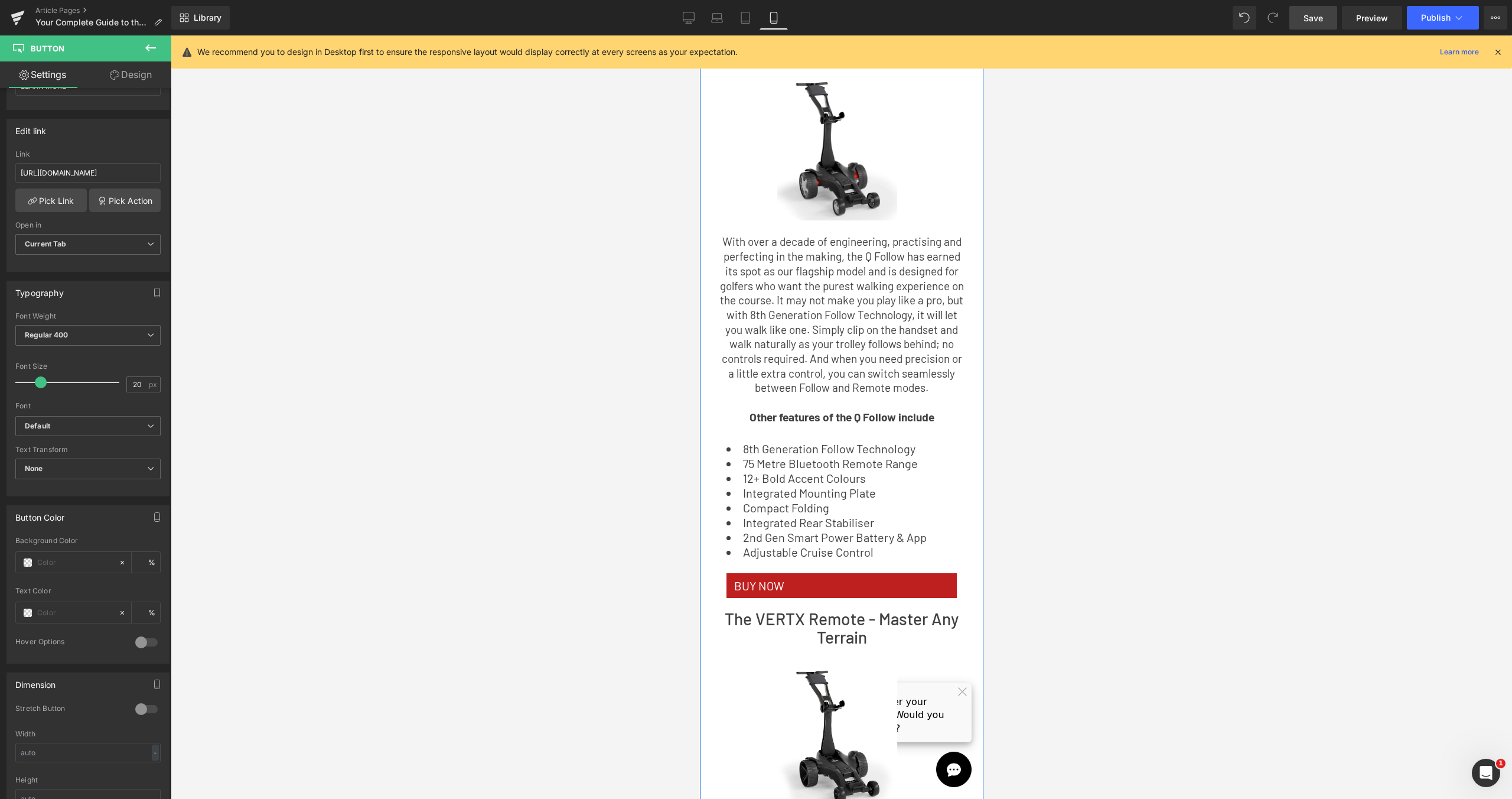
scroll to position [184, 0]
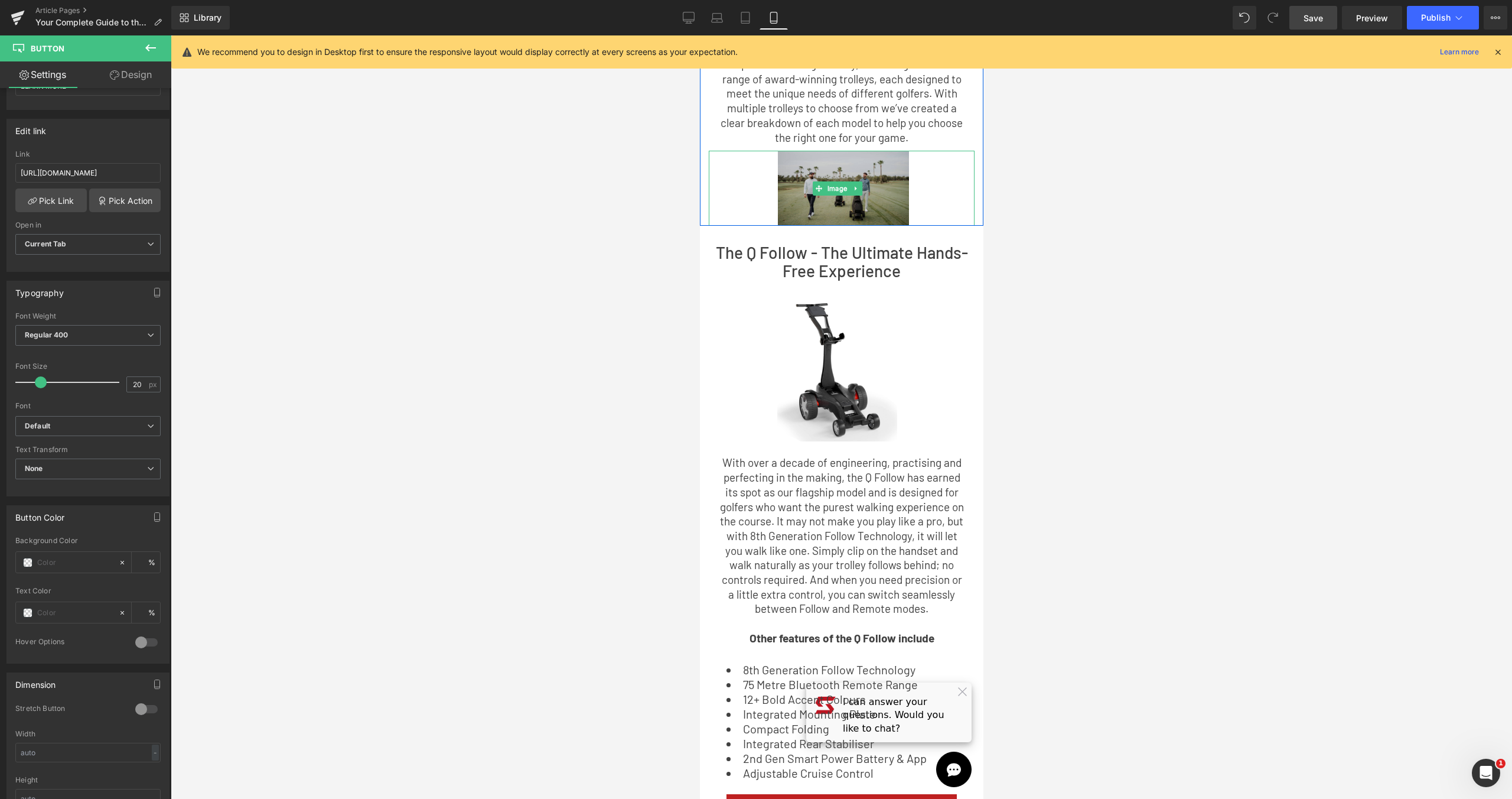
click at [926, 187] on img at bounding box center [841, 188] width 186 height 75
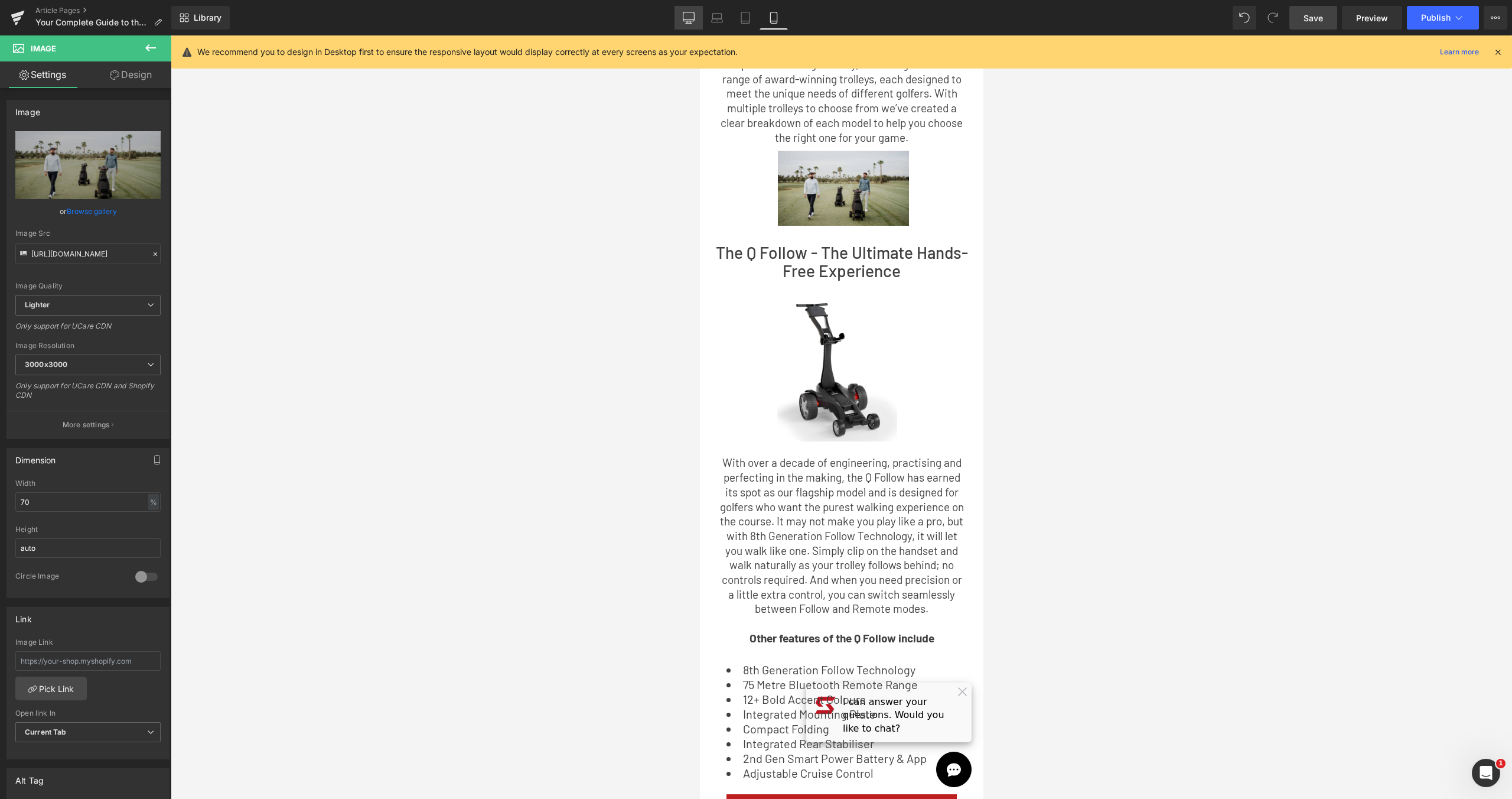
click at [685, 16] on icon at bounding box center [688, 18] width 12 height 12
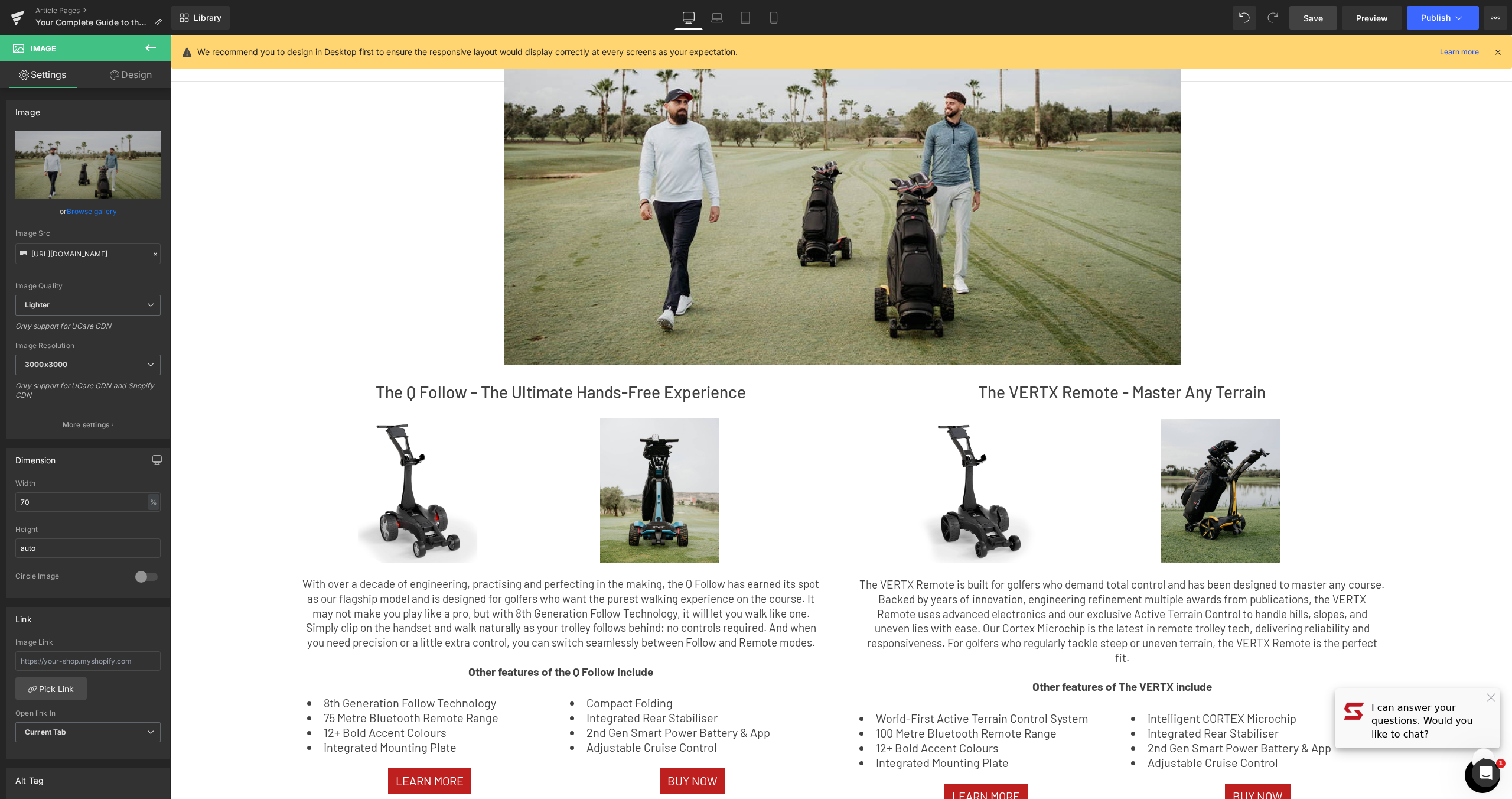
scroll to position [12, 0]
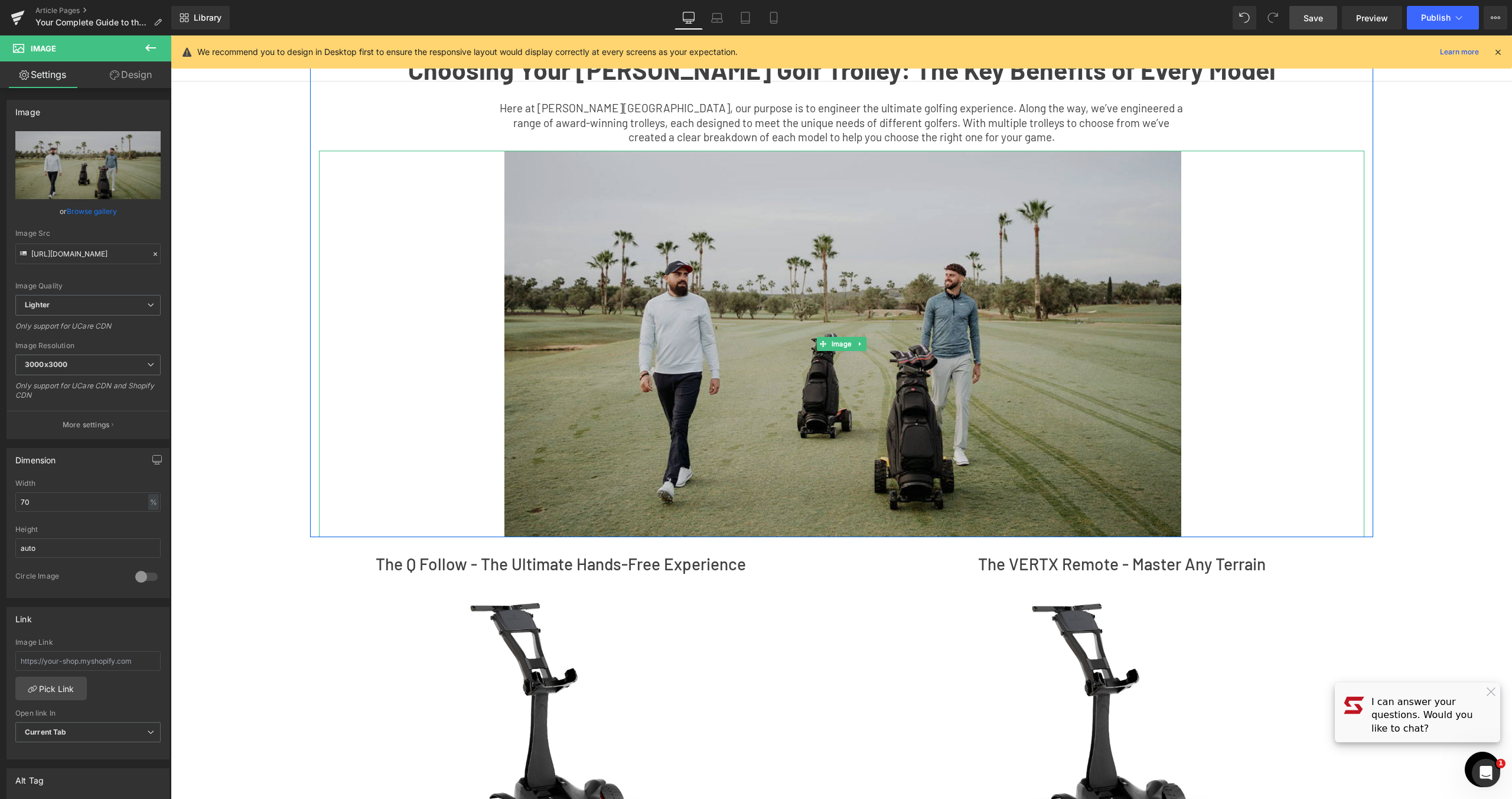
click at [916, 313] on img at bounding box center [841, 344] width 732 height 387
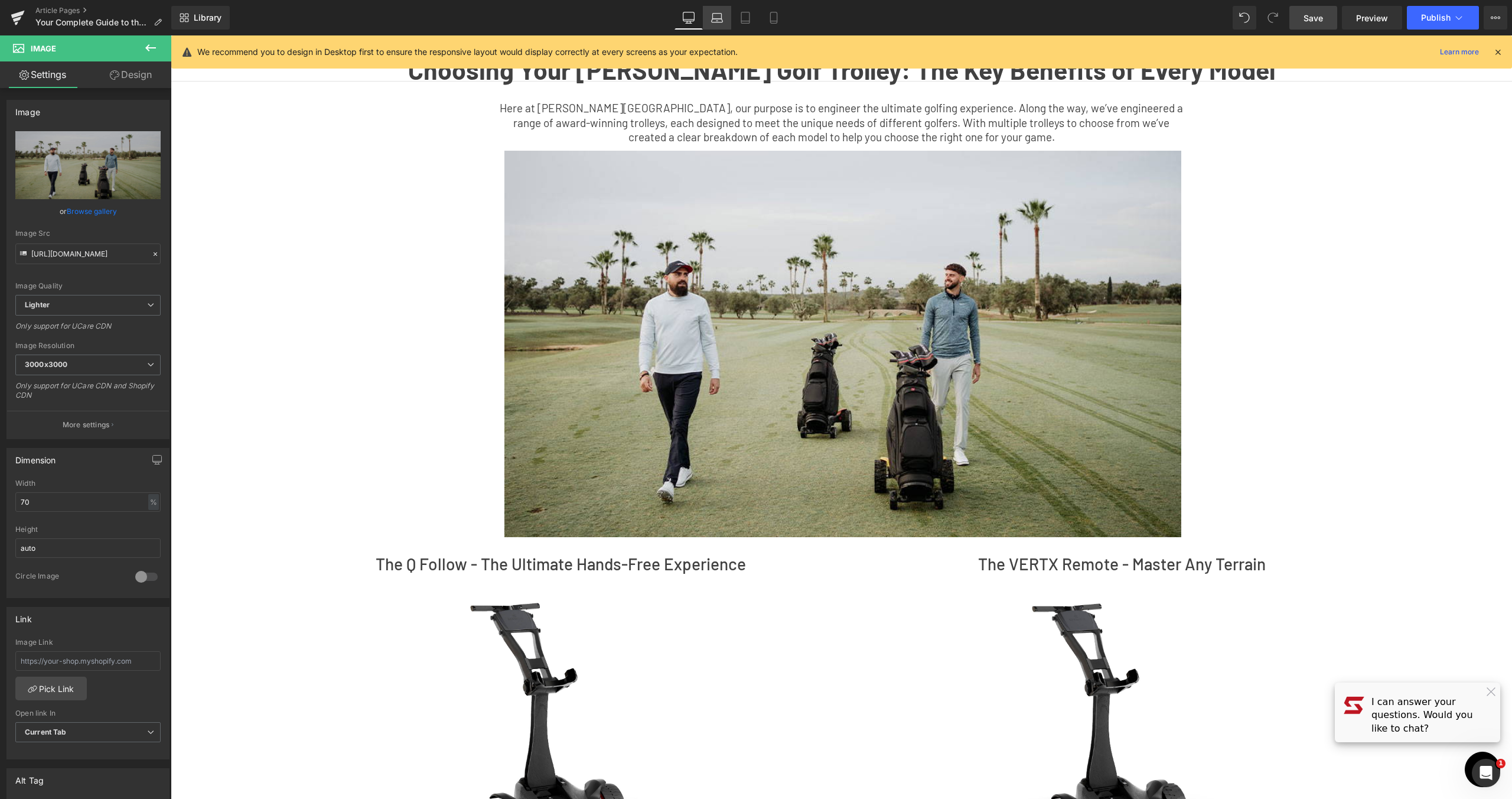
click at [725, 16] on link "Laptop" at bounding box center [716, 17] width 29 height 23
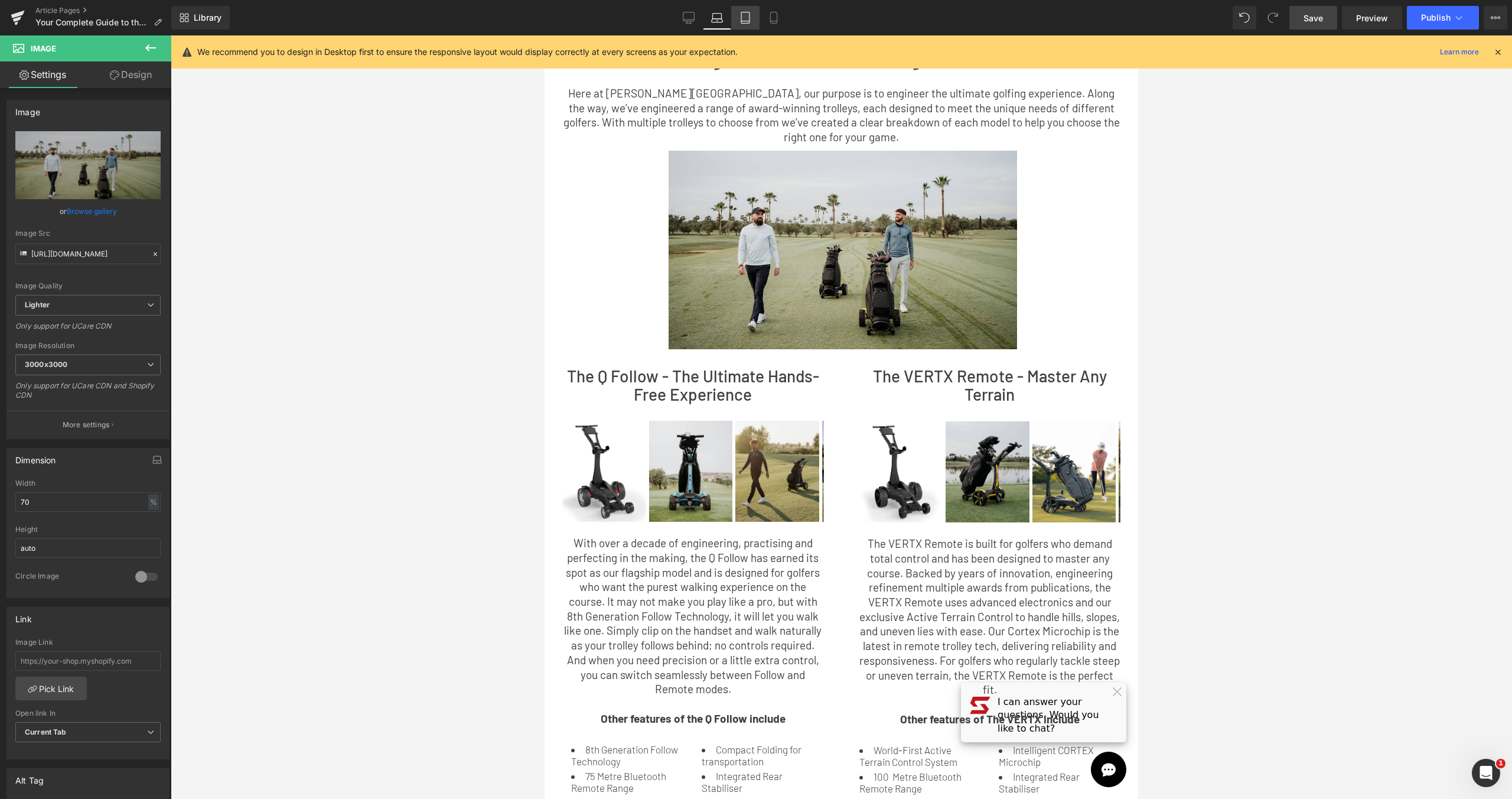
click at [744, 16] on icon at bounding box center [745, 18] width 12 height 12
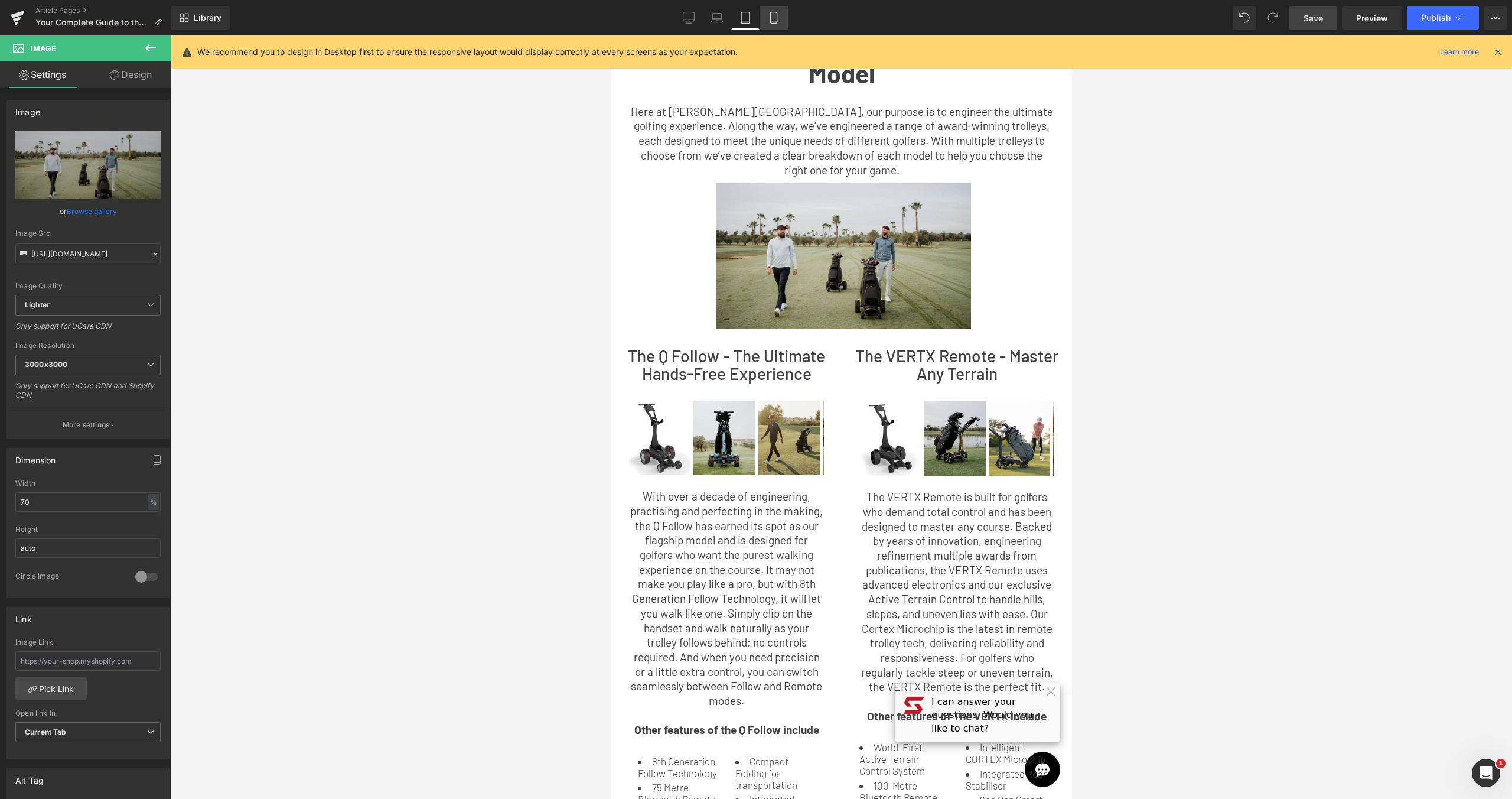
click at [775, 17] on icon at bounding box center [774, 18] width 12 height 12
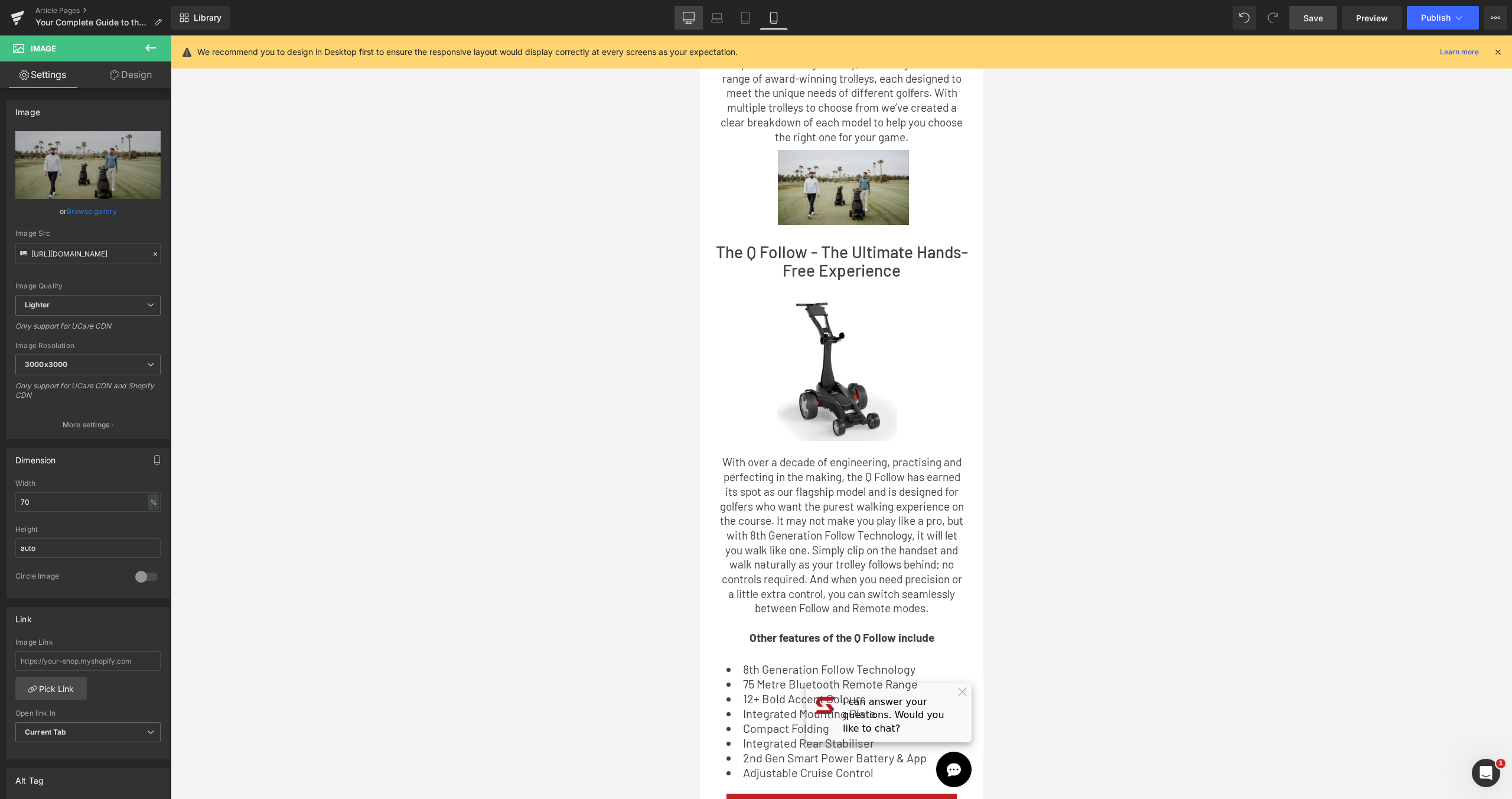
click at [697, 20] on link "Desktop" at bounding box center [688, 17] width 29 height 23
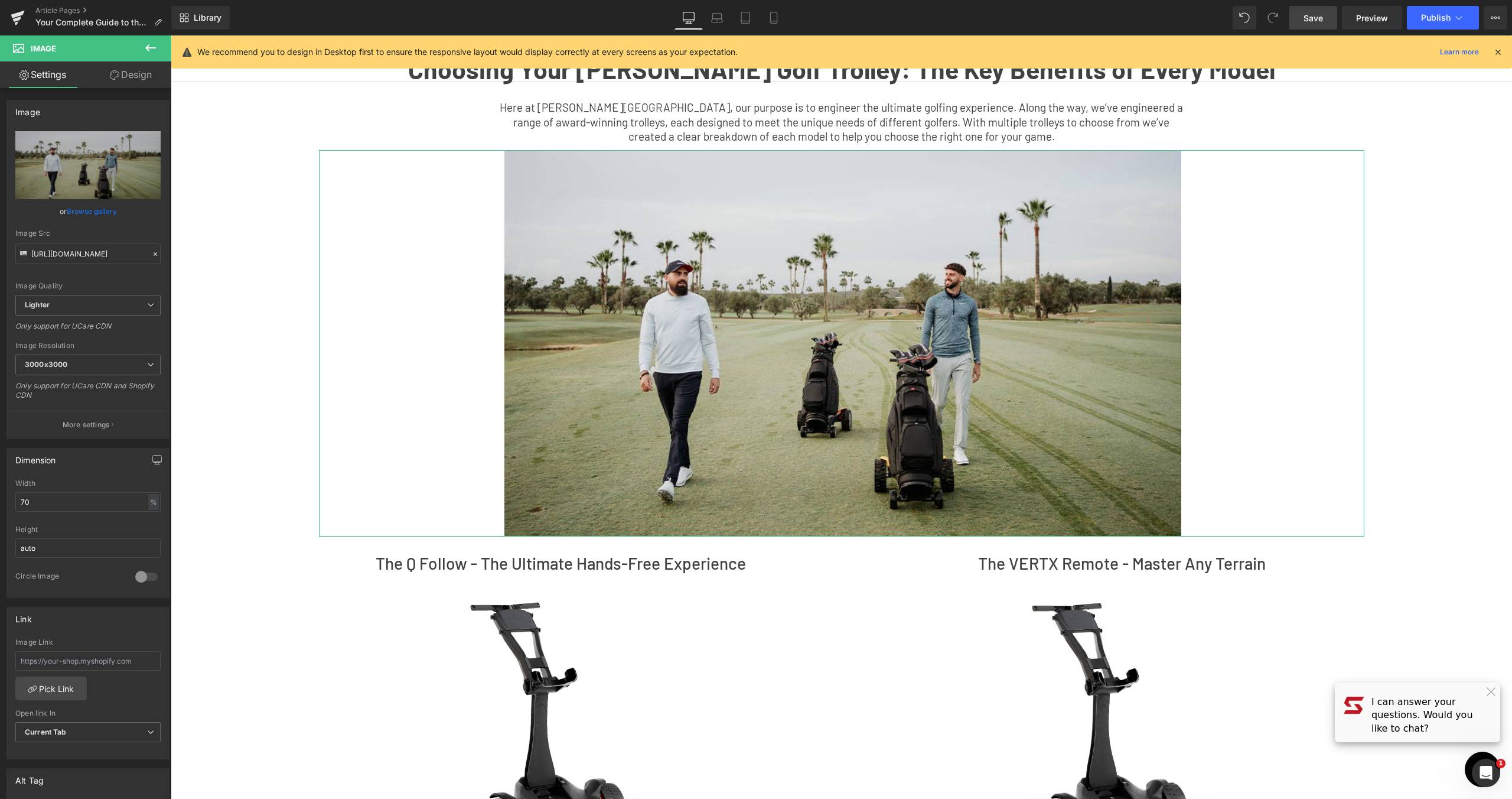
click at [154, 79] on link "Design" at bounding box center [131, 74] width 85 height 27
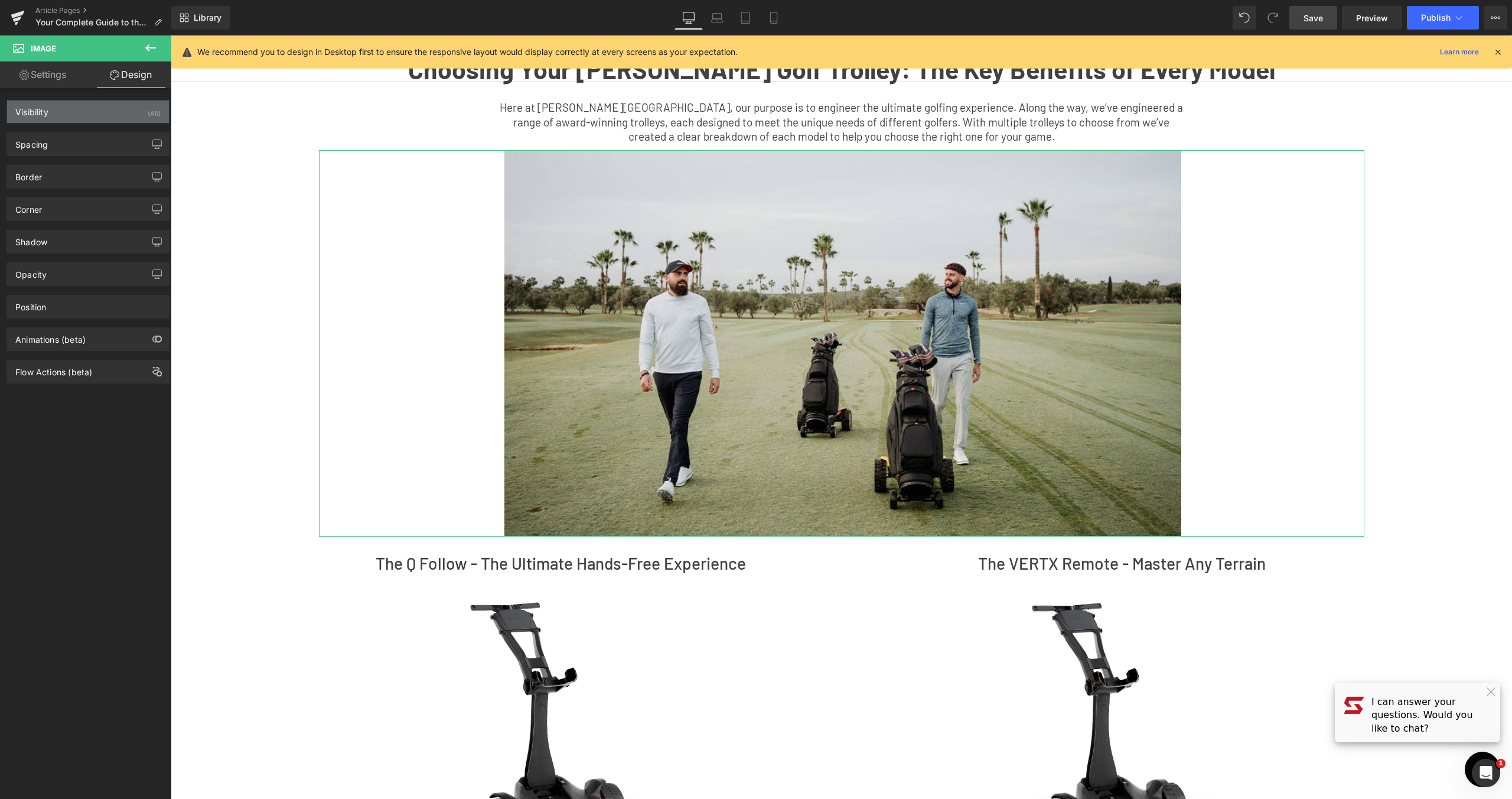
click at [132, 117] on div "Visibility (All)" at bounding box center [88, 111] width 162 height 22
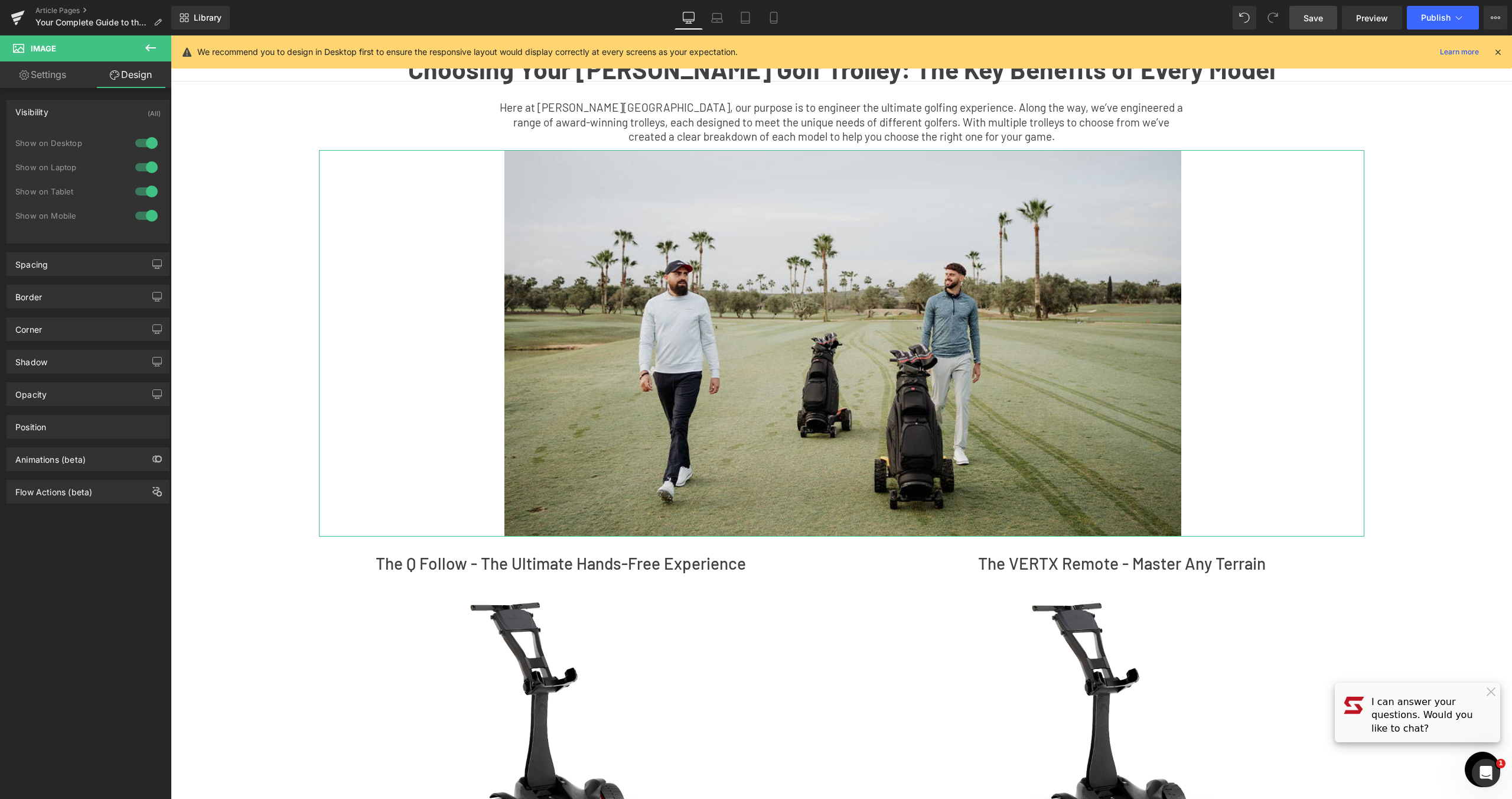
click at [148, 211] on div at bounding box center [146, 215] width 29 height 19
click at [775, 19] on icon at bounding box center [774, 18] width 12 height 12
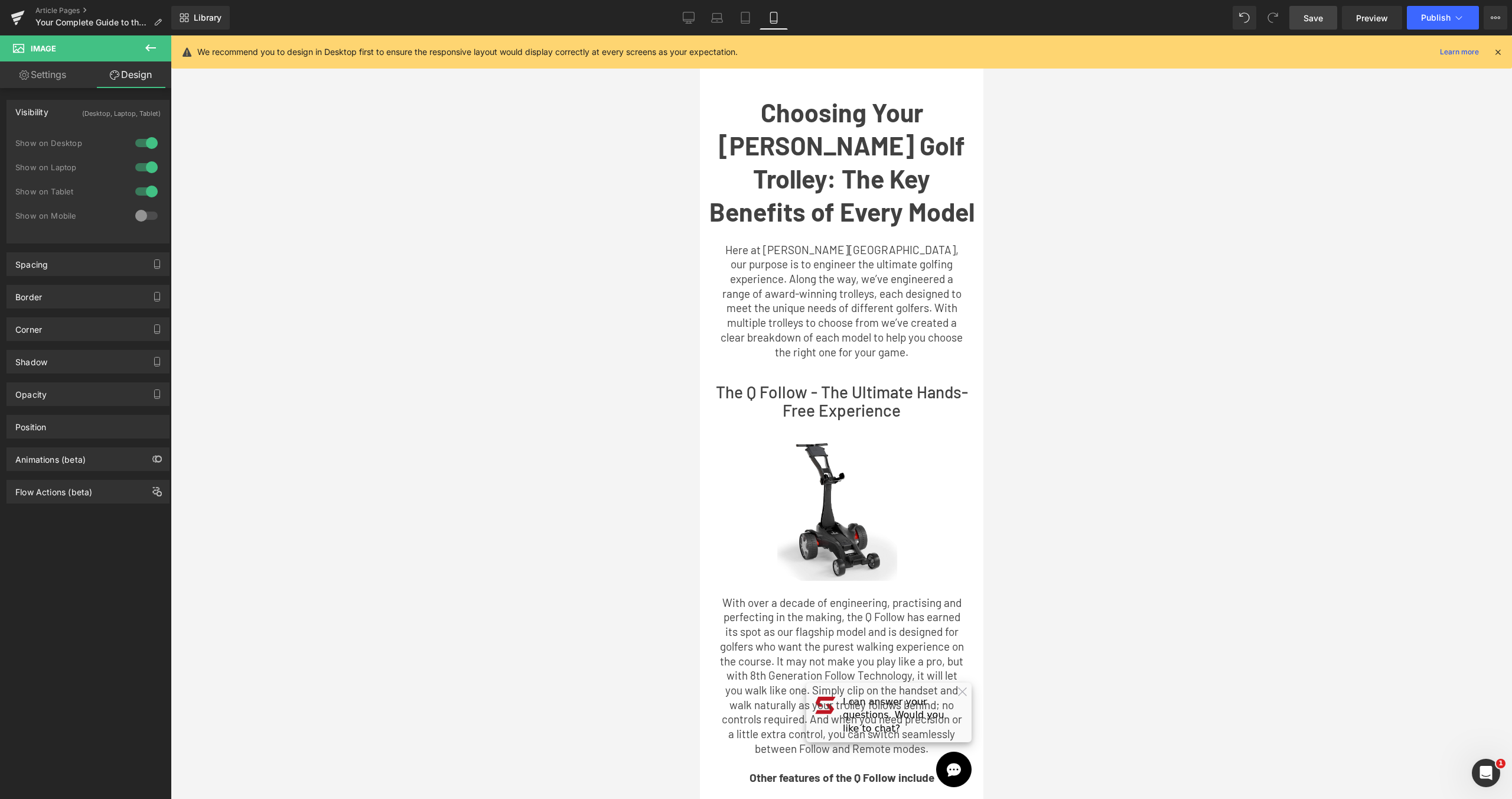
click at [152, 47] on icon at bounding box center [150, 48] width 10 height 7
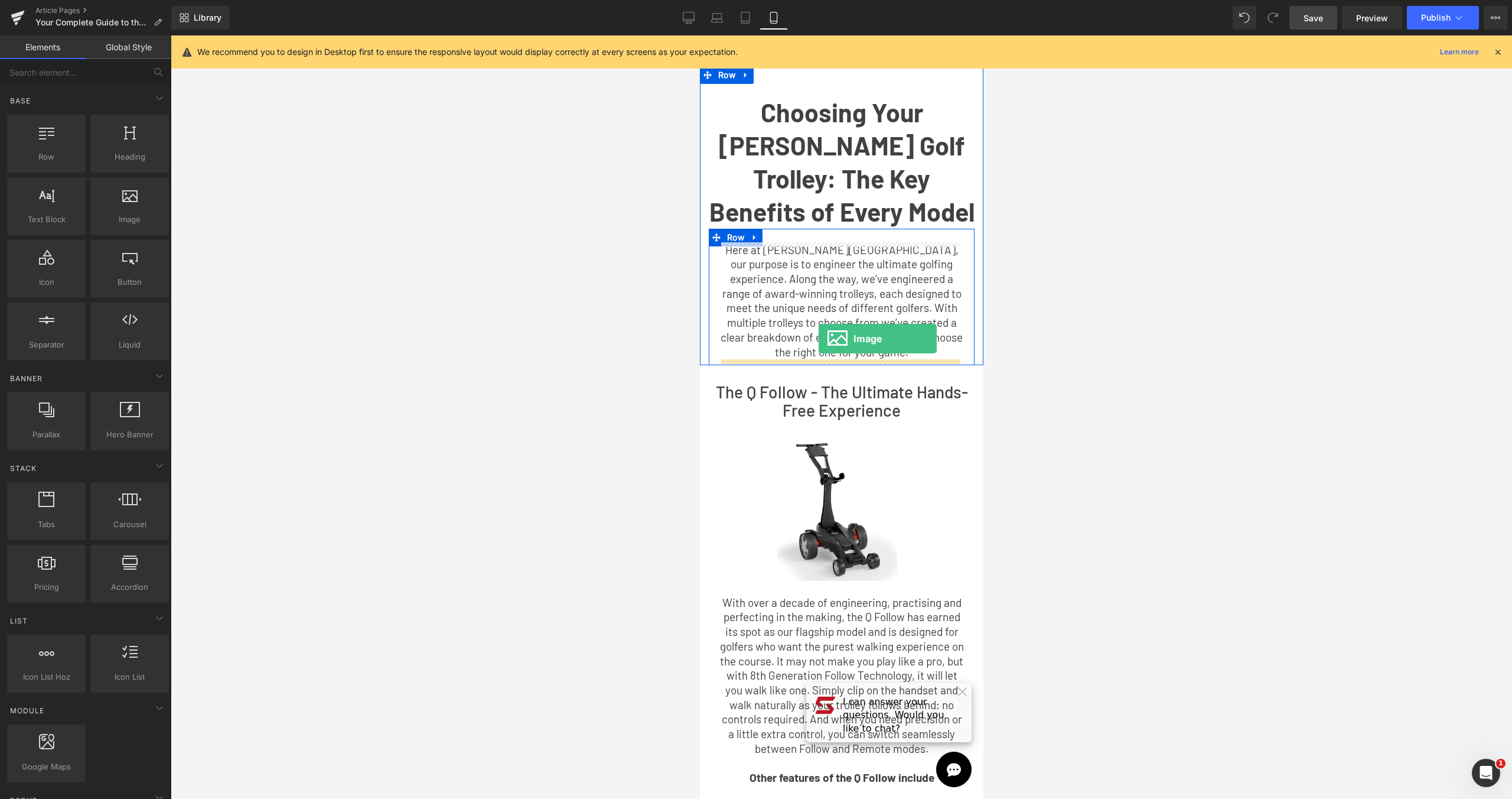
drag, startPoint x: 838, startPoint y: 248, endPoint x: 818, endPoint y: 338, distance: 92.2
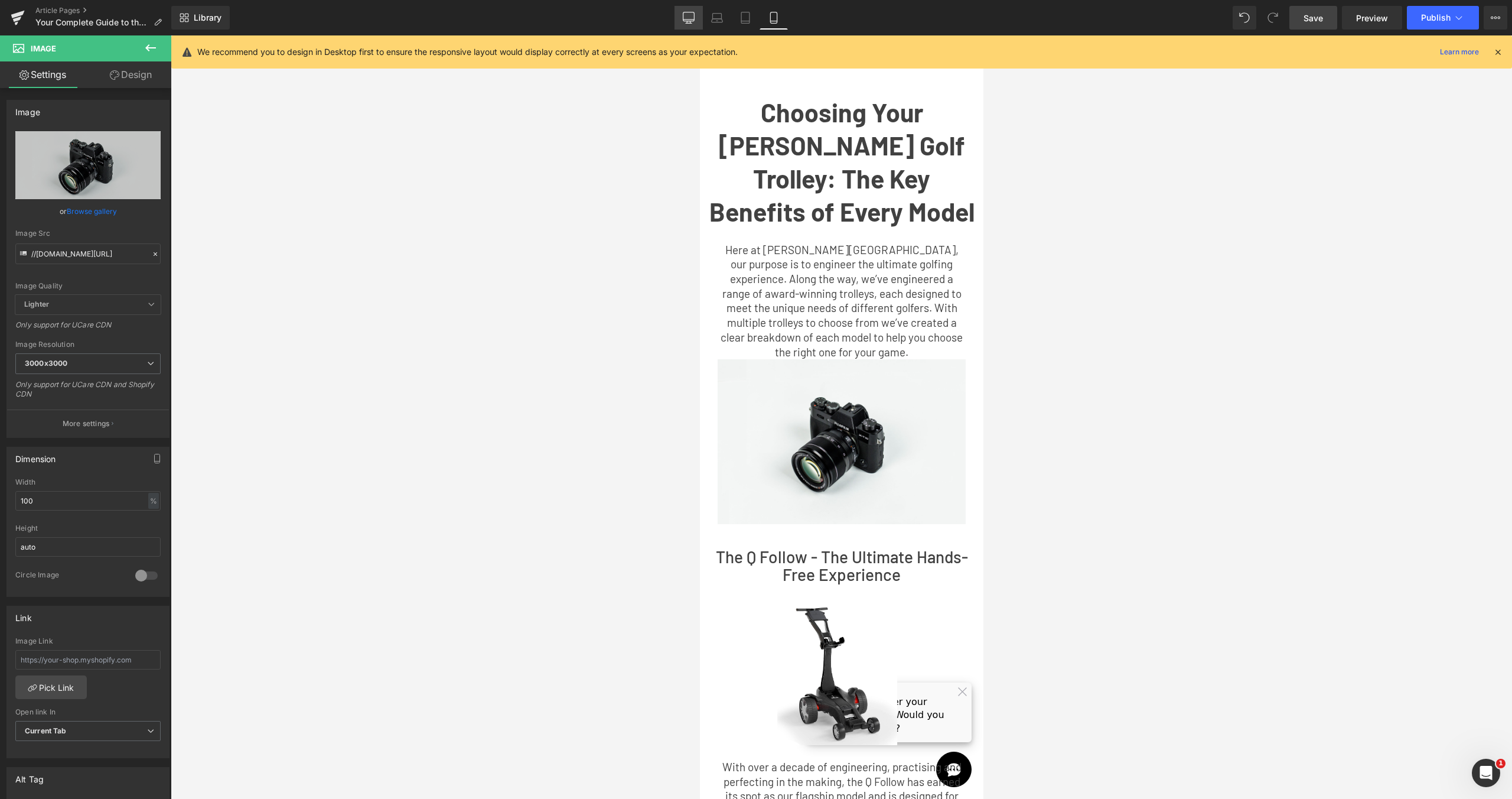
click at [695, 10] on link "Desktop" at bounding box center [688, 17] width 29 height 23
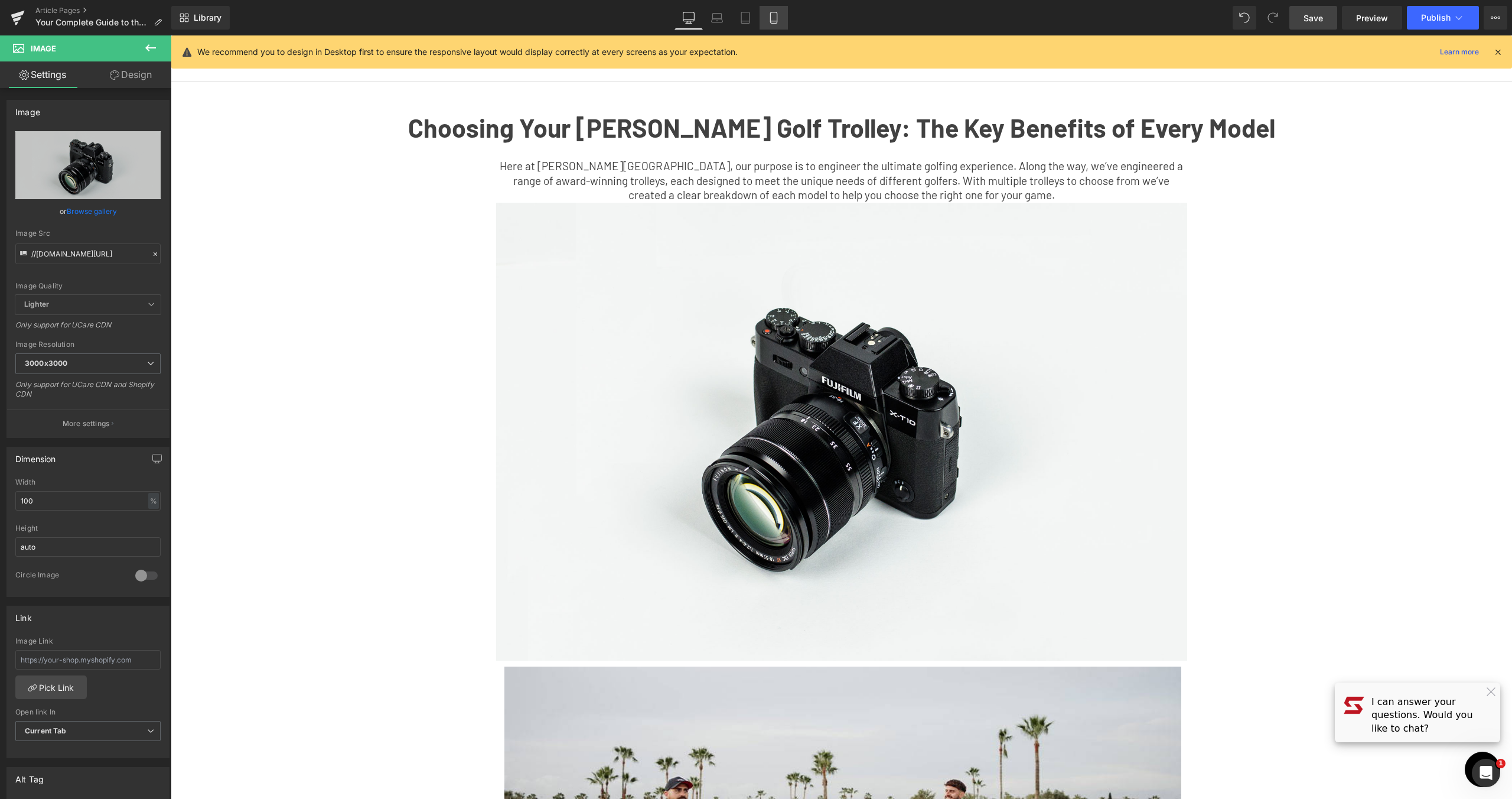
click at [774, 25] on link "Mobile" at bounding box center [774, 17] width 29 height 23
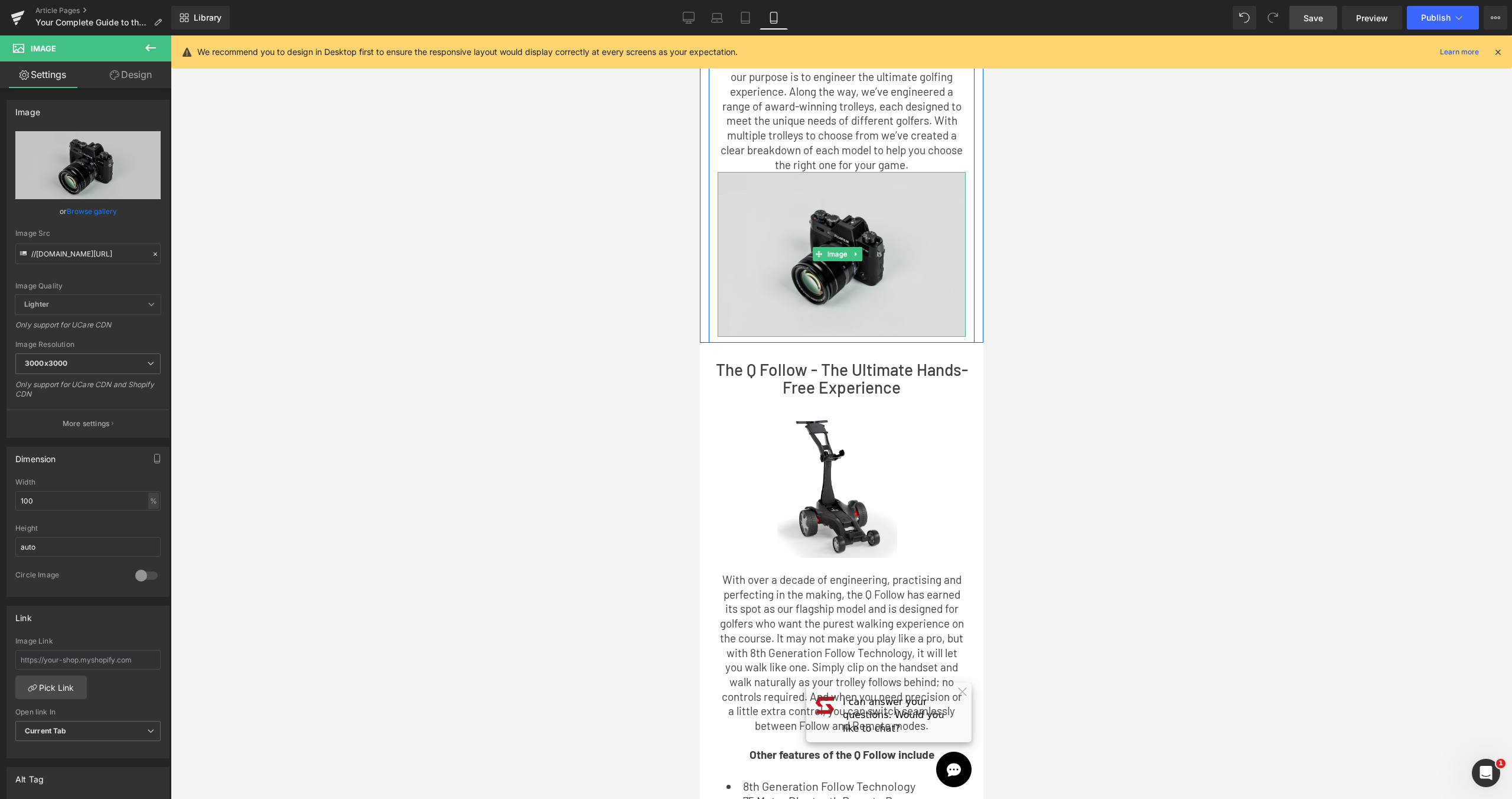
click at [805, 209] on img at bounding box center [841, 253] width 248 height 164
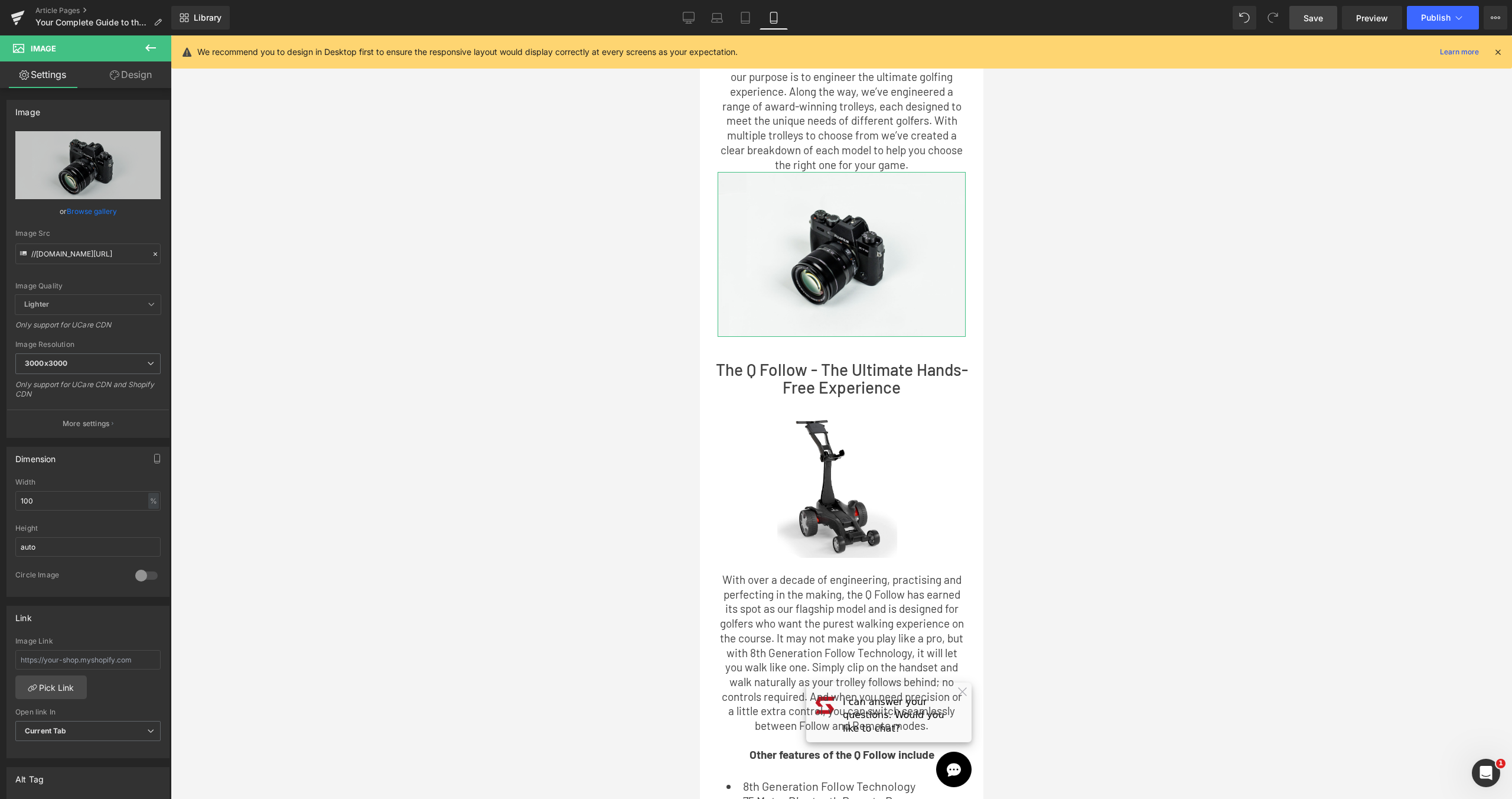
click at [154, 72] on link "Design" at bounding box center [131, 74] width 85 height 27
click at [0, 0] on div "Visibility" at bounding box center [0, 0] width 0 height 0
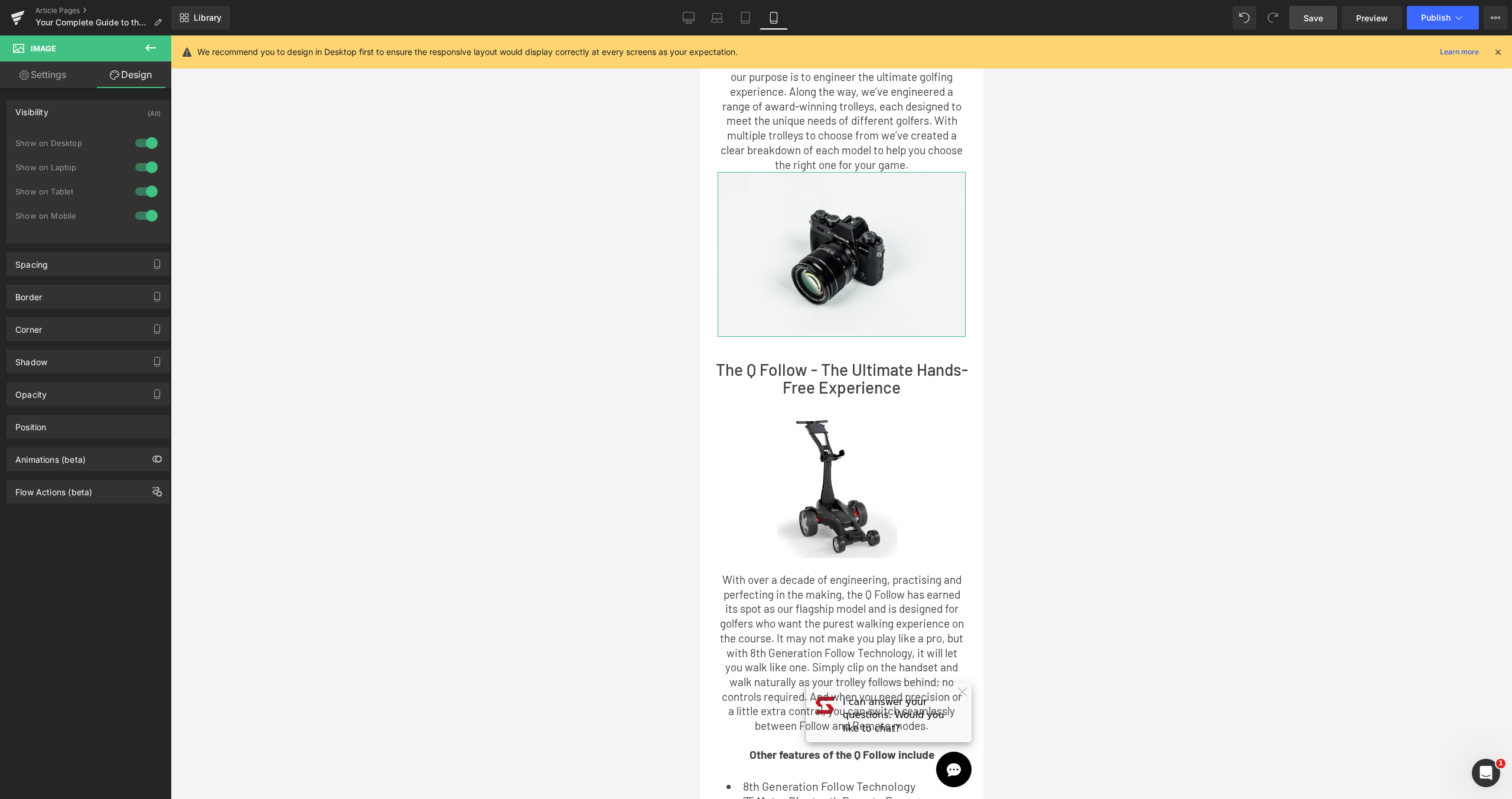
click at [149, 191] on div at bounding box center [146, 191] width 29 height 19
click at [151, 156] on div "Show on Desktop" at bounding box center [88, 149] width 145 height 24
click at [152, 143] on div at bounding box center [146, 143] width 29 height 19
click at [149, 183] on div at bounding box center [146, 191] width 29 height 19
click at [145, 169] on div at bounding box center [146, 167] width 29 height 19
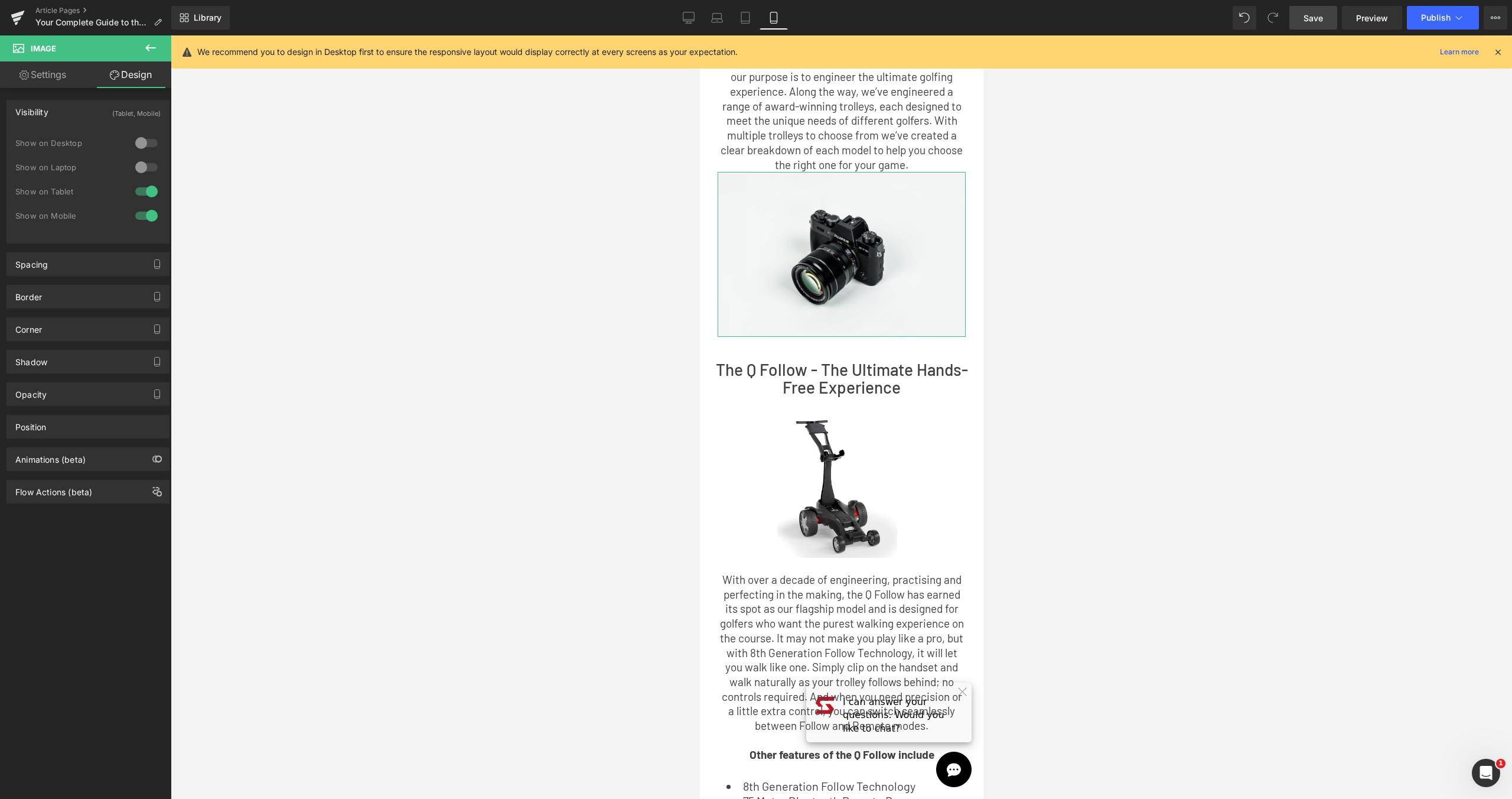
click at [148, 184] on div at bounding box center [146, 191] width 29 height 19
click at [1066, 252] on div at bounding box center [840, 416] width 1341 height 763
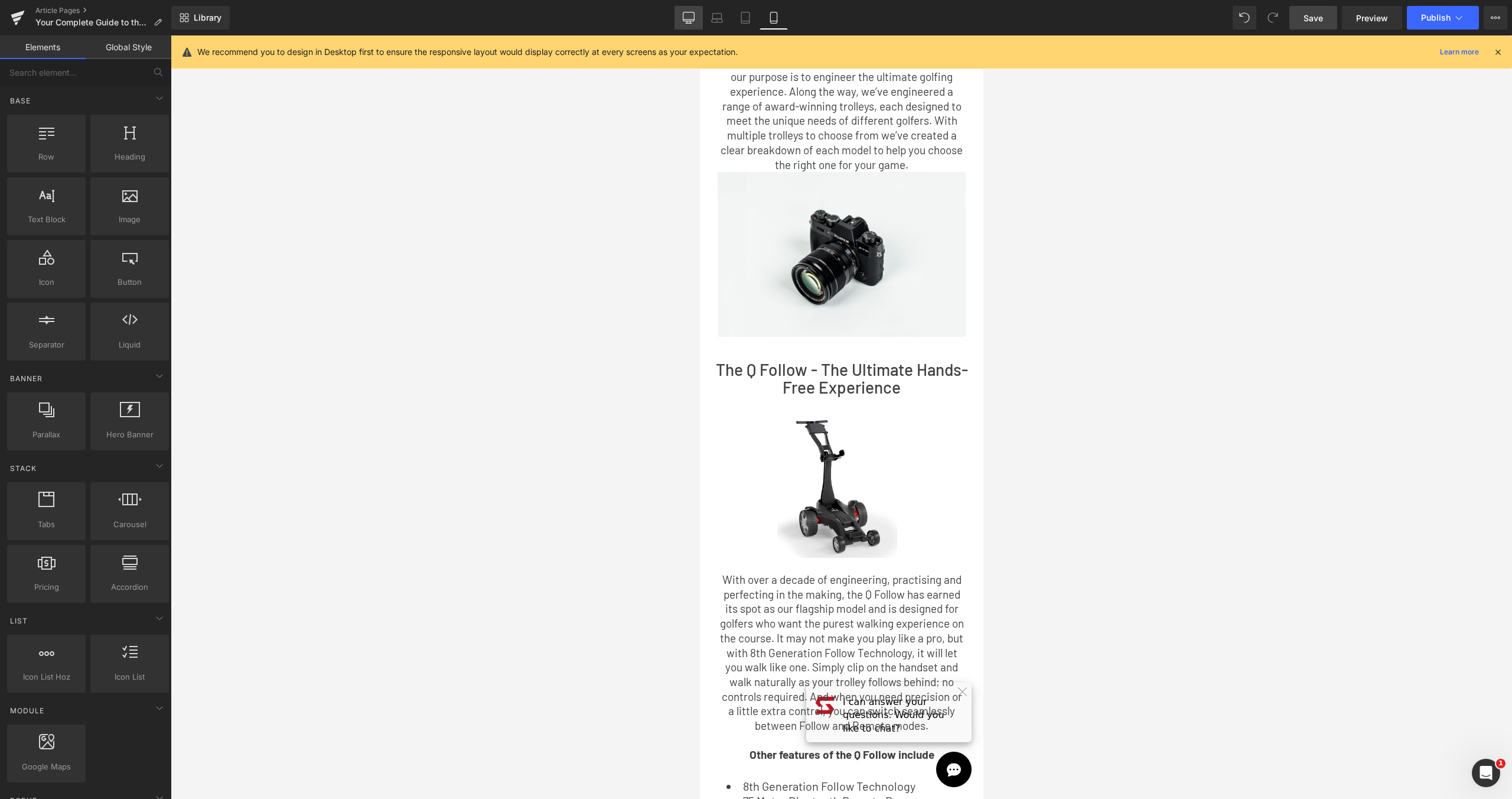
click at [698, 14] on link "Desktop" at bounding box center [688, 17] width 29 height 23
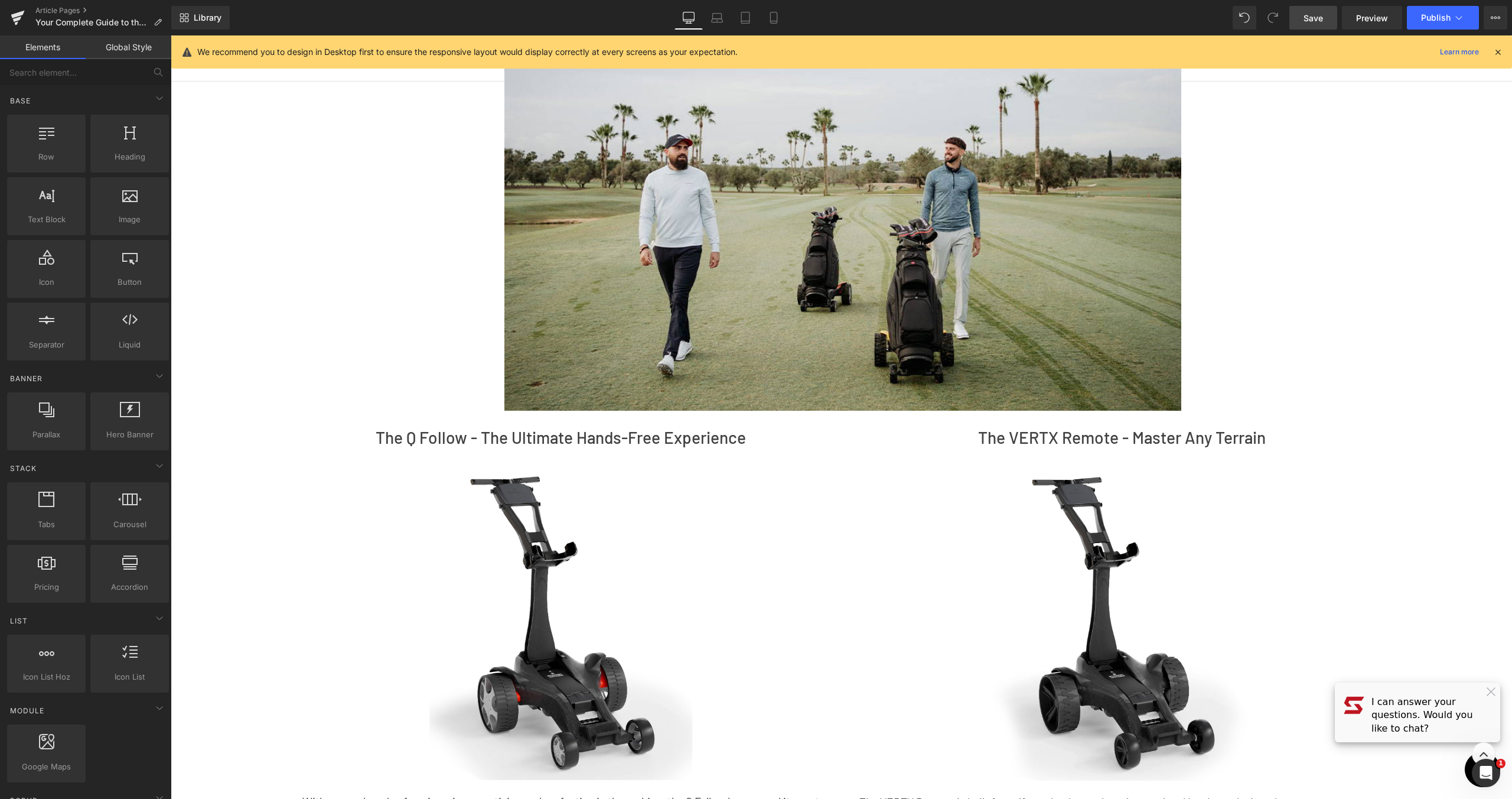
scroll to position [0, 0]
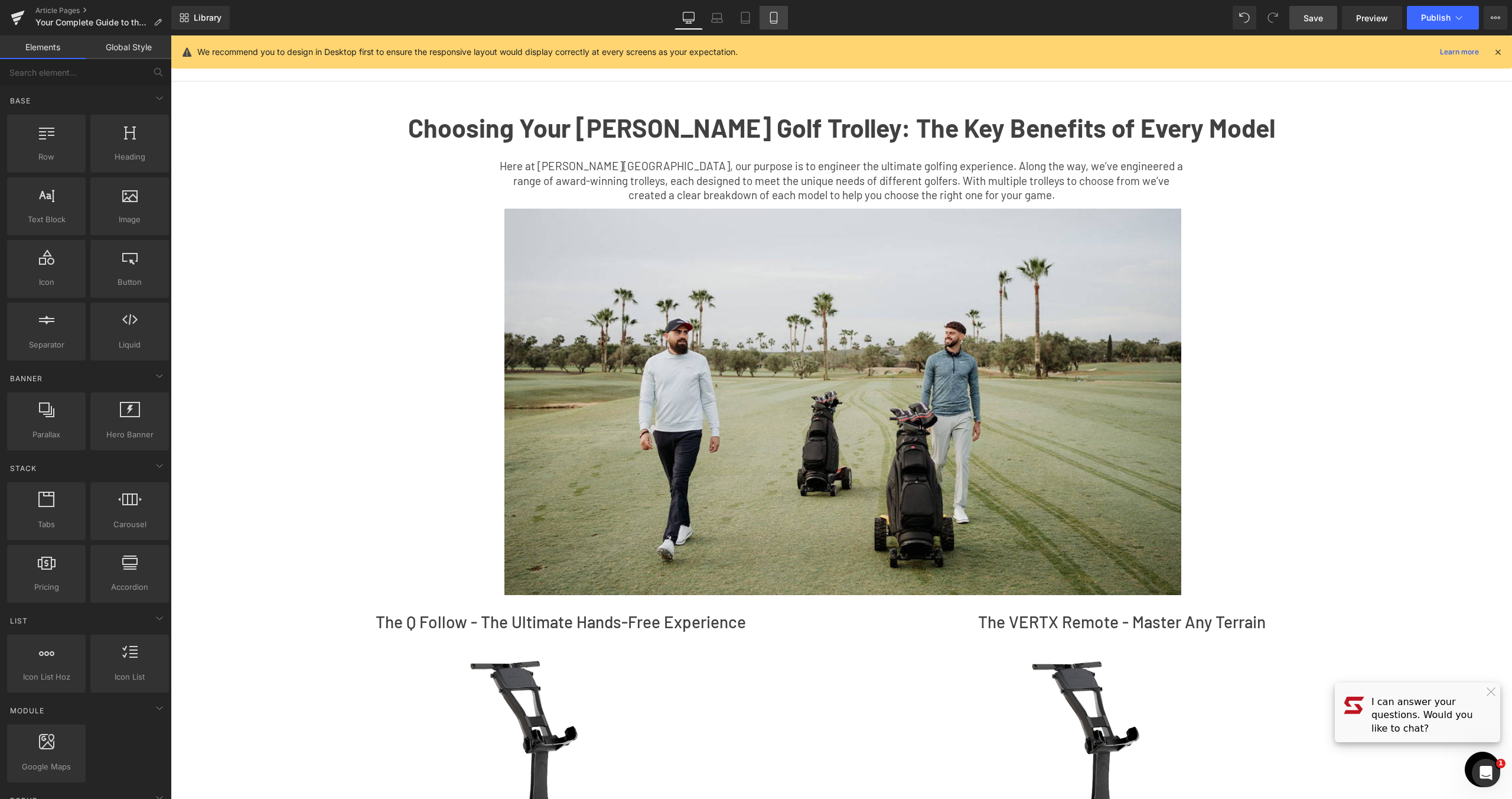
click at [761, 17] on link "Mobile" at bounding box center [774, 17] width 29 height 23
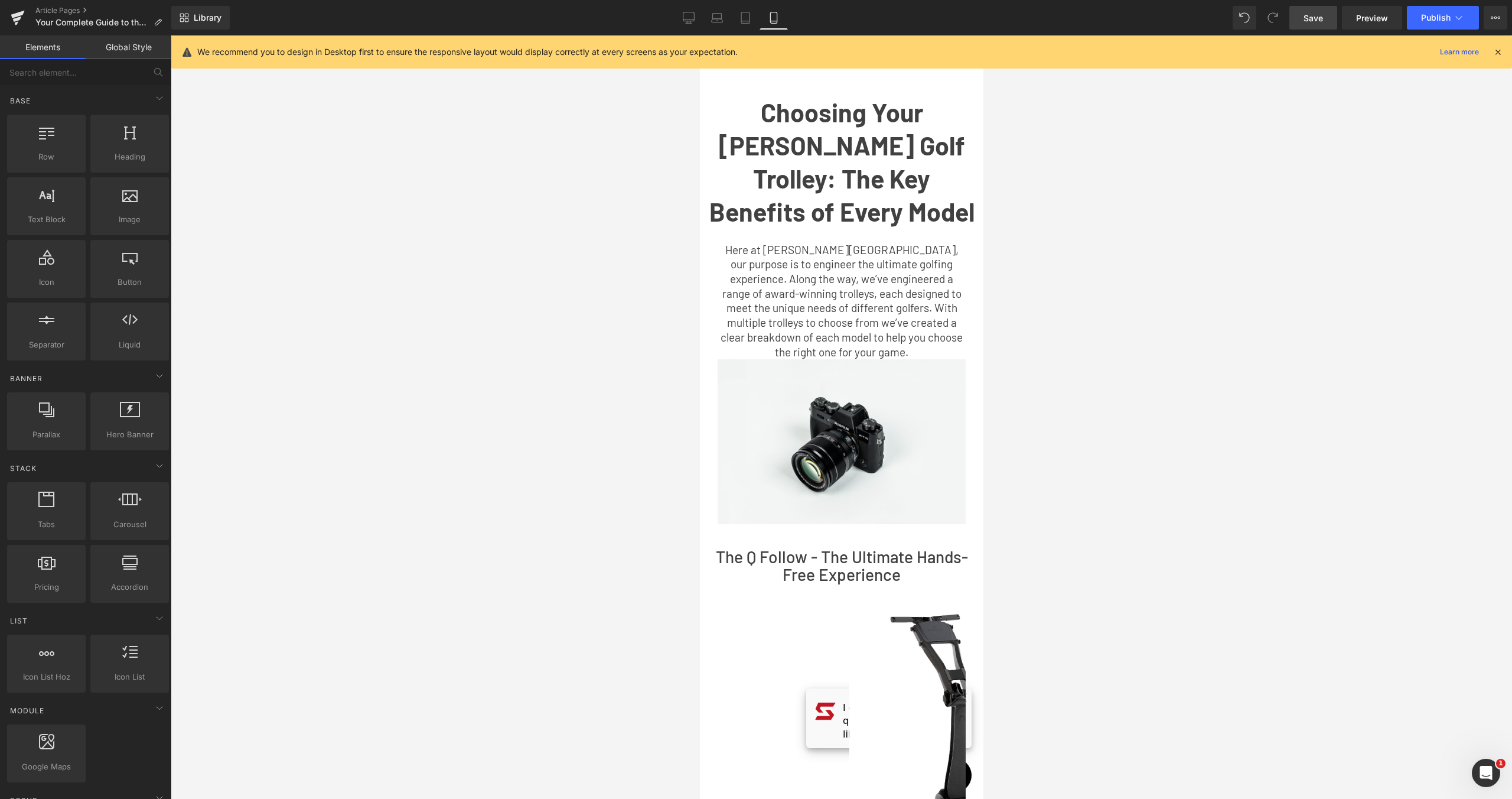
scroll to position [31, 0]
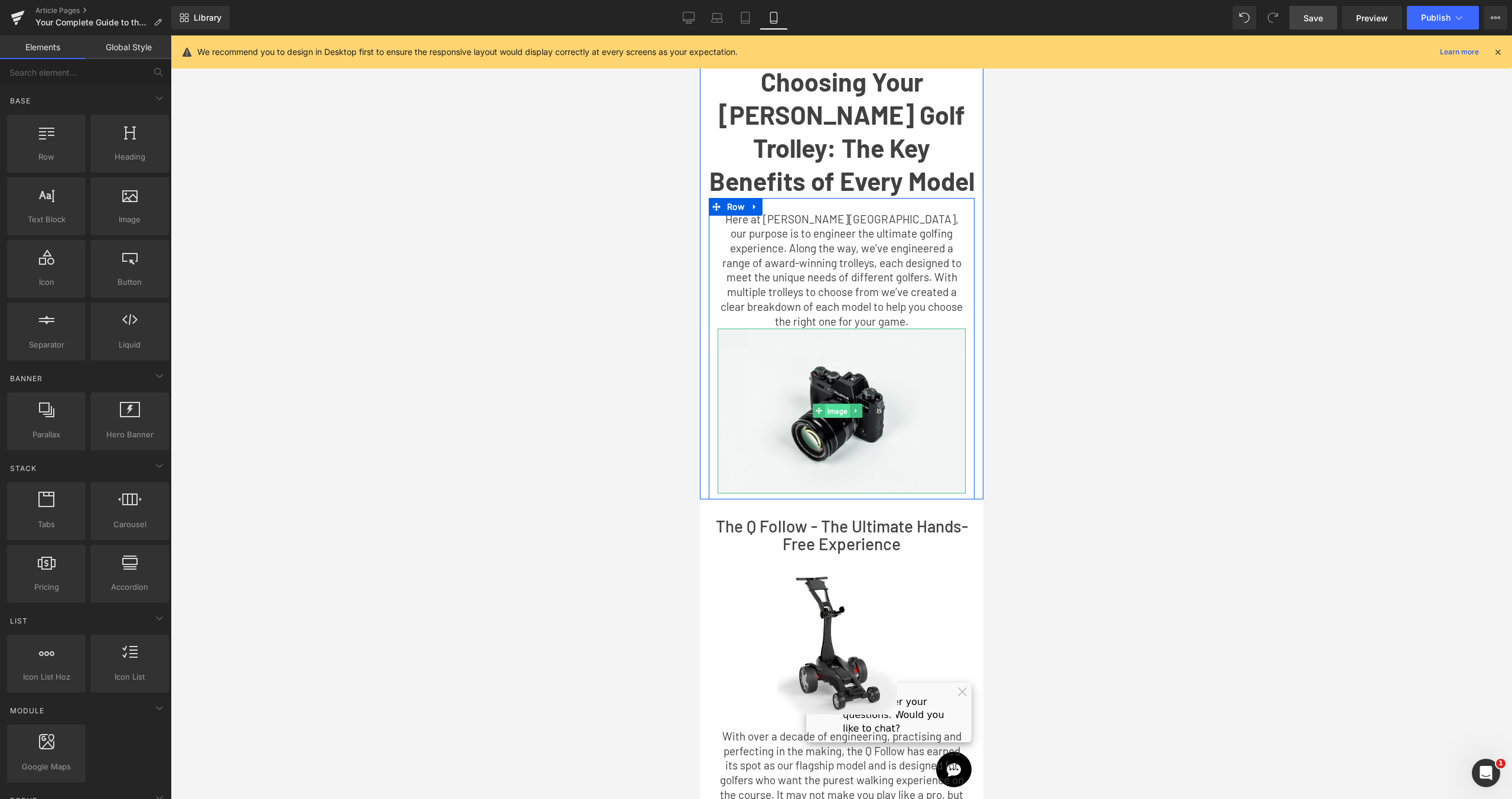
click at [835, 403] on link "Image" at bounding box center [830, 410] width 37 height 14
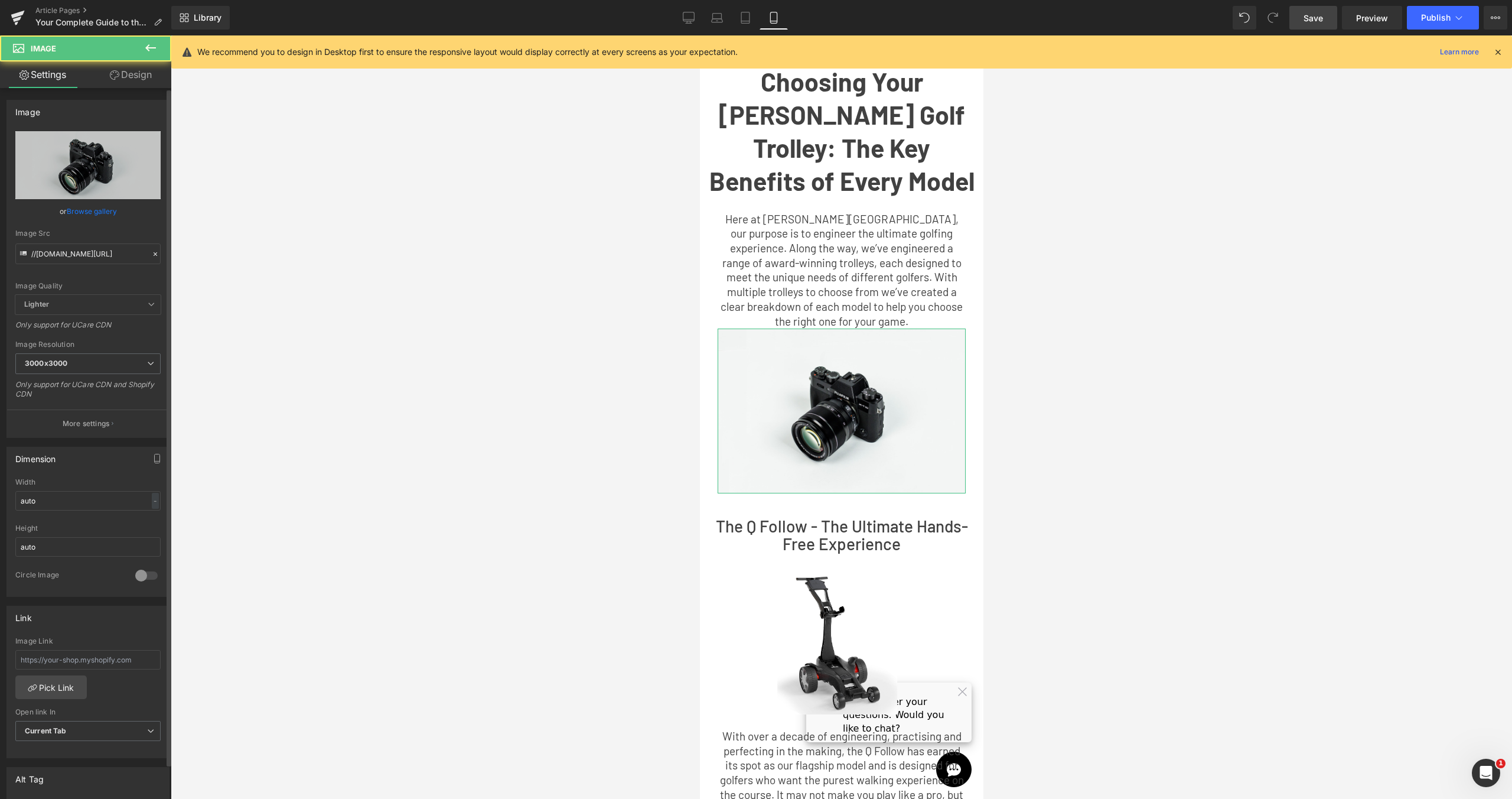
click at [91, 208] on link "Browse gallery" at bounding box center [92, 211] width 50 height 20
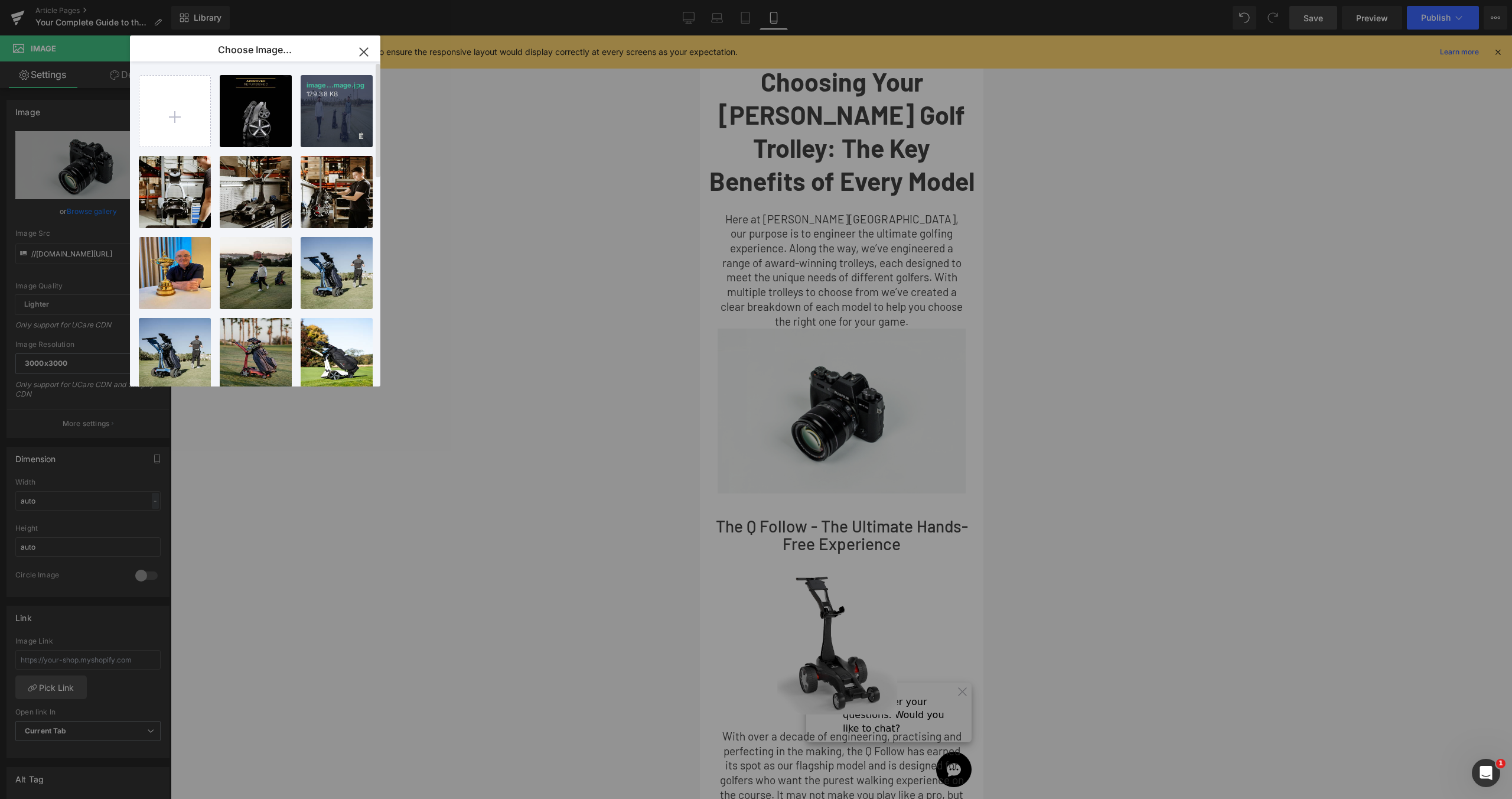
click at [330, 112] on div "image...mage.jpg 129.38 KB" at bounding box center [336, 111] width 72 height 72
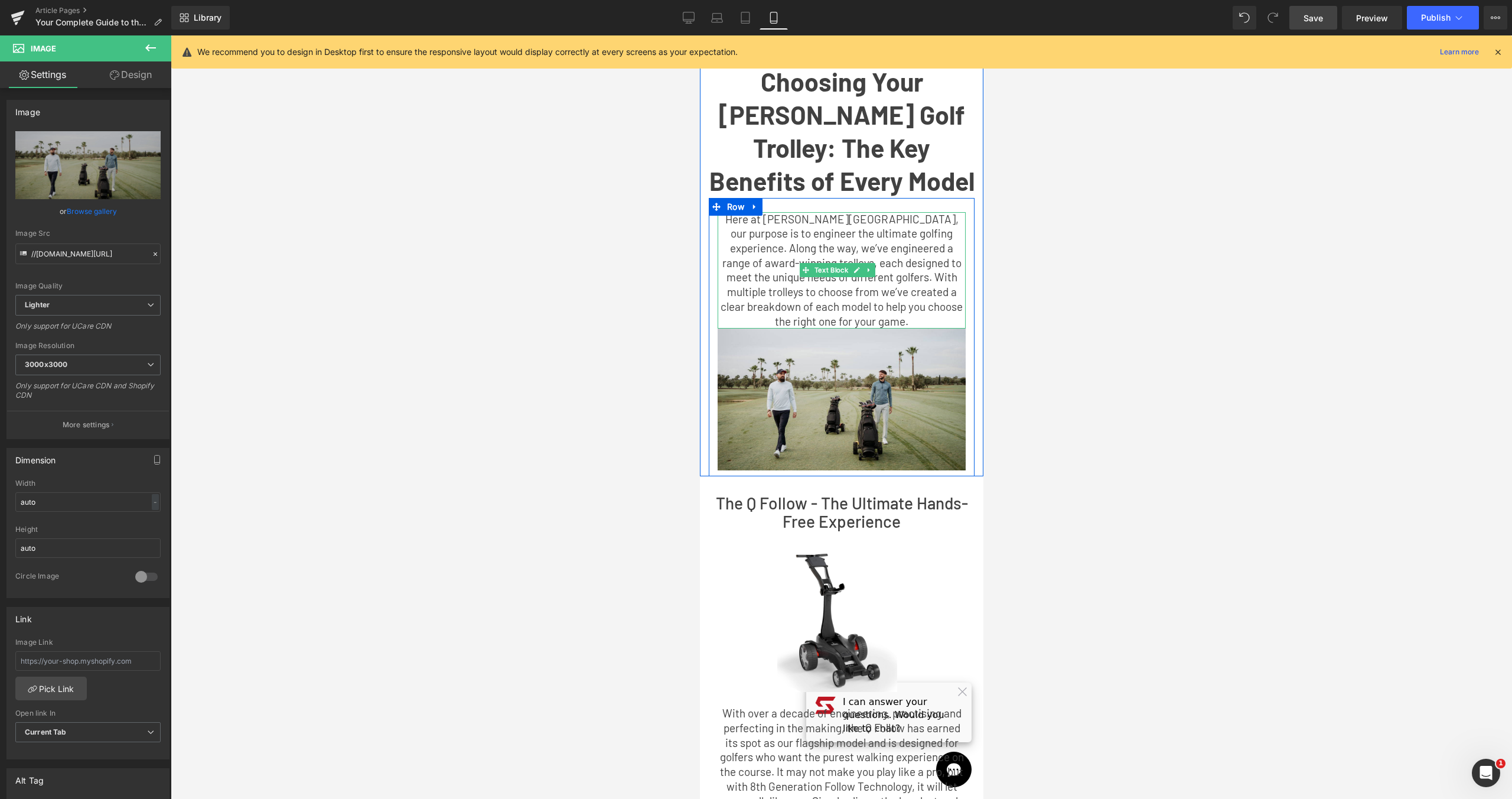
click at [891, 317] on p "Here at [PERSON_NAME][GEOGRAPHIC_DATA], our purpose is to engineer the ultimate…" at bounding box center [841, 271] width 248 height 117
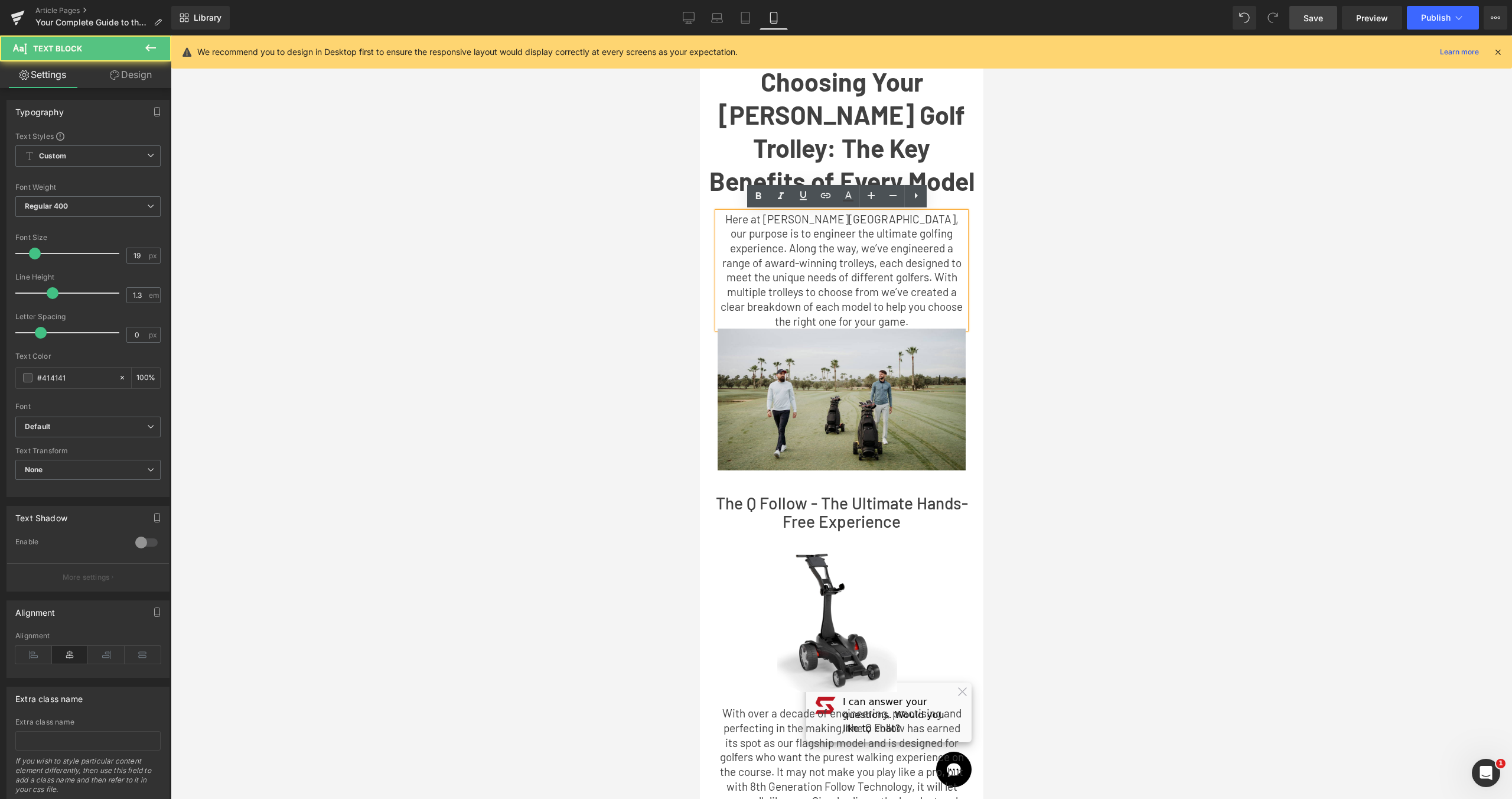
click at [893, 322] on p "Here at [PERSON_NAME][GEOGRAPHIC_DATA], our purpose is to engineer the ultimate…" at bounding box center [841, 271] width 248 height 117
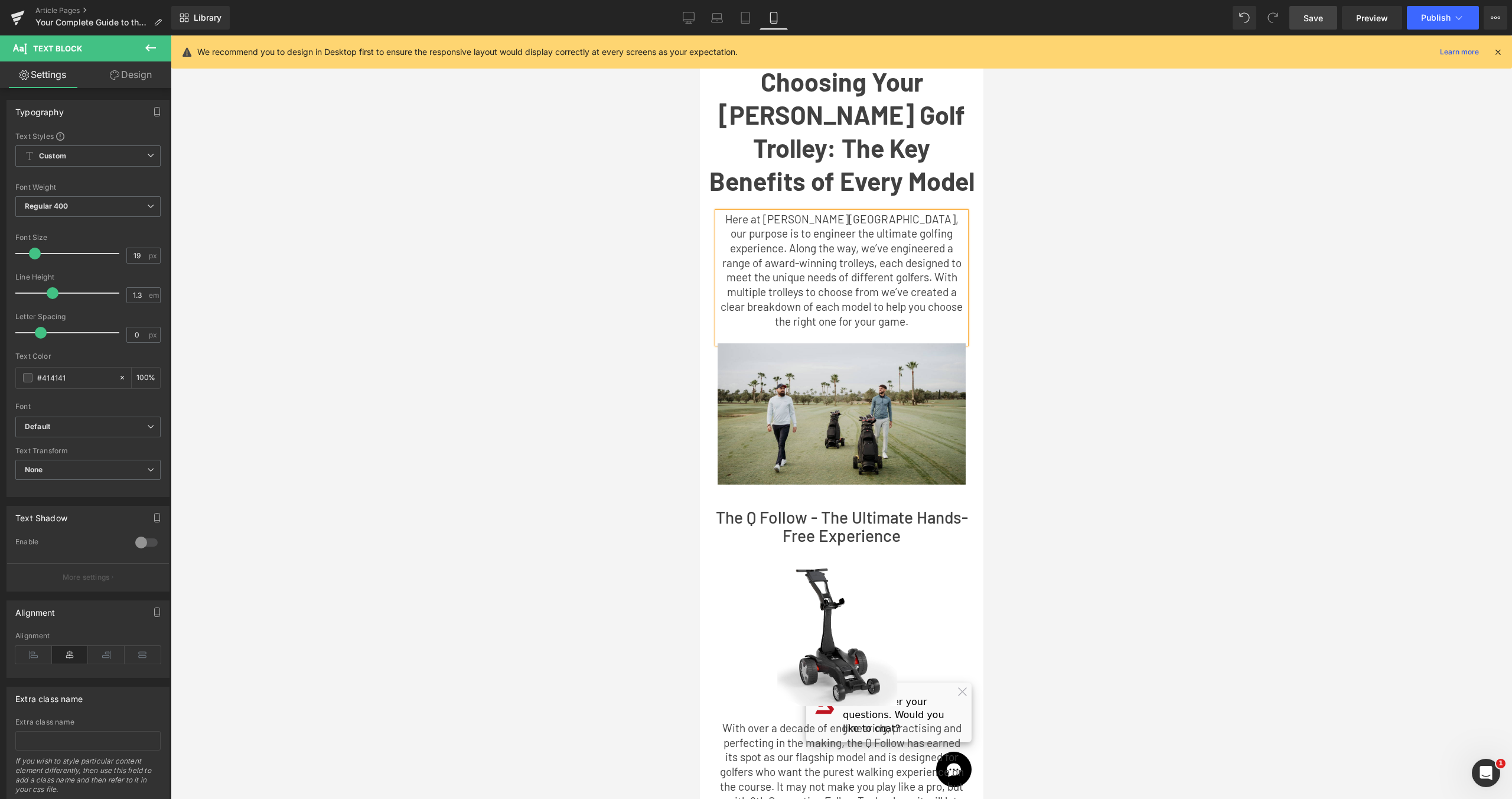
click at [1082, 247] on div at bounding box center [840, 416] width 1341 height 763
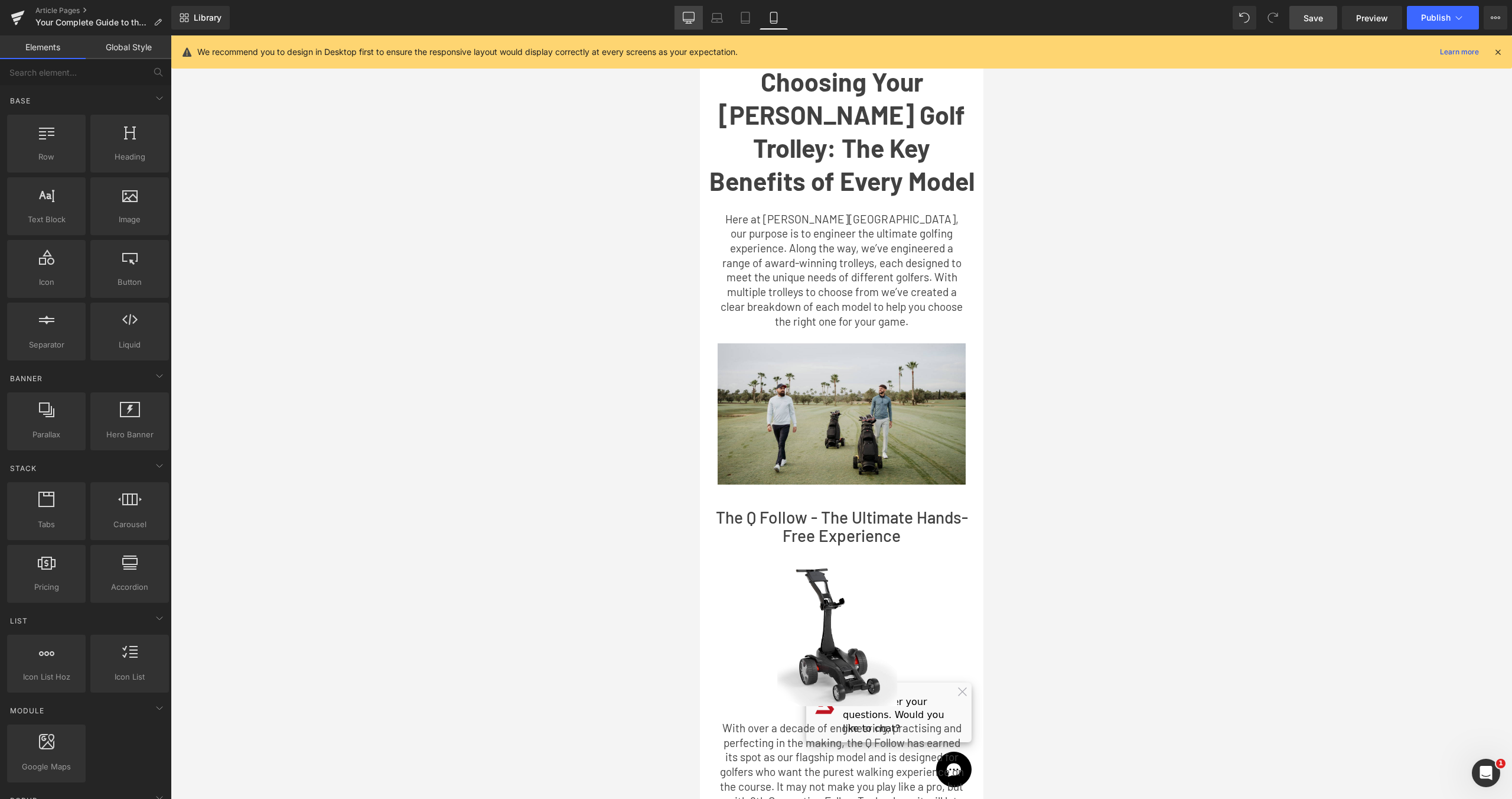
click at [695, 15] on icon at bounding box center [688, 17] width 11 height 9
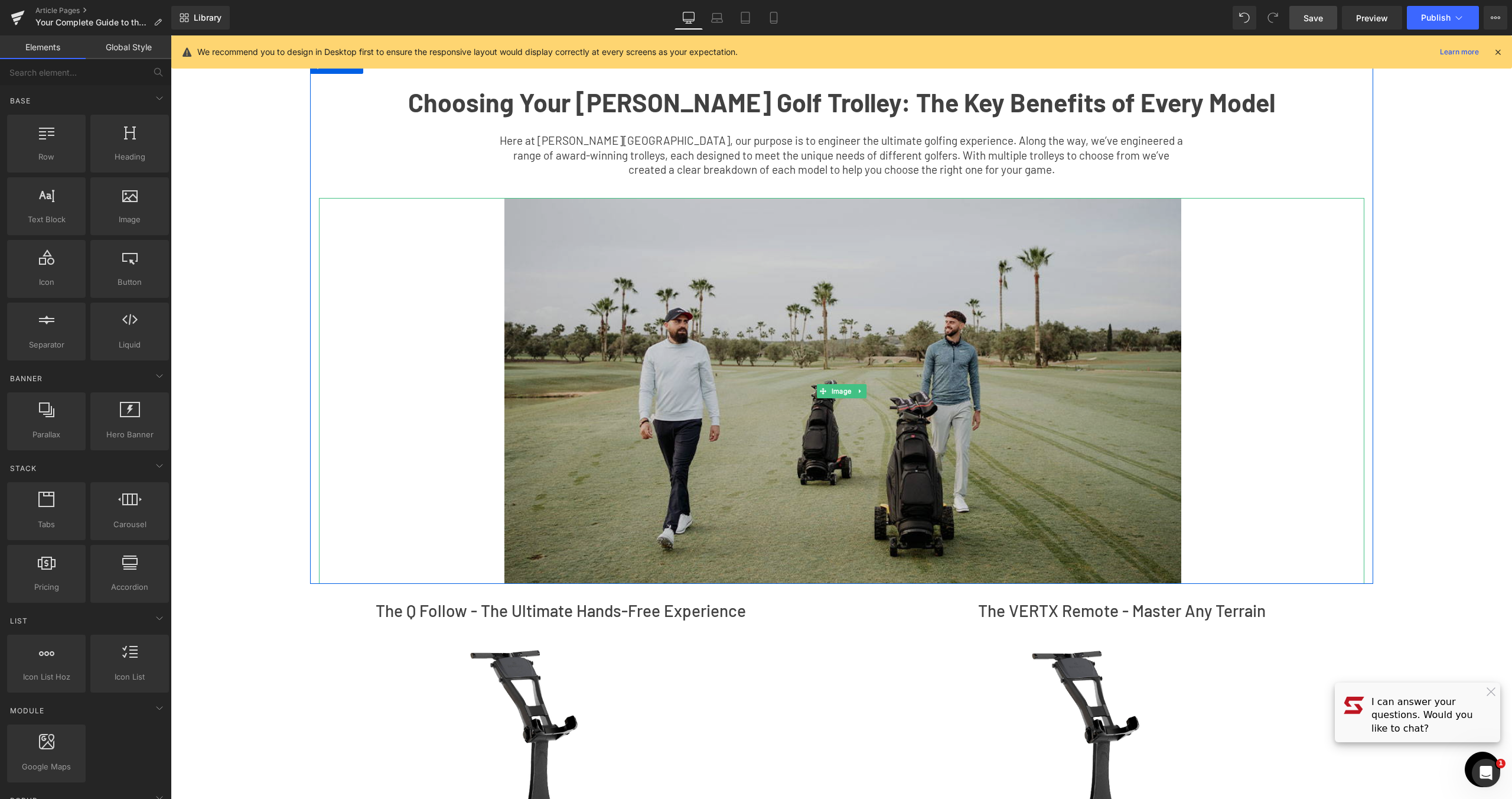
scroll to position [0, 0]
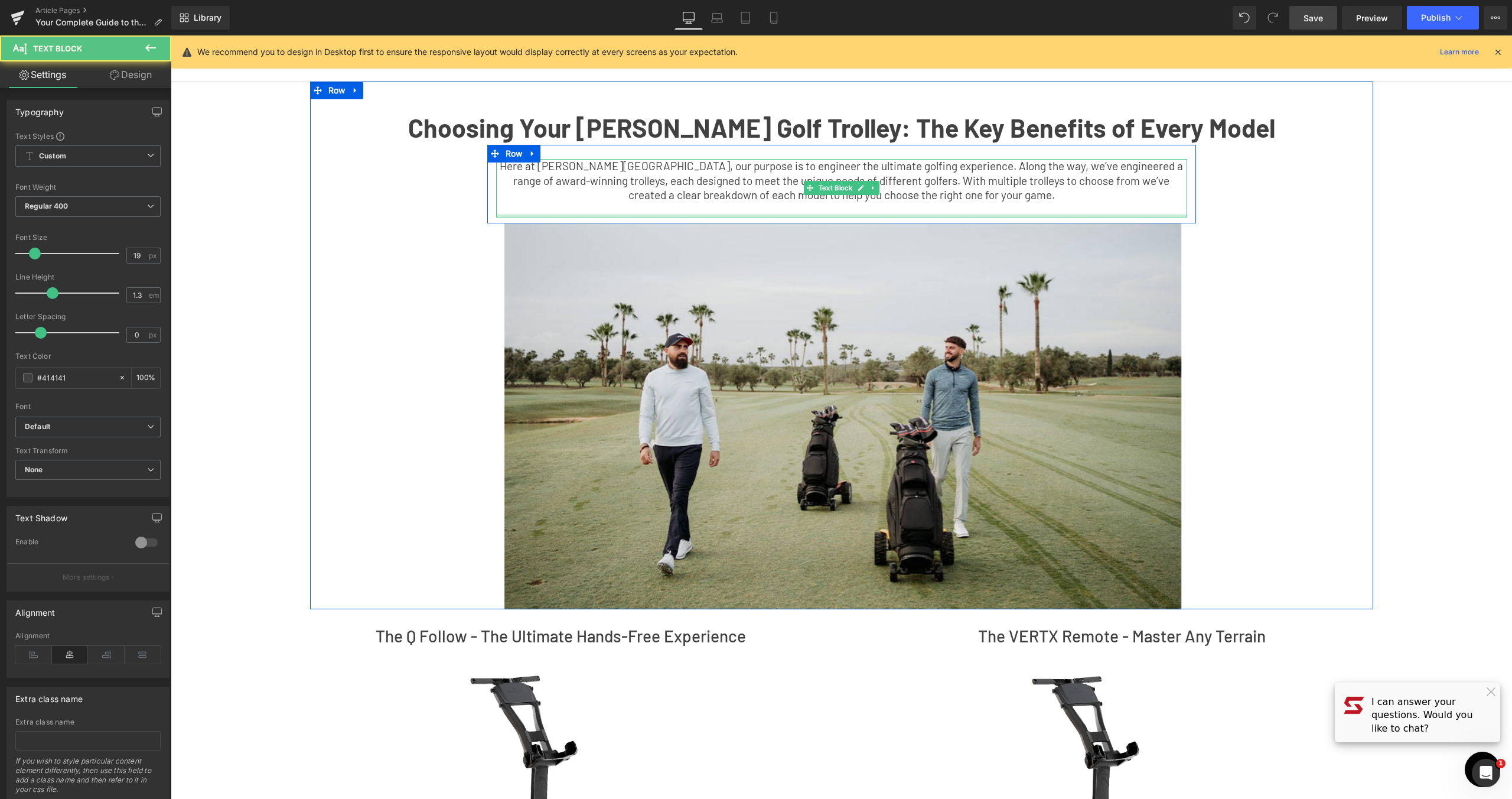
drag, startPoint x: 777, startPoint y: 216, endPoint x: 779, endPoint y: 209, distance: 7.3
click at [779, 209] on div "Here at Stewart Golf, our purpose is to engineer the ultimate golfing experienc…" at bounding box center [841, 187] width 691 height 58
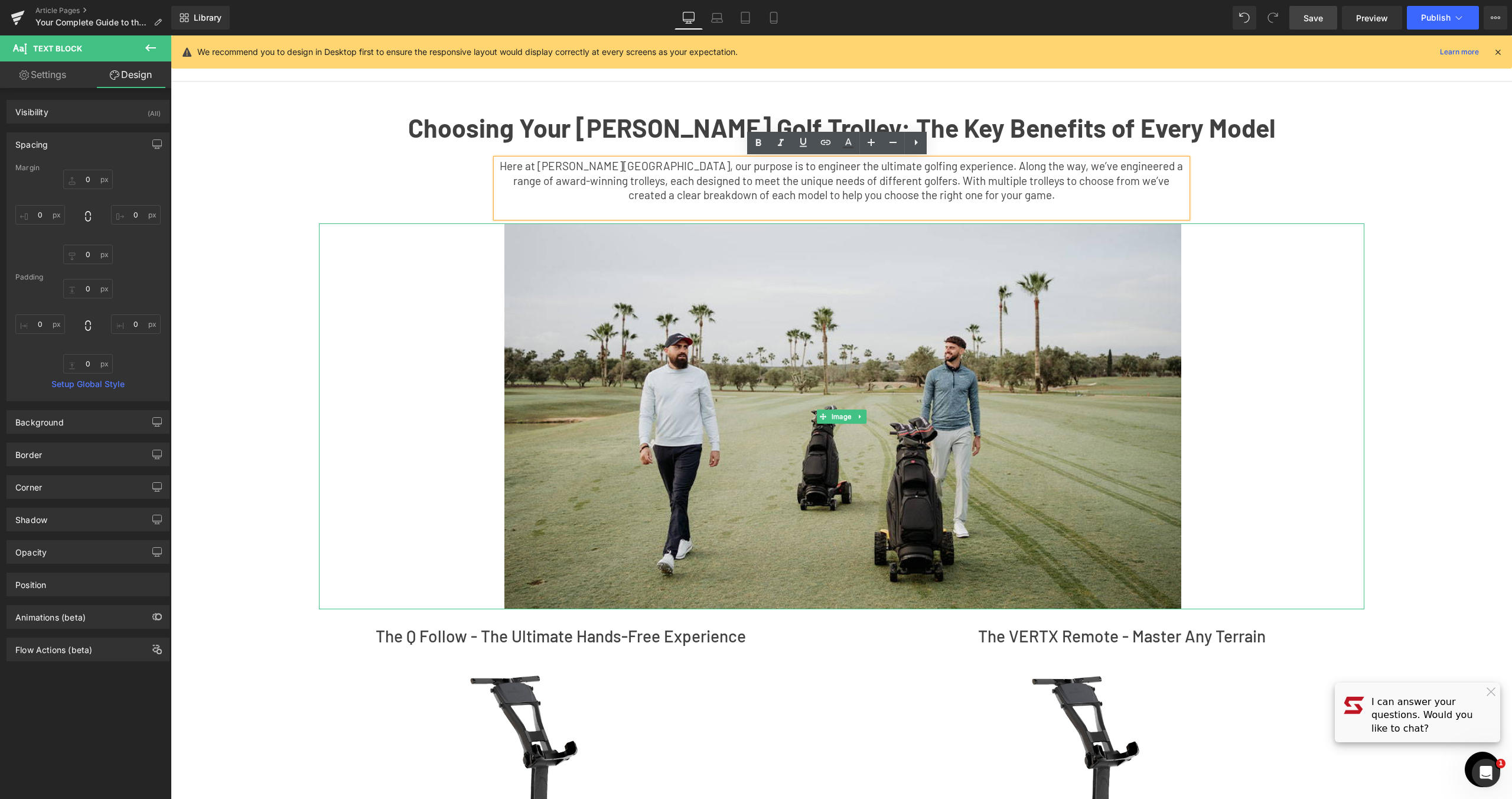
click at [1363, 263] on div "Choosing Your Stewart Golf Trolley: The Key Benefits of Every Model Text Block …" at bounding box center [841, 354] width 1063 height 510
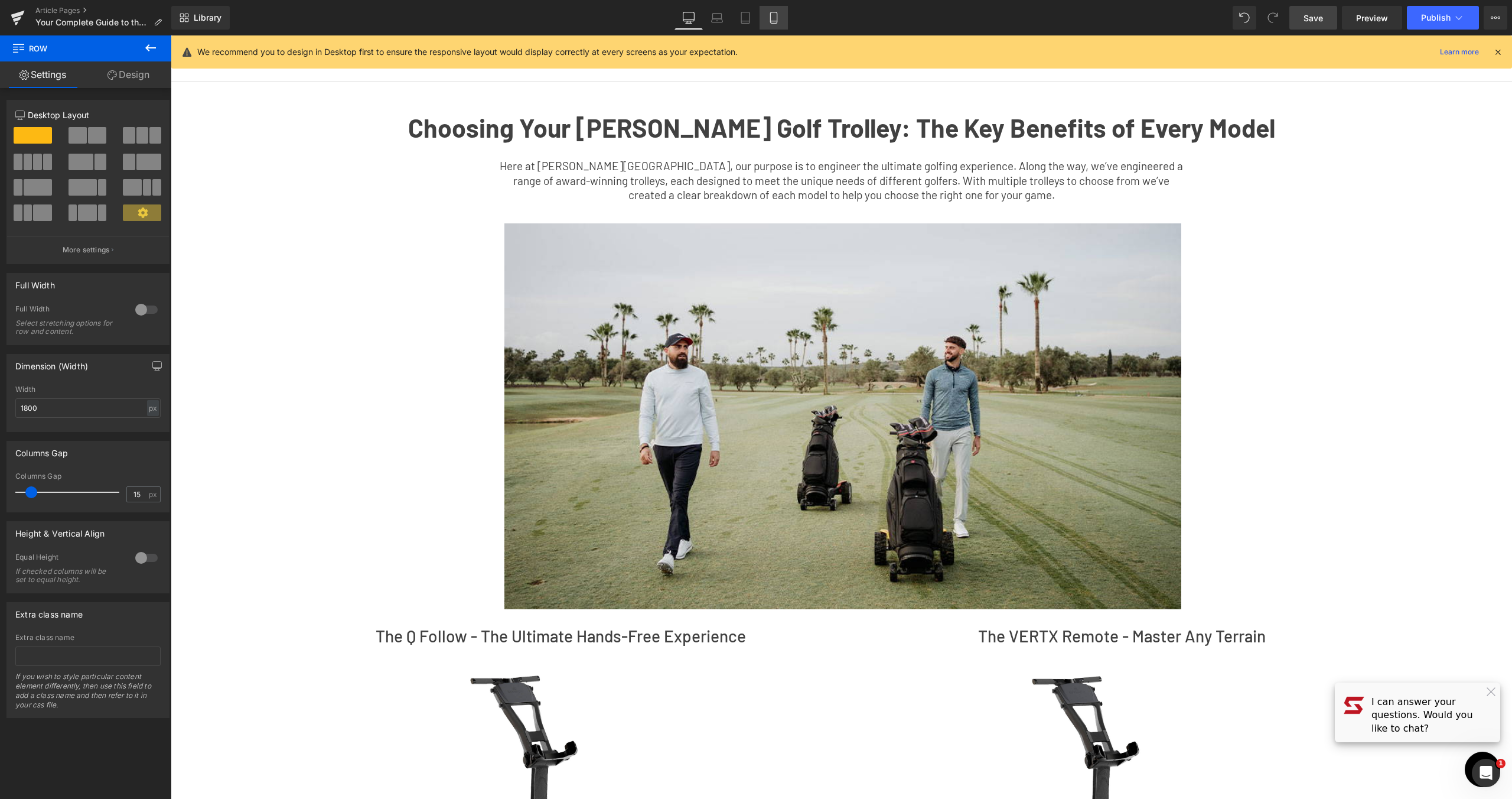
click at [776, 22] on icon at bounding box center [774, 18] width 12 height 12
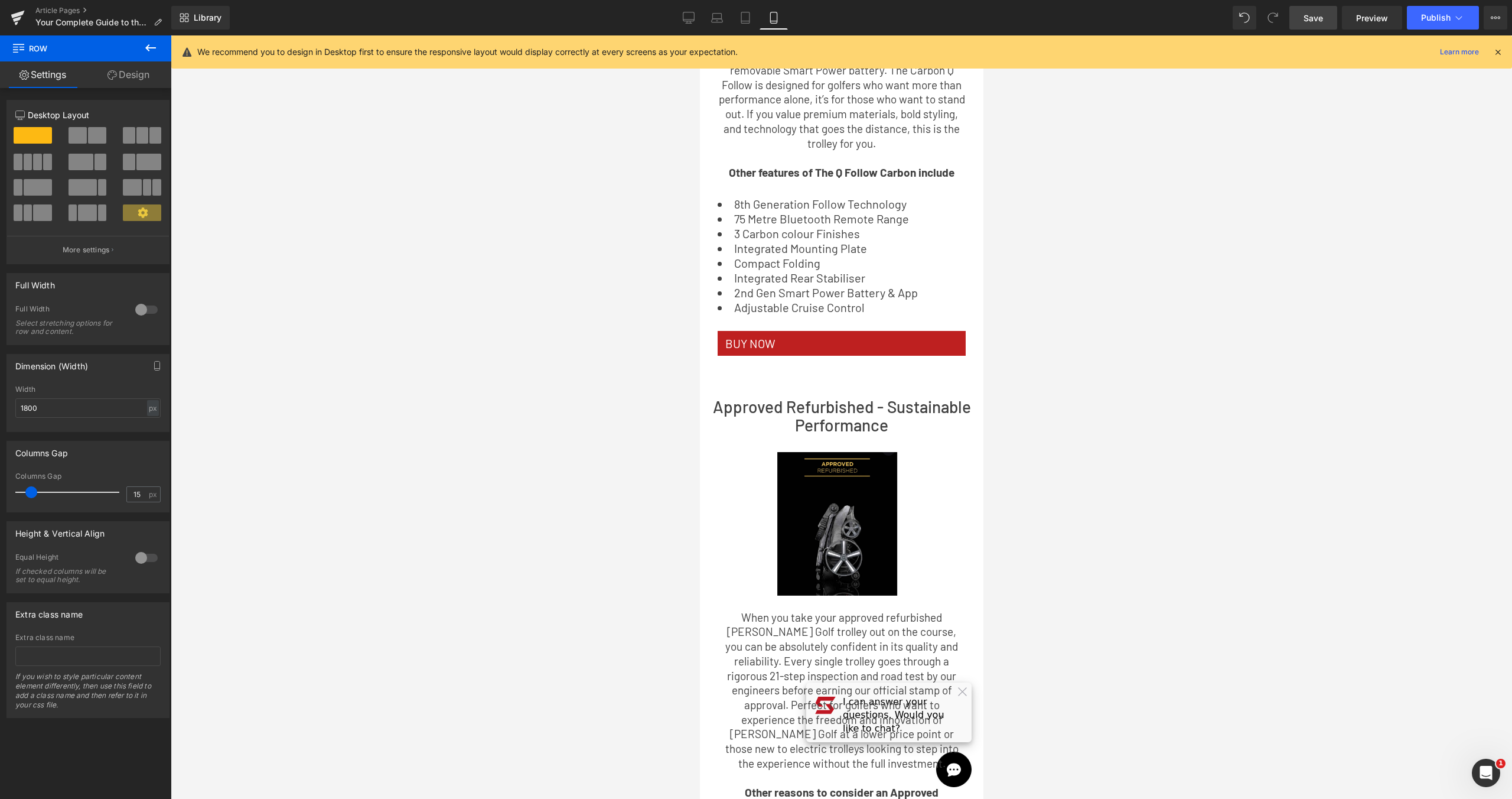
scroll to position [2805, 0]
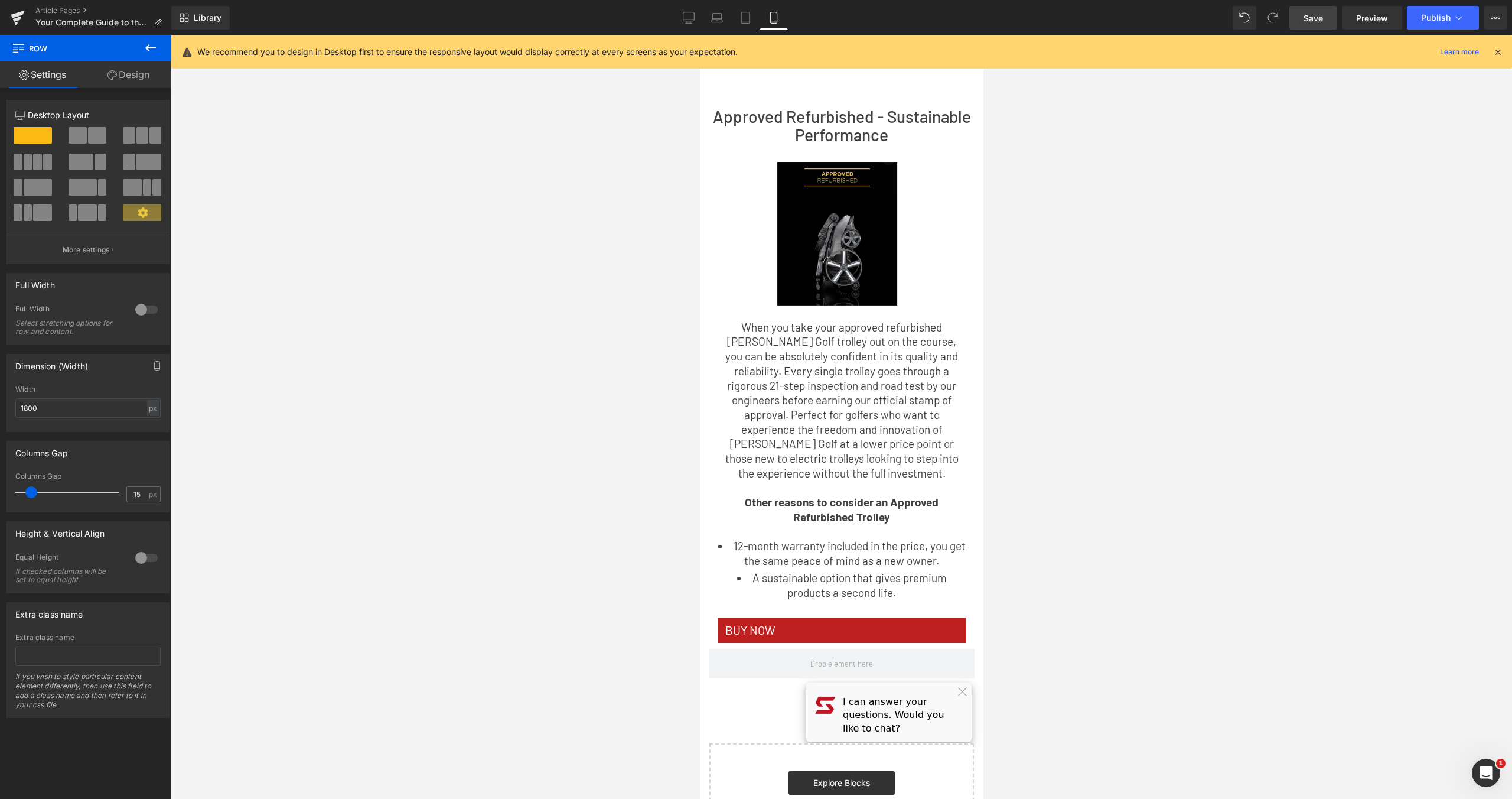
click at [1304, 10] on link "Save" at bounding box center [1313, 17] width 48 height 23
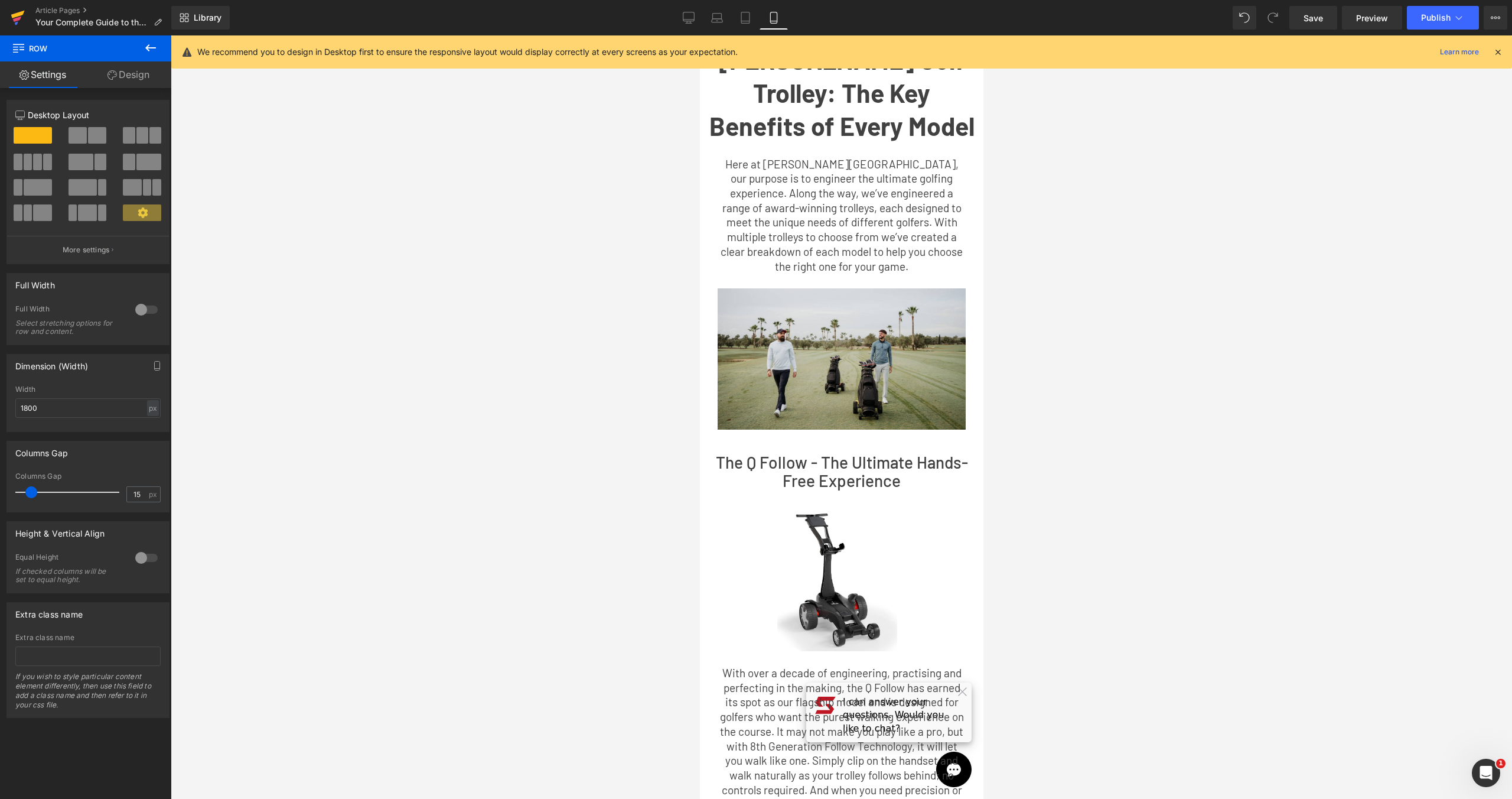
scroll to position [0, 0]
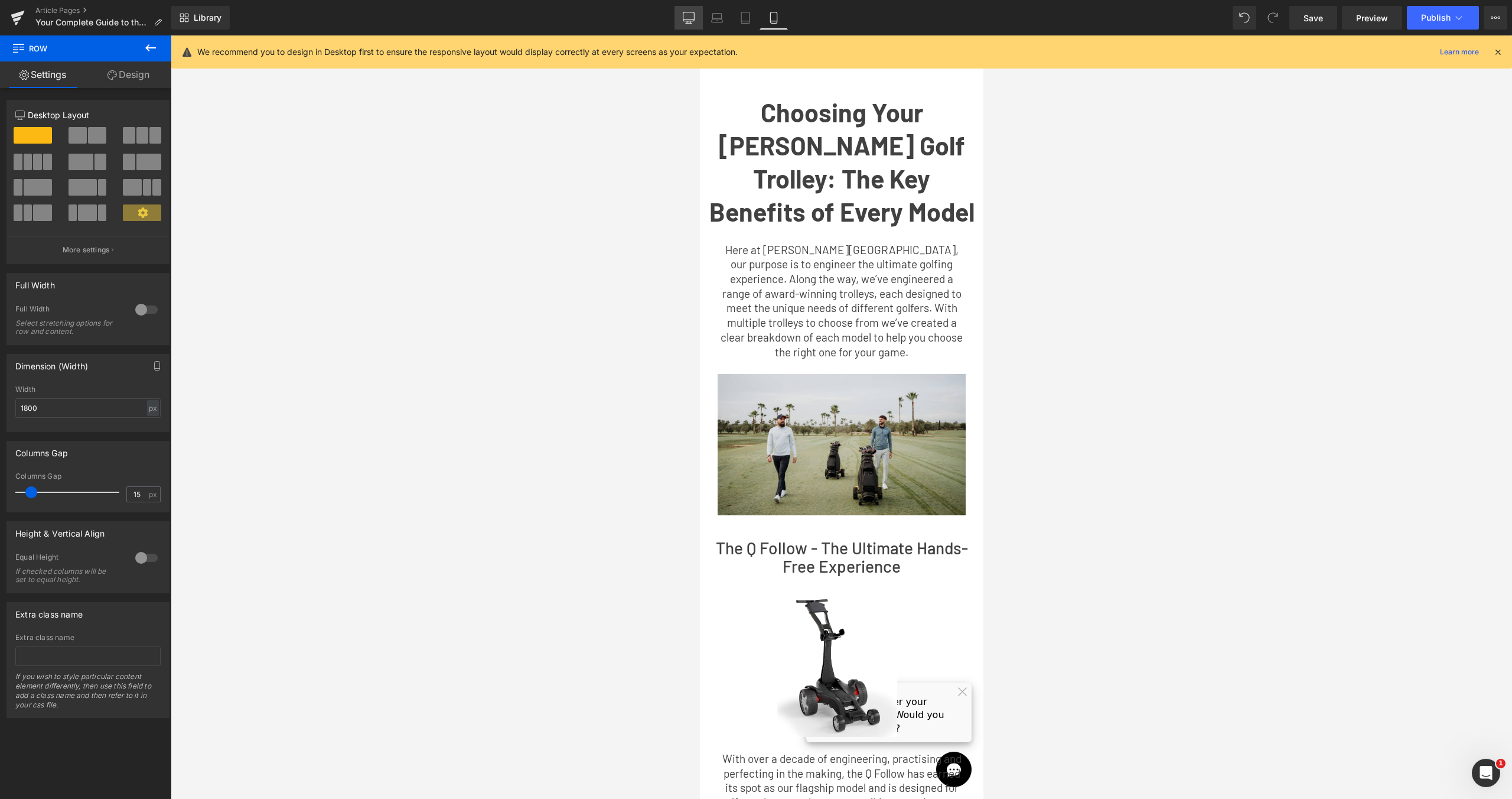
click at [689, 19] on icon at bounding box center [688, 18] width 12 height 12
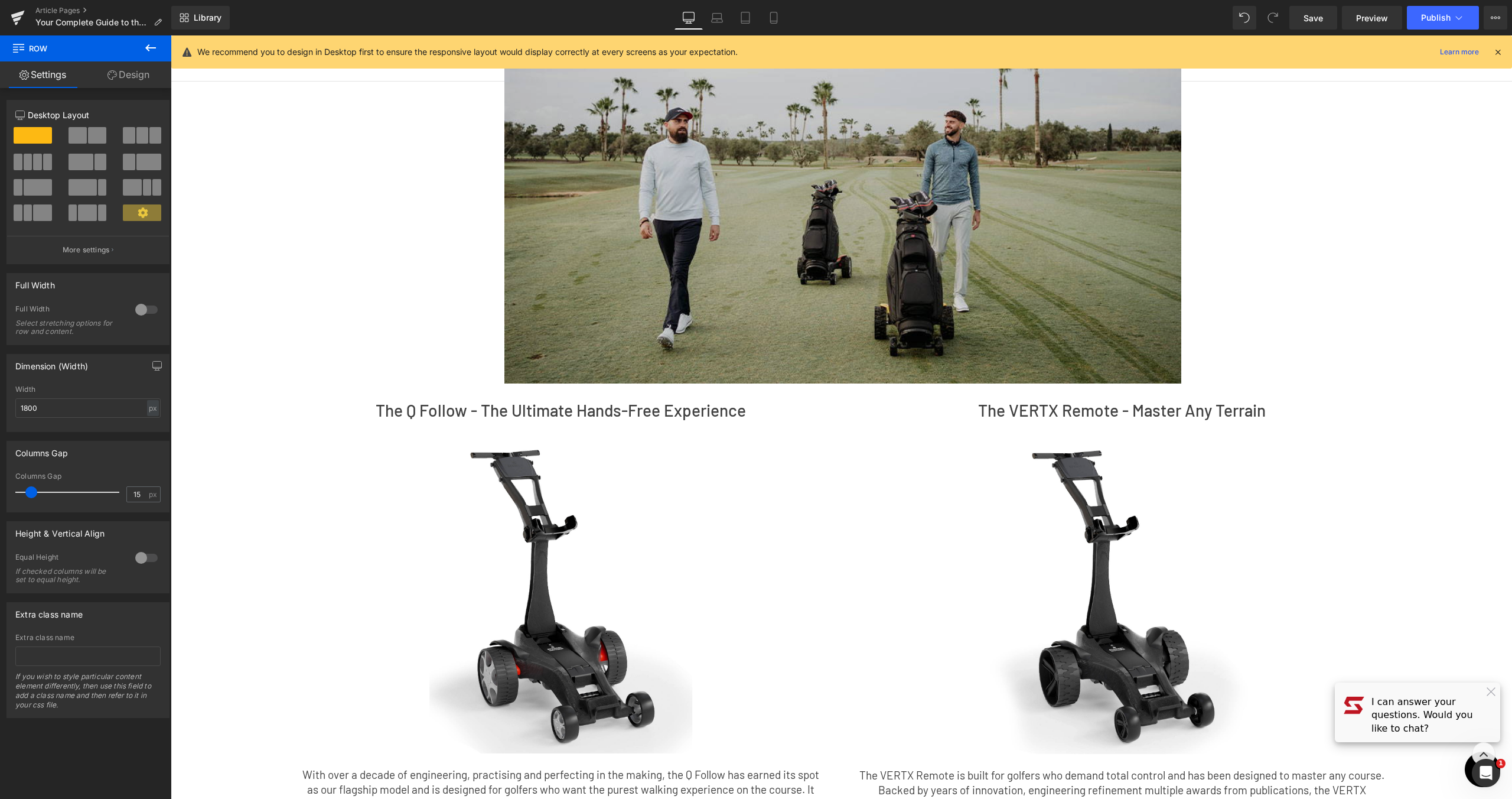
scroll to position [55, 0]
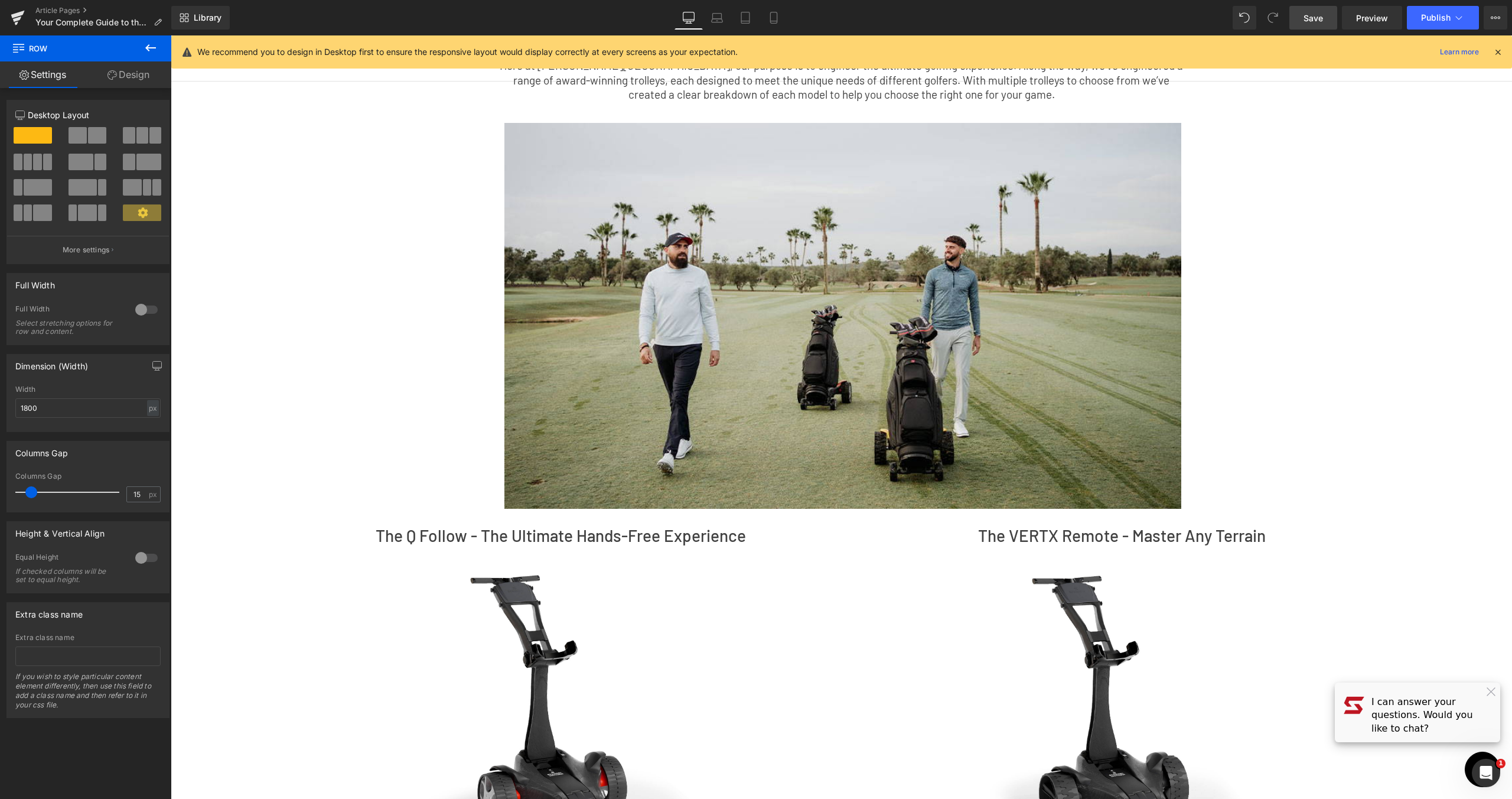
drag, startPoint x: 1318, startPoint y: 19, endPoint x: 1088, endPoint y: 115, distance: 249.2
click at [1318, 19] on span "Save" at bounding box center [1313, 18] width 19 height 12
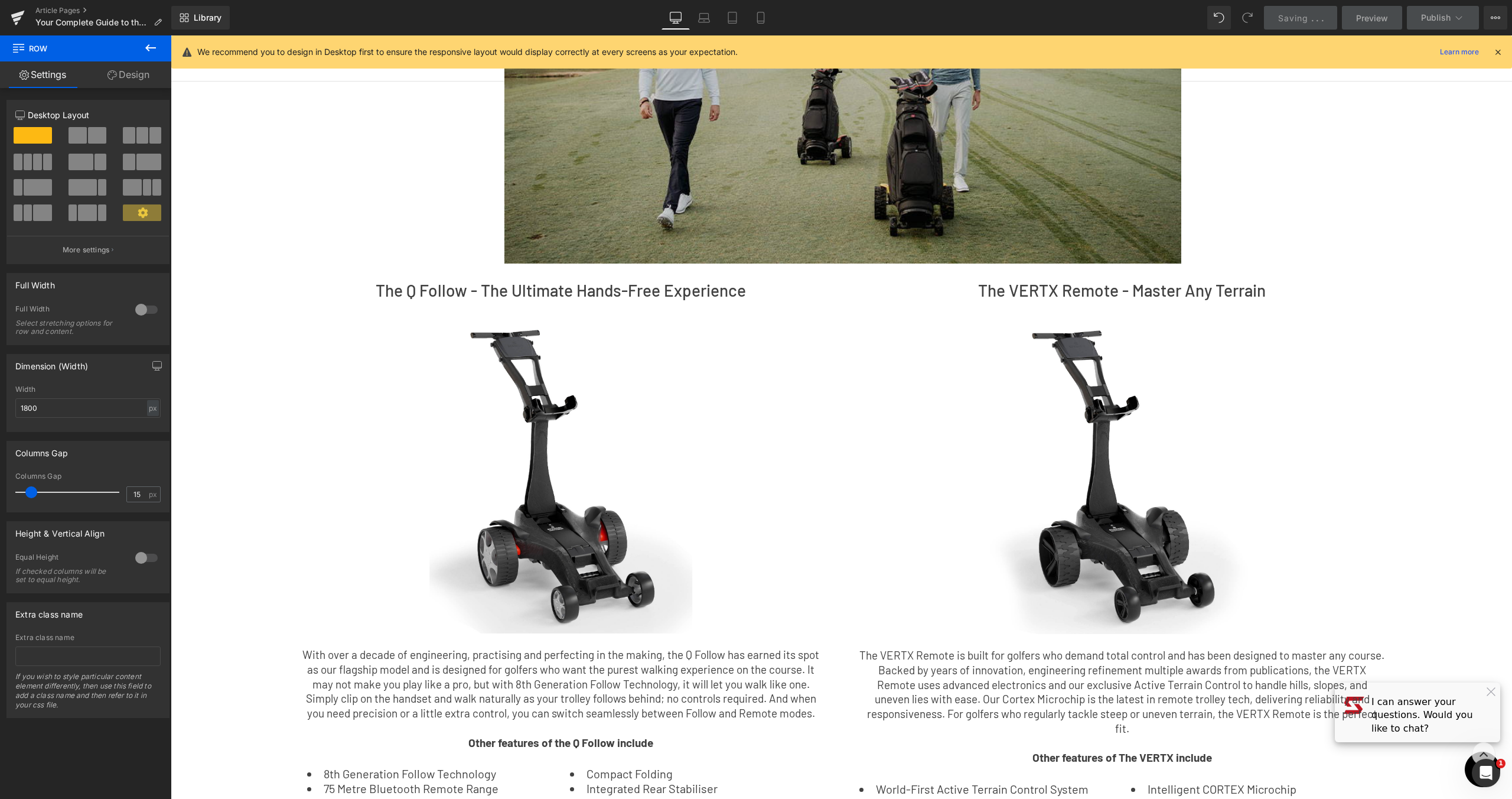
scroll to position [455, 0]
